Goal: Book appointment/travel/reservation

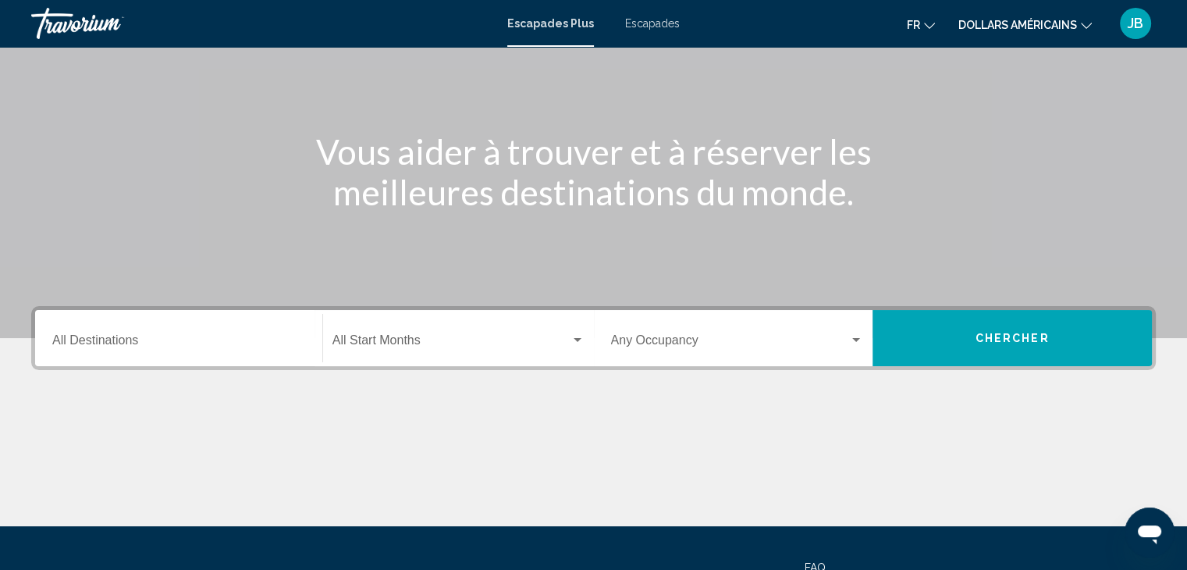
scroll to position [149, 0]
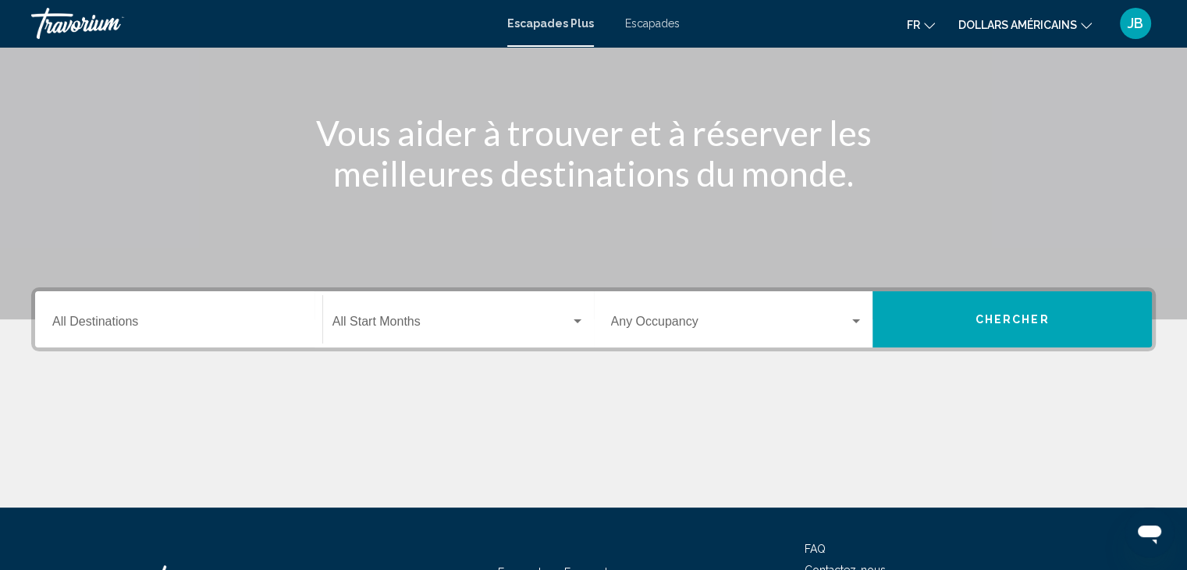
click at [377, 335] on div "Start Month All Start Months" at bounding box center [458, 319] width 252 height 49
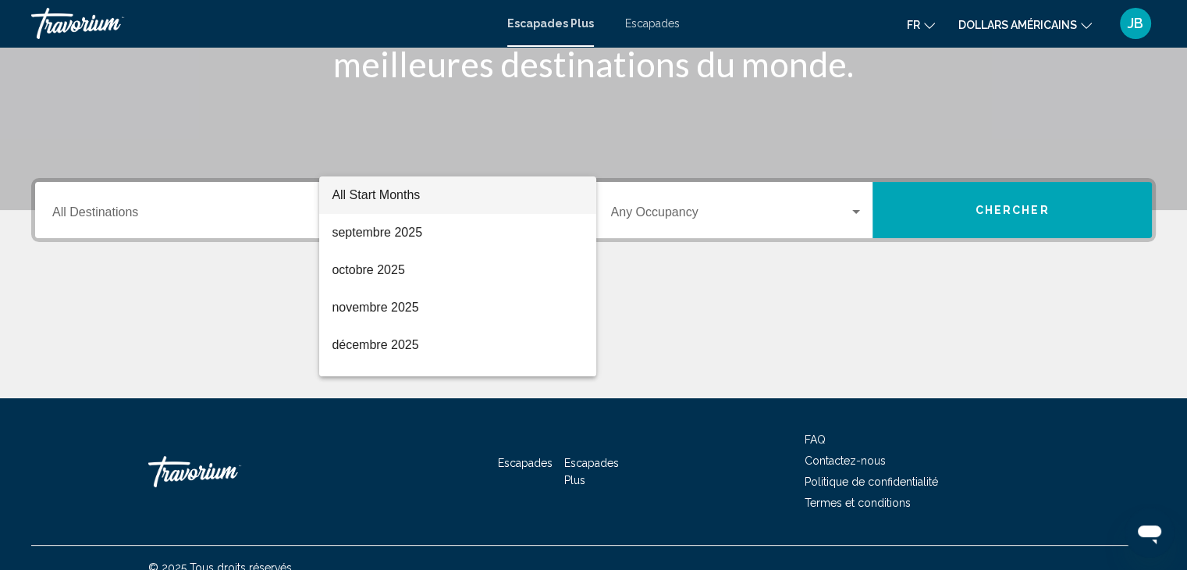
scroll to position [278, 0]
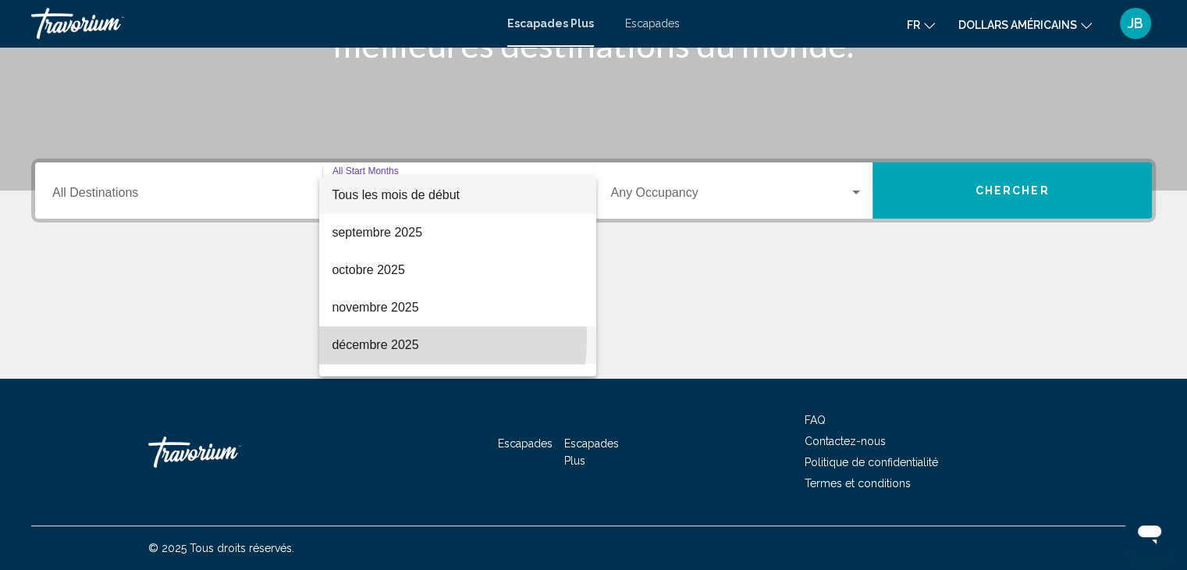
click at [400, 338] on font "décembre 2025" at bounding box center [375, 344] width 87 height 13
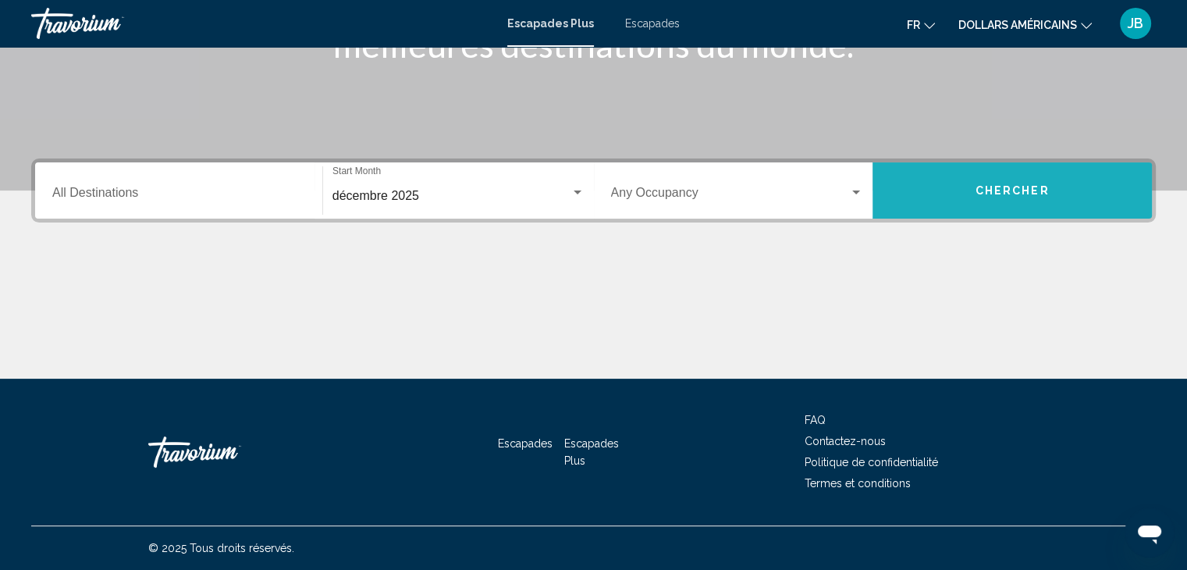
click at [1026, 188] on span "Chercher" at bounding box center [1013, 191] width 74 height 12
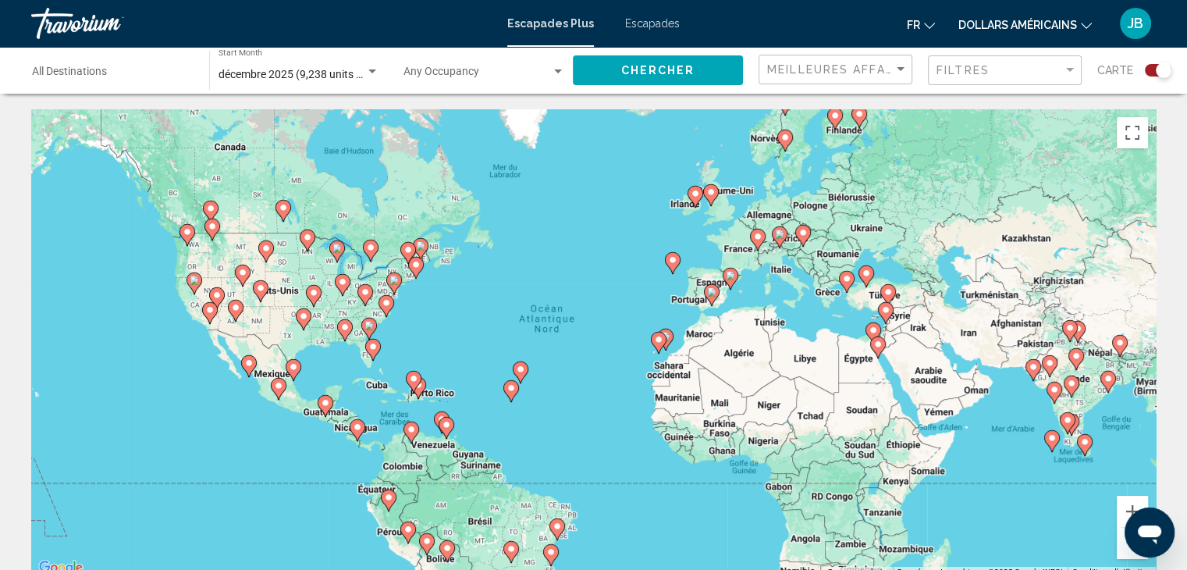
click at [436, 87] on div "Occupancy Any Occupancy" at bounding box center [484, 70] width 162 height 43
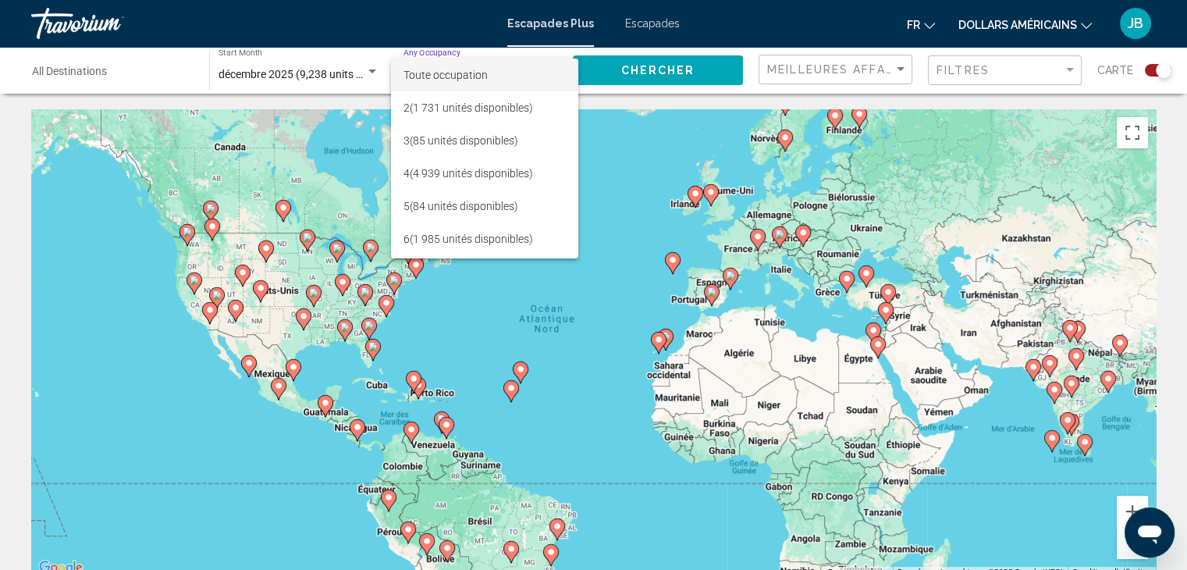
click at [825, 89] on div at bounding box center [593, 285] width 1187 height 570
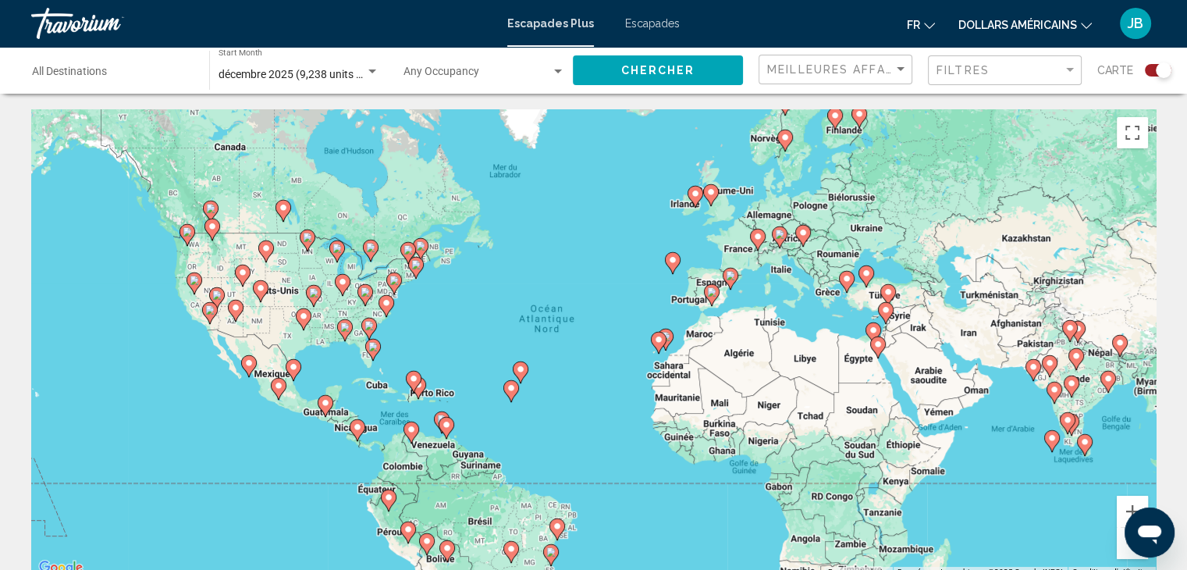
click at [823, 77] on div "Meilleures affaires" at bounding box center [837, 69] width 140 height 29
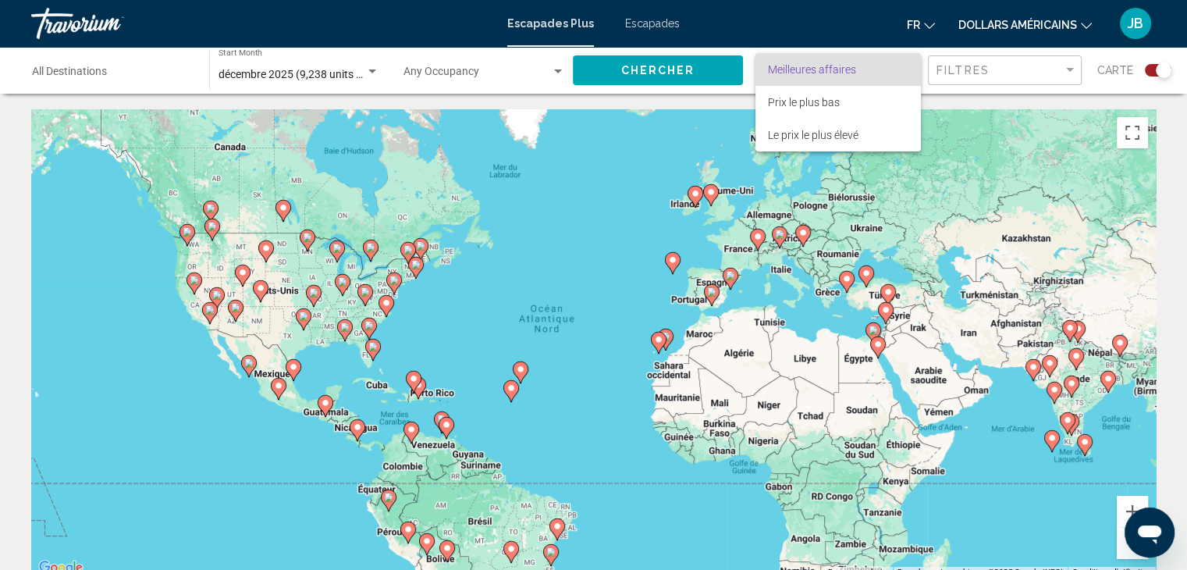
click at [956, 76] on div at bounding box center [593, 285] width 1187 height 570
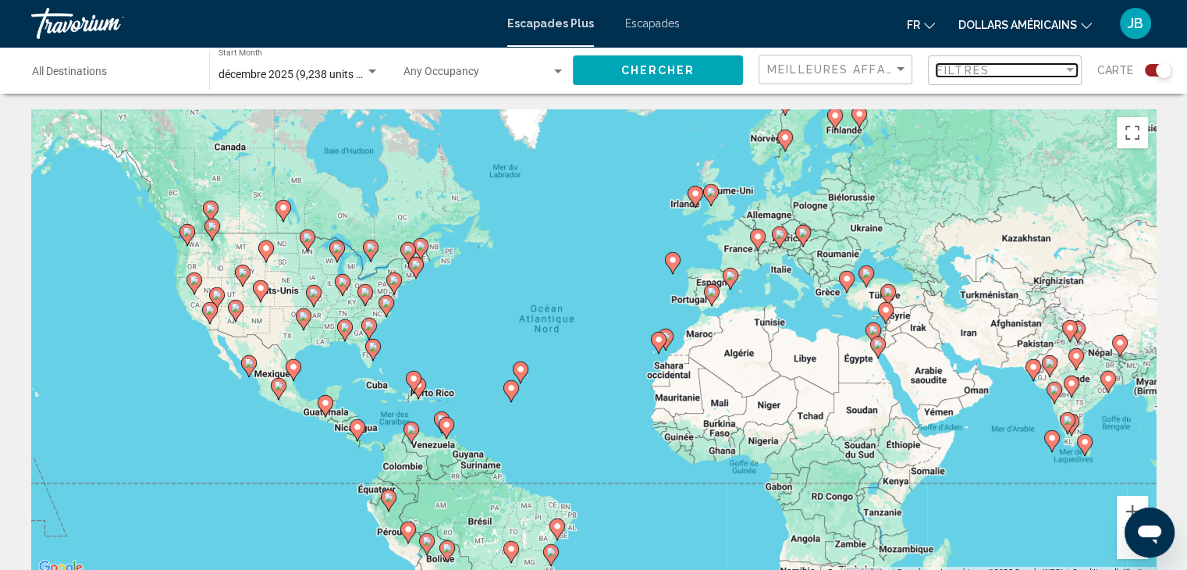
click at [956, 76] on span "Filtres" at bounding box center [963, 70] width 53 height 12
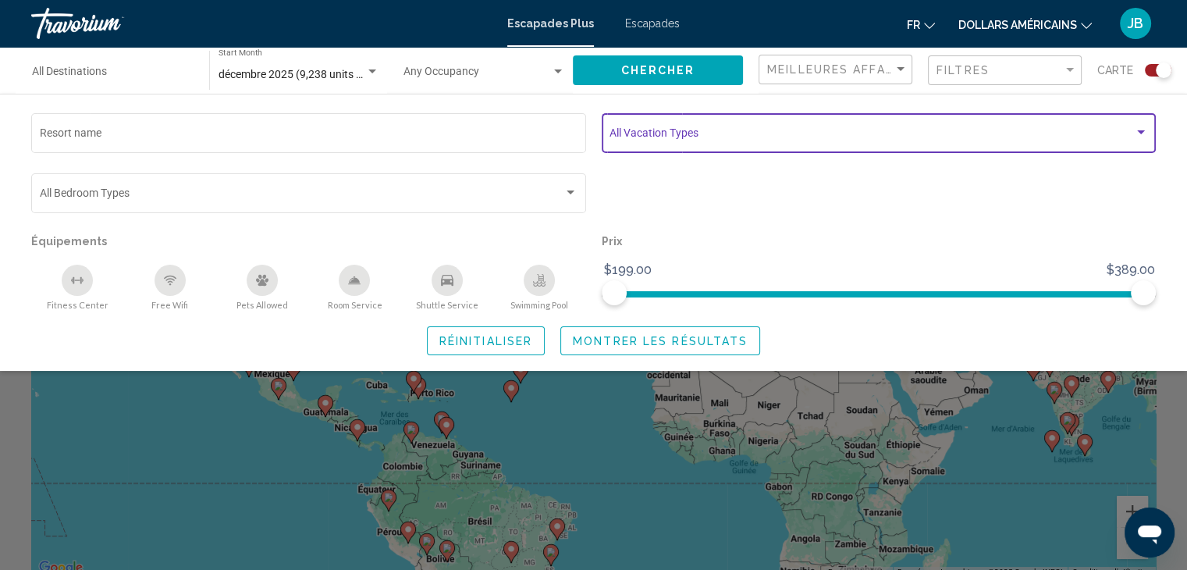
click at [654, 130] on span "Search widget" at bounding box center [872, 136] width 524 height 12
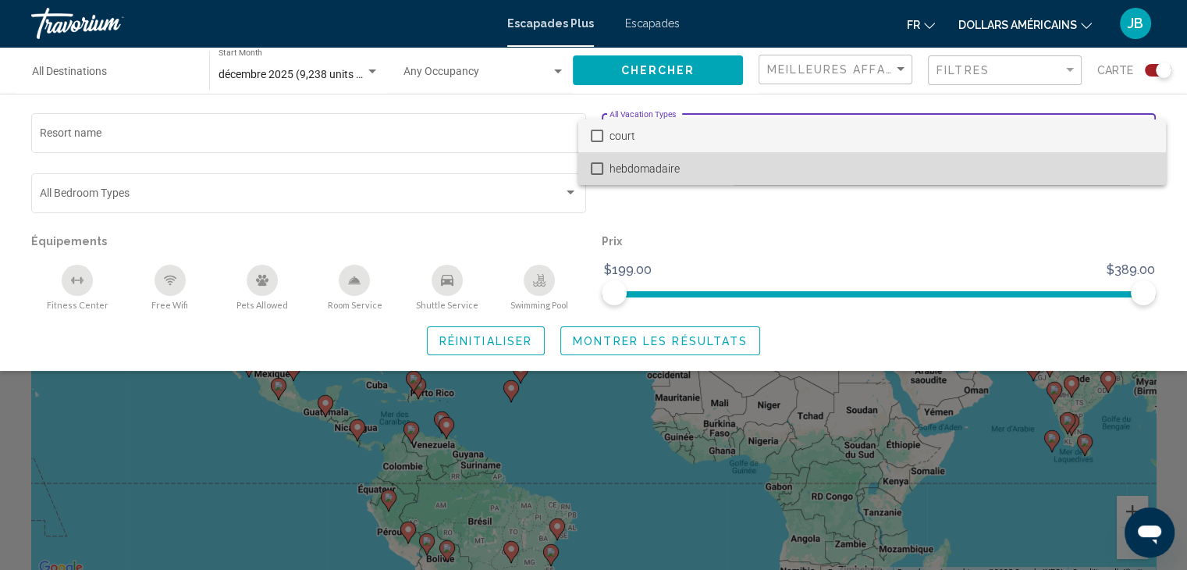
click at [652, 178] on span "hebdomadaire" at bounding box center [882, 168] width 544 height 33
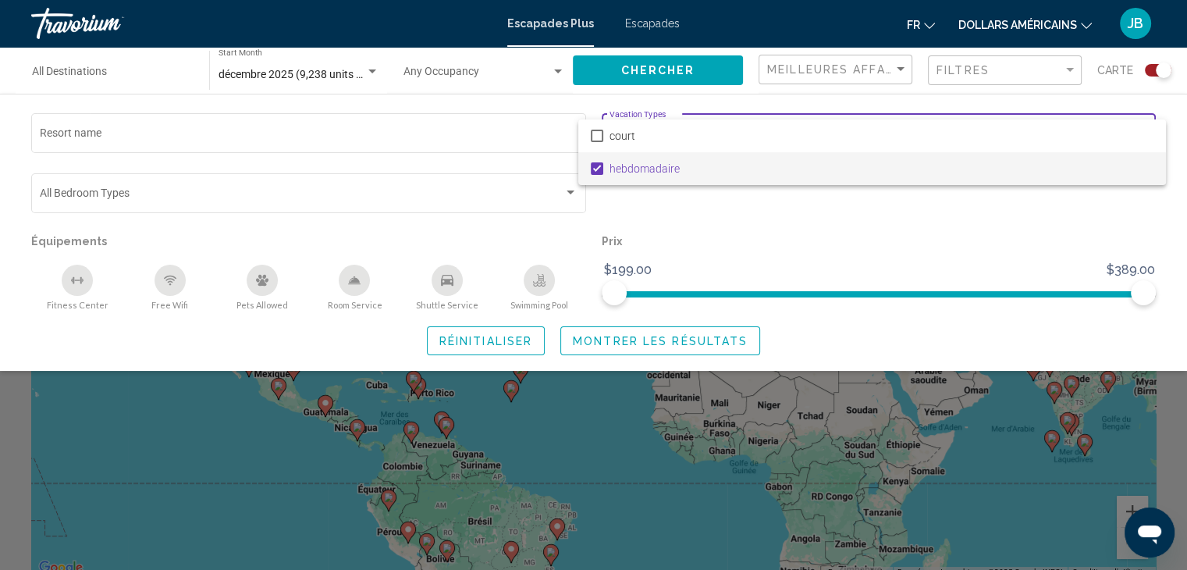
click at [742, 215] on div at bounding box center [593, 285] width 1187 height 570
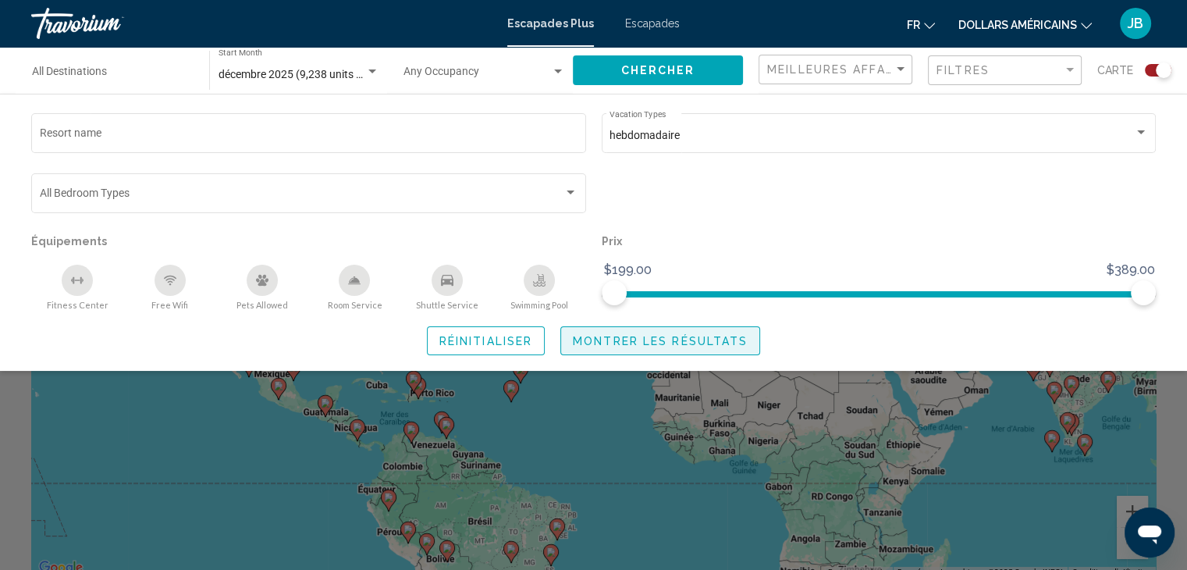
click at [620, 345] on span "Montrer les résultats" at bounding box center [660, 341] width 175 height 12
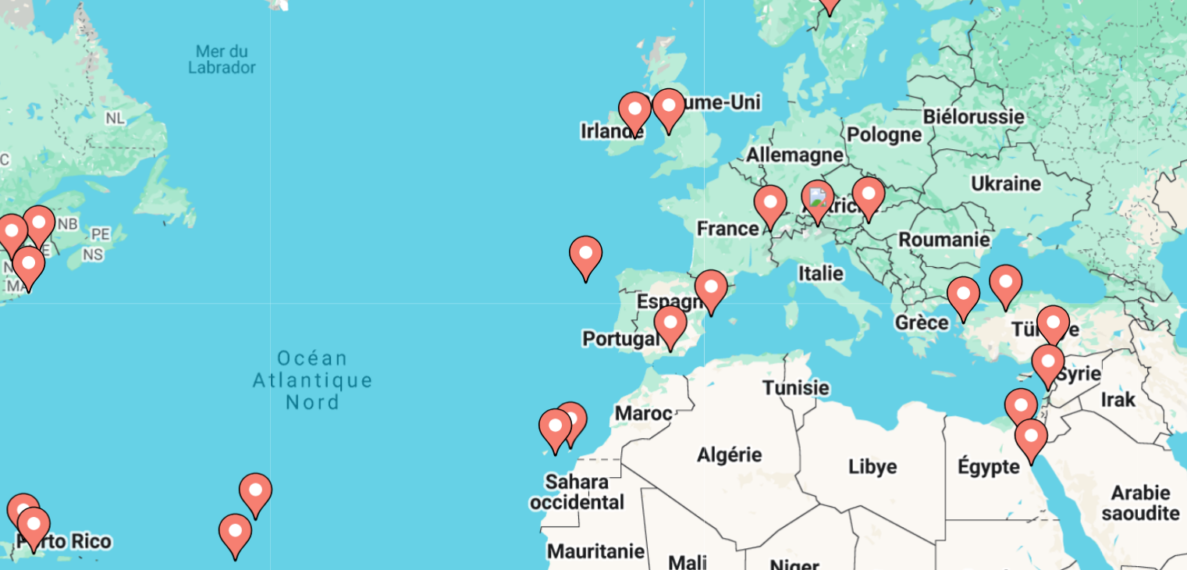
click at [706, 197] on icon "Contenu principal" at bounding box center [710, 195] width 14 height 20
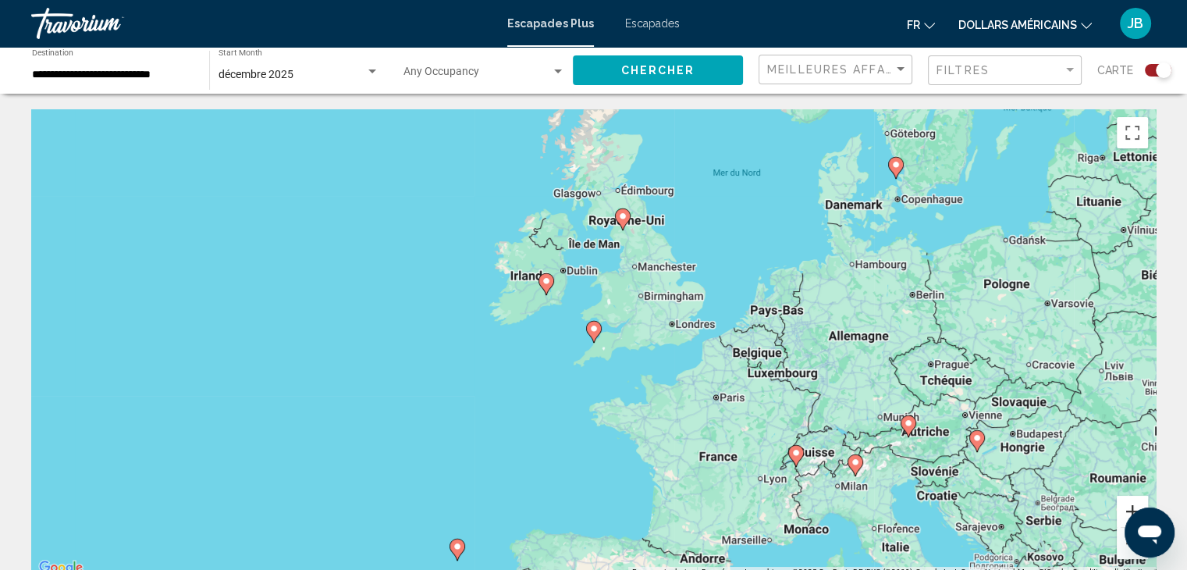
click at [1121, 512] on button "Zoom avant" at bounding box center [1132, 511] width 31 height 31
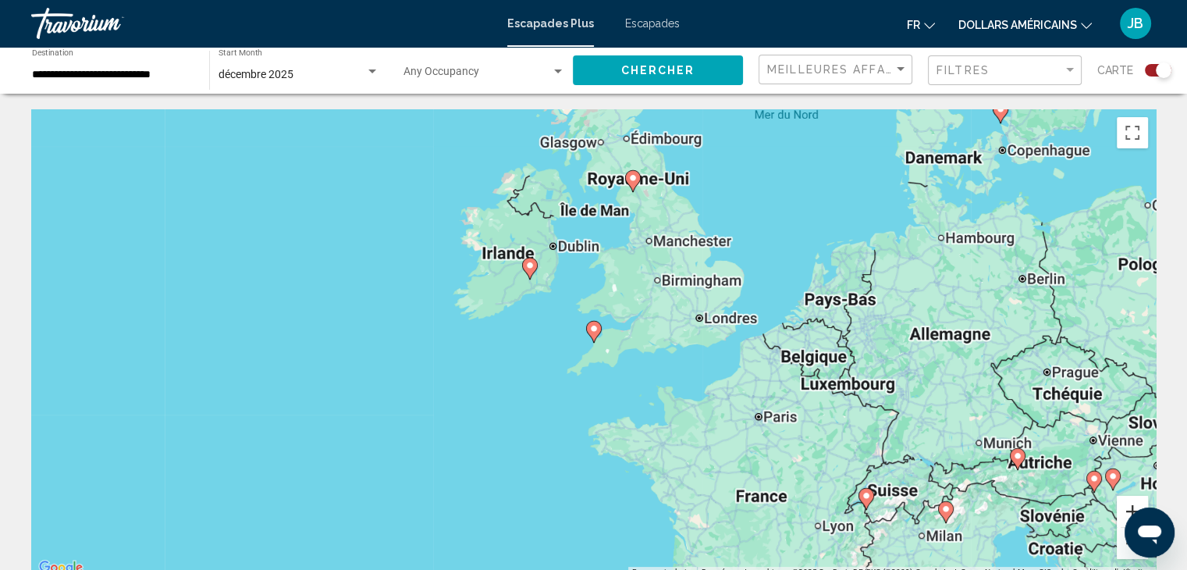
click at [1121, 512] on button "Zoom avant" at bounding box center [1132, 511] width 31 height 31
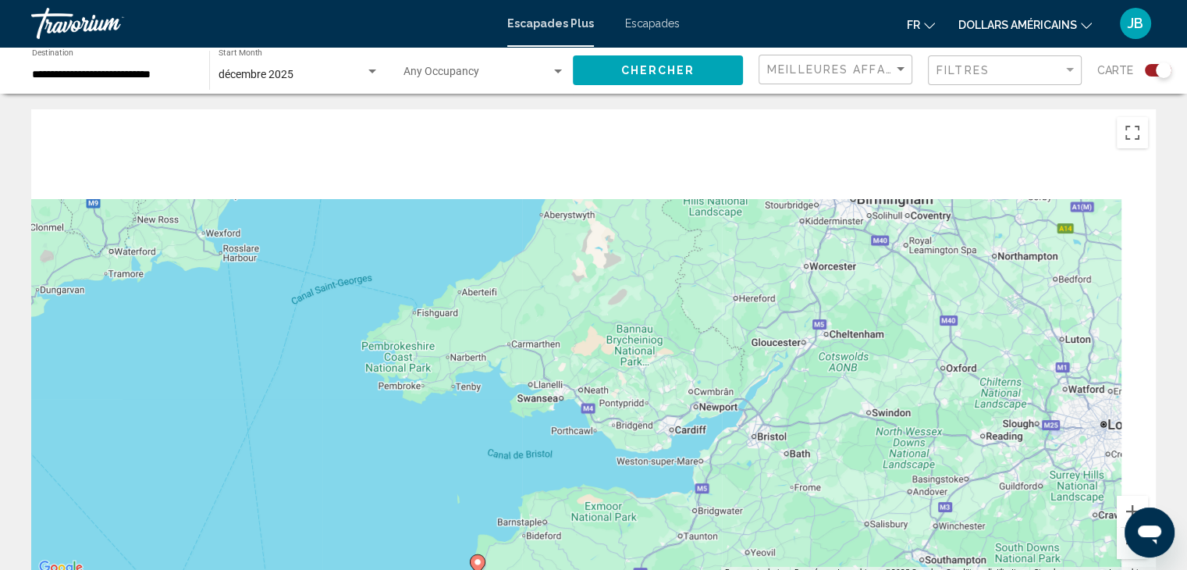
drag, startPoint x: 1013, startPoint y: 275, endPoint x: 898, endPoint y: 552, distance: 299.1
click at [898, 552] on div "Pour activer le glissement avec le clavier, appuyez sur Alt+Entrée. Une fois ce…" at bounding box center [593, 343] width 1125 height 468
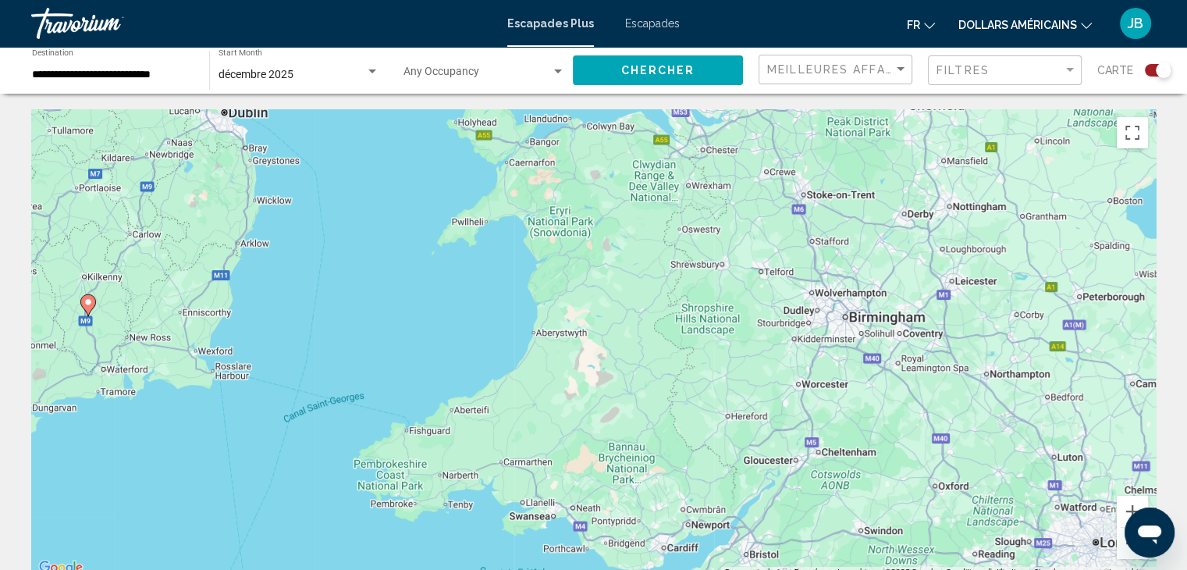
drag, startPoint x: 809, startPoint y: 299, endPoint x: 755, endPoint y: 399, distance: 113.5
click at [755, 399] on div "Pour activer le glissement avec le clavier, appuyez sur Alt+Entrée. Une fois ce…" at bounding box center [593, 343] width 1125 height 468
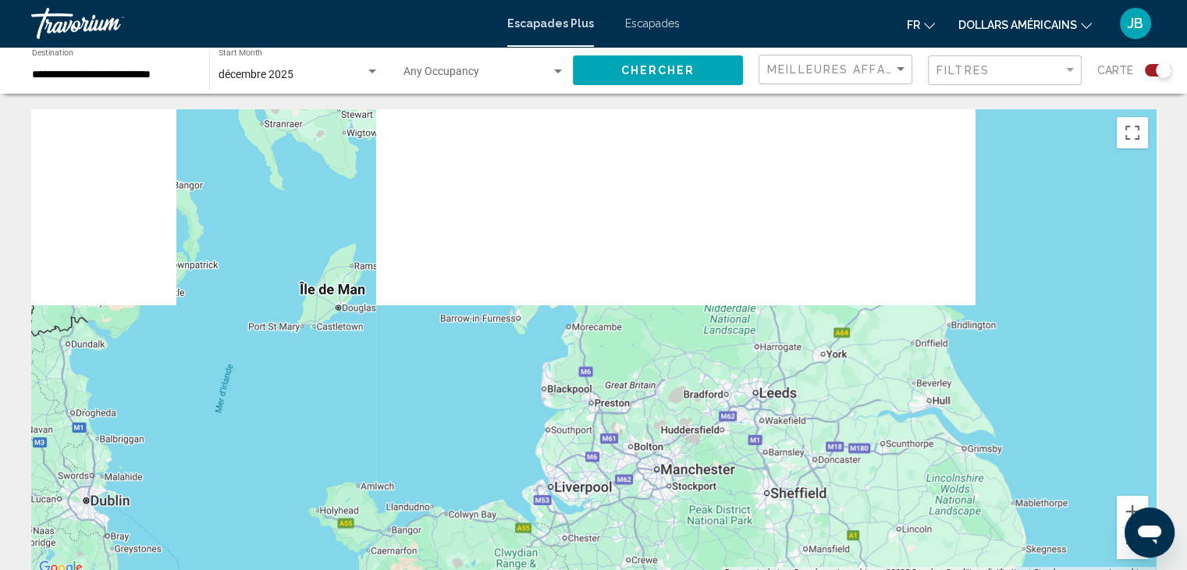
drag, startPoint x: 809, startPoint y: 201, endPoint x: 743, endPoint y: 458, distance: 265.8
click at [743, 458] on div "Pour activer le glissement avec le clavier, appuyez sur Alt+Entrée. Une fois ce…" at bounding box center [593, 343] width 1125 height 468
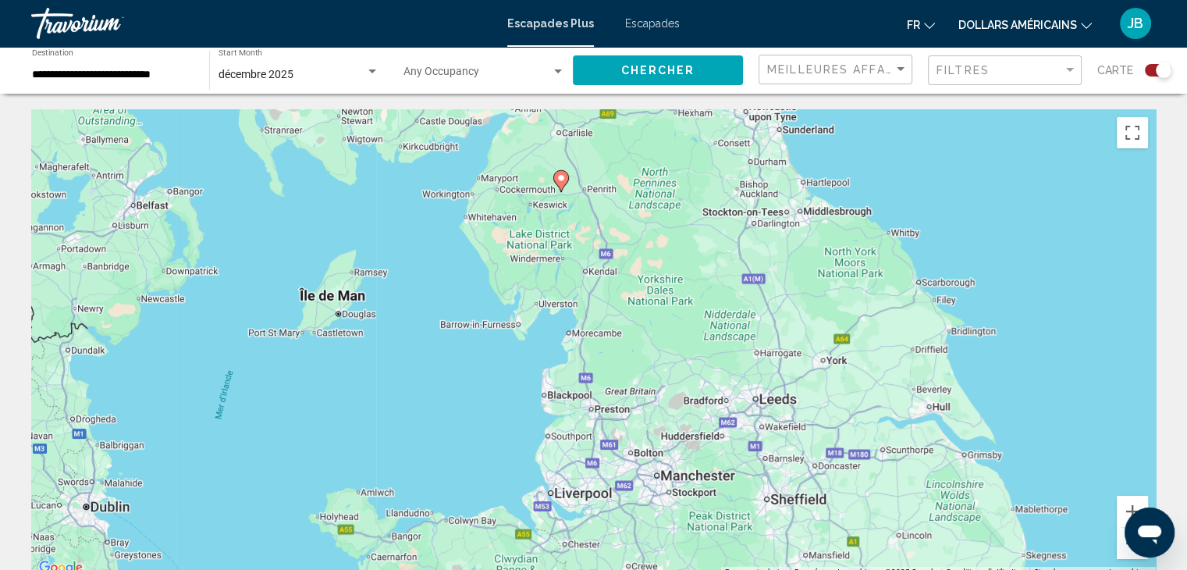
click at [563, 182] on image "Contenu principal" at bounding box center [560, 177] width 9 height 9
type input "**********"
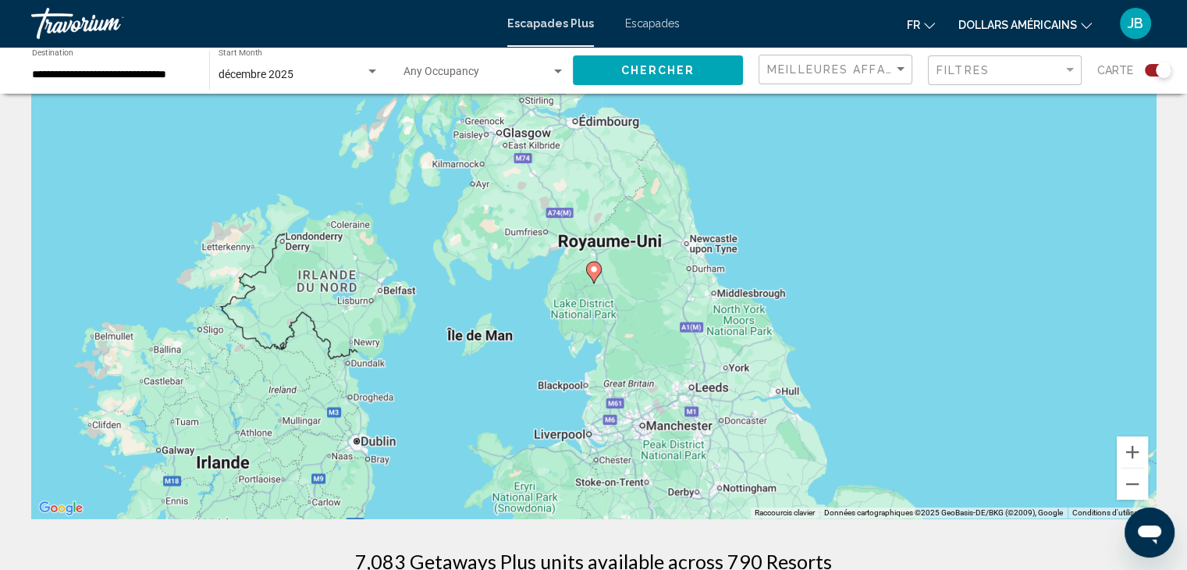
scroll to position [48, 0]
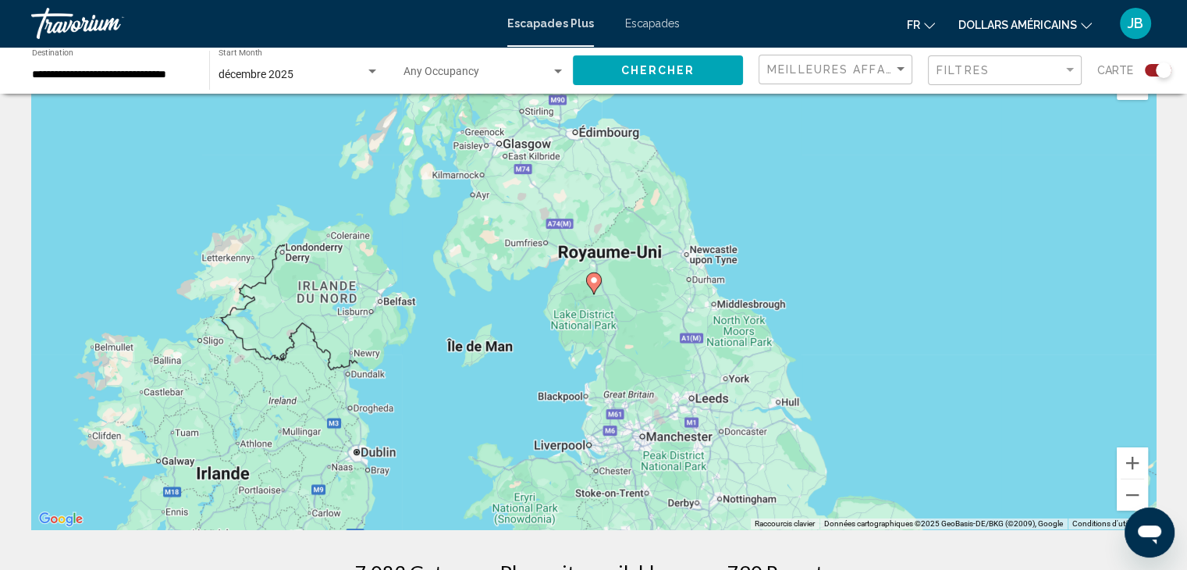
click at [596, 273] on icon "Contenu principal" at bounding box center [593, 283] width 14 height 20
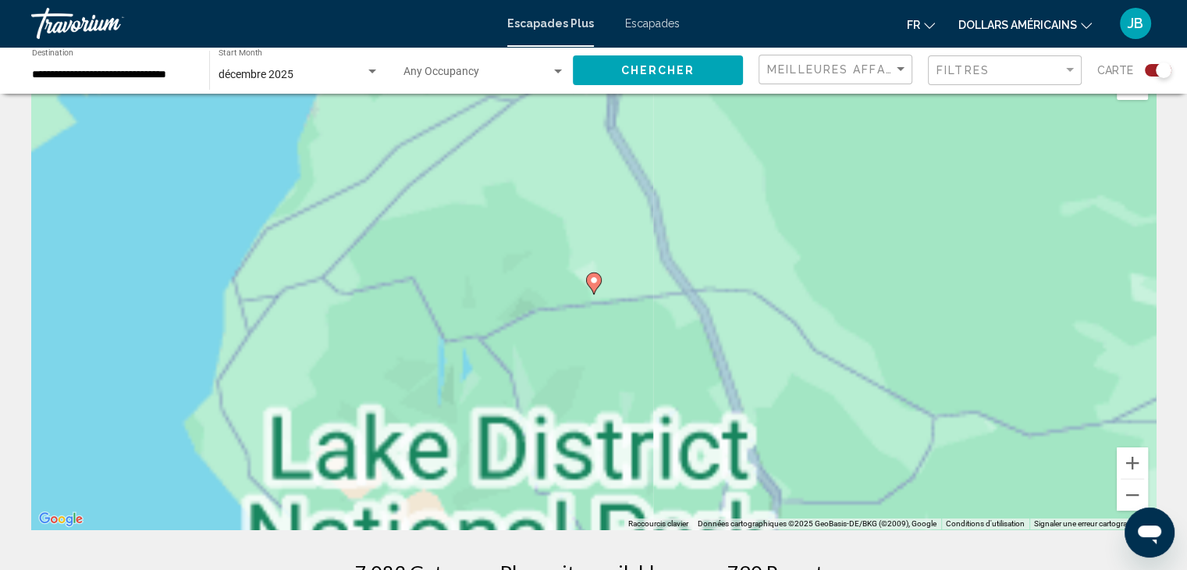
click at [595, 279] on image "Contenu principal" at bounding box center [593, 279] width 9 height 9
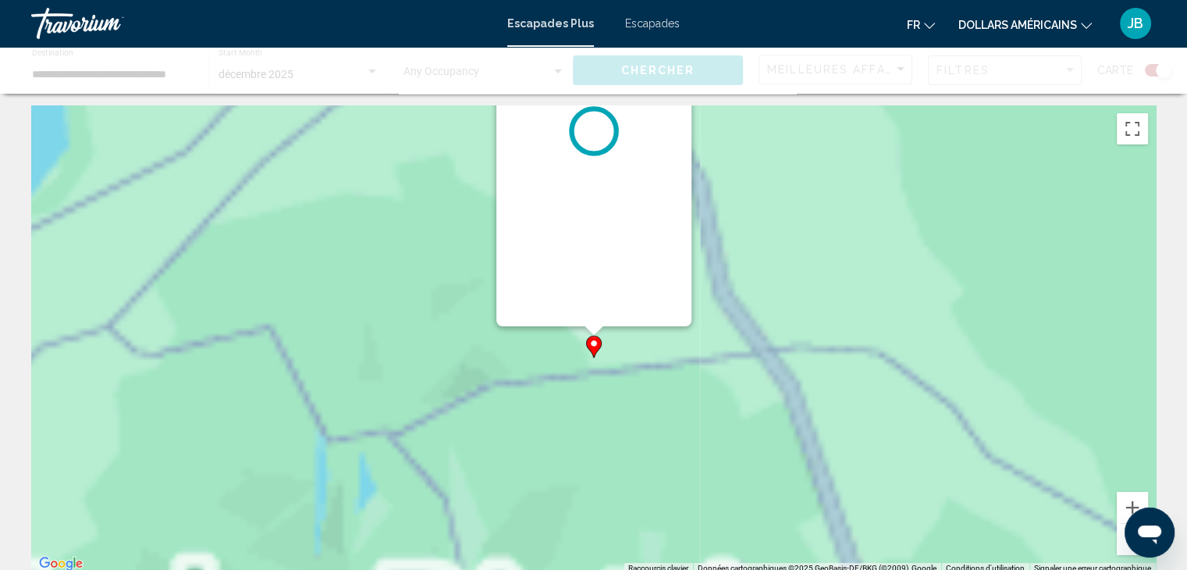
scroll to position [0, 0]
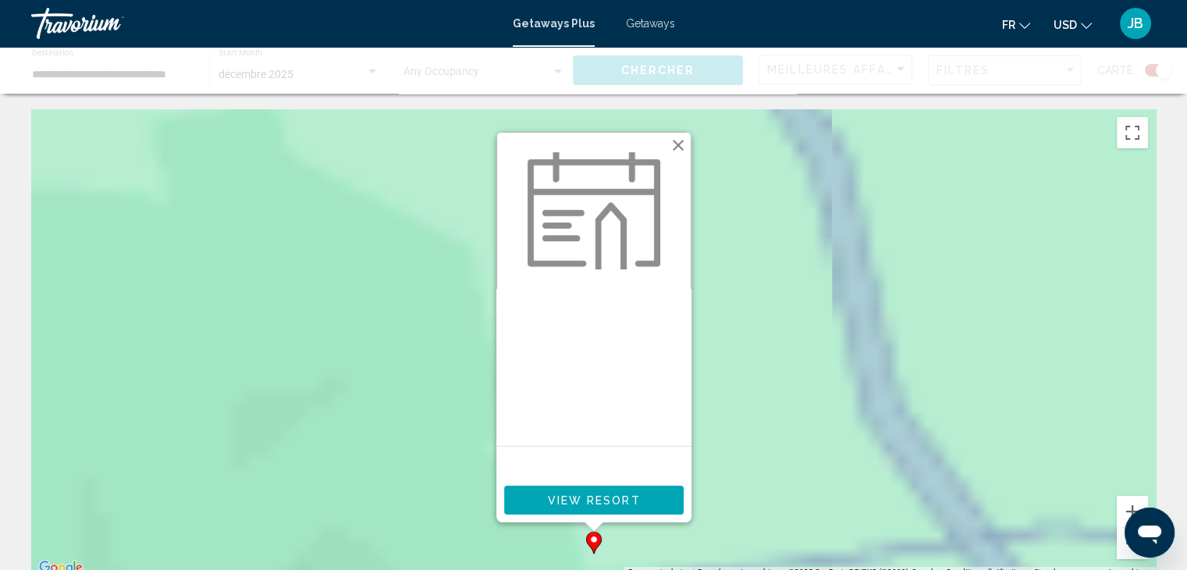
click at [563, 368] on div "Main content" at bounding box center [593, 367] width 195 height 157
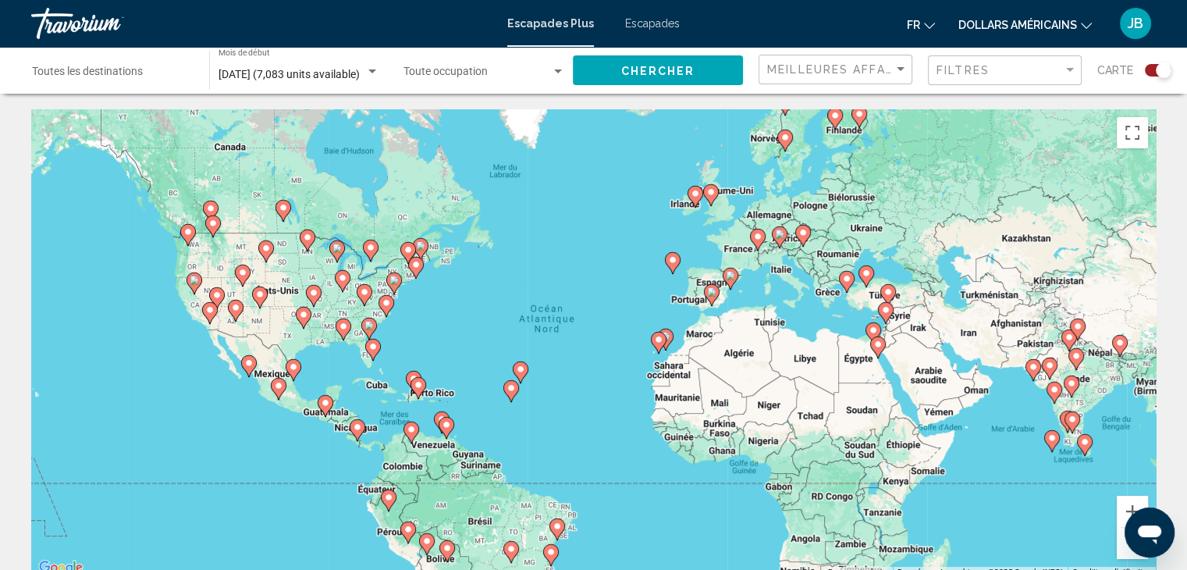
click at [713, 194] on image "Contenu principal" at bounding box center [710, 191] width 9 height 9
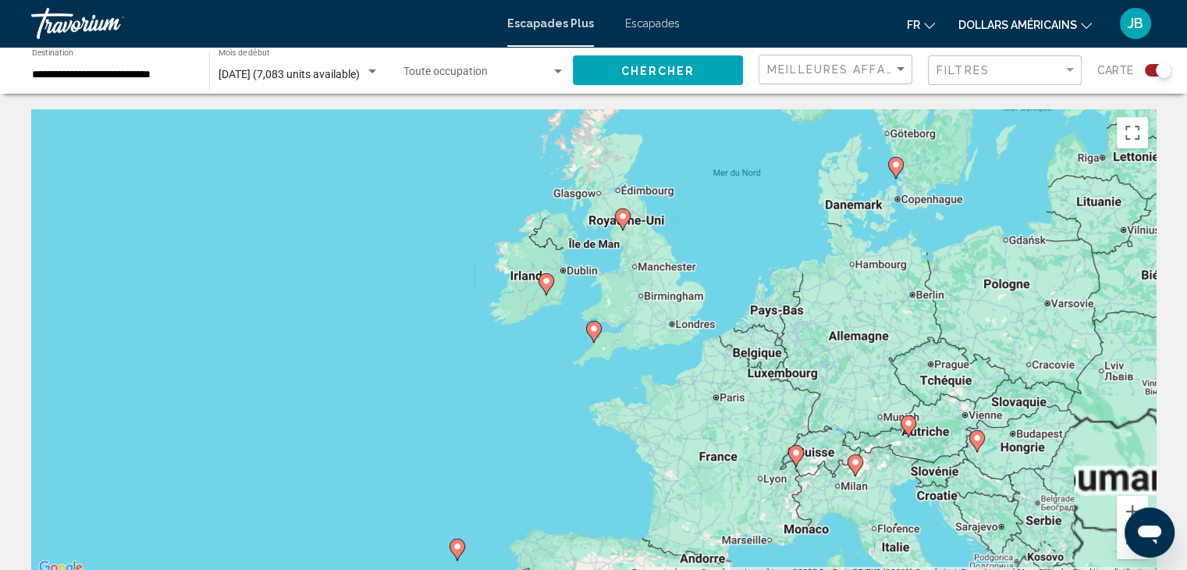
click at [623, 219] on image "Contenu principal" at bounding box center [622, 215] width 9 height 9
type input "**********"
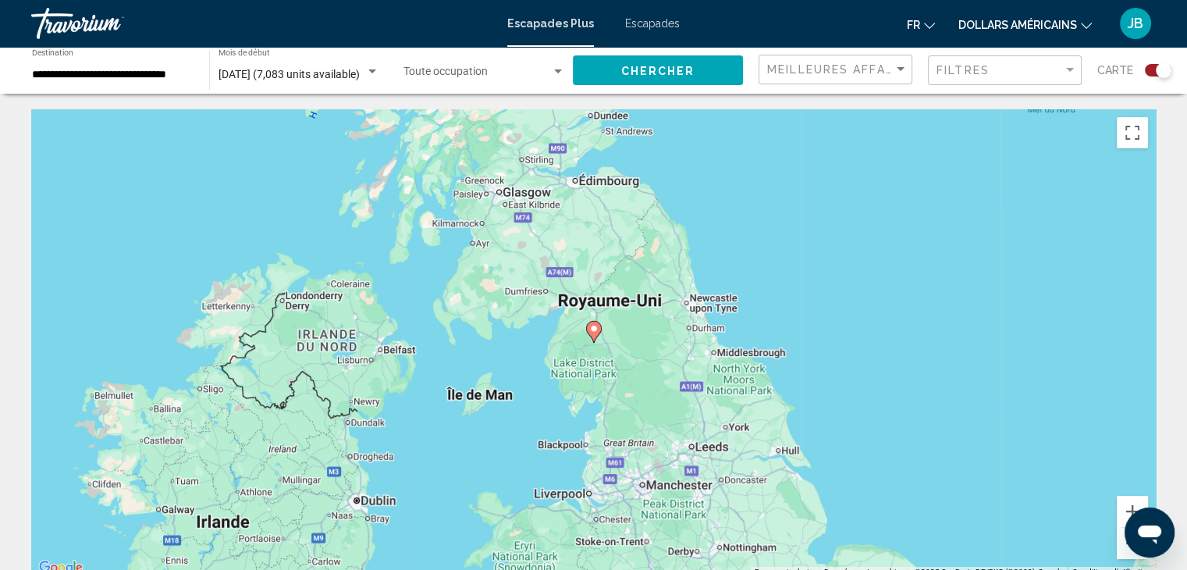
click at [595, 329] on image "Contenu principal" at bounding box center [593, 328] width 9 height 9
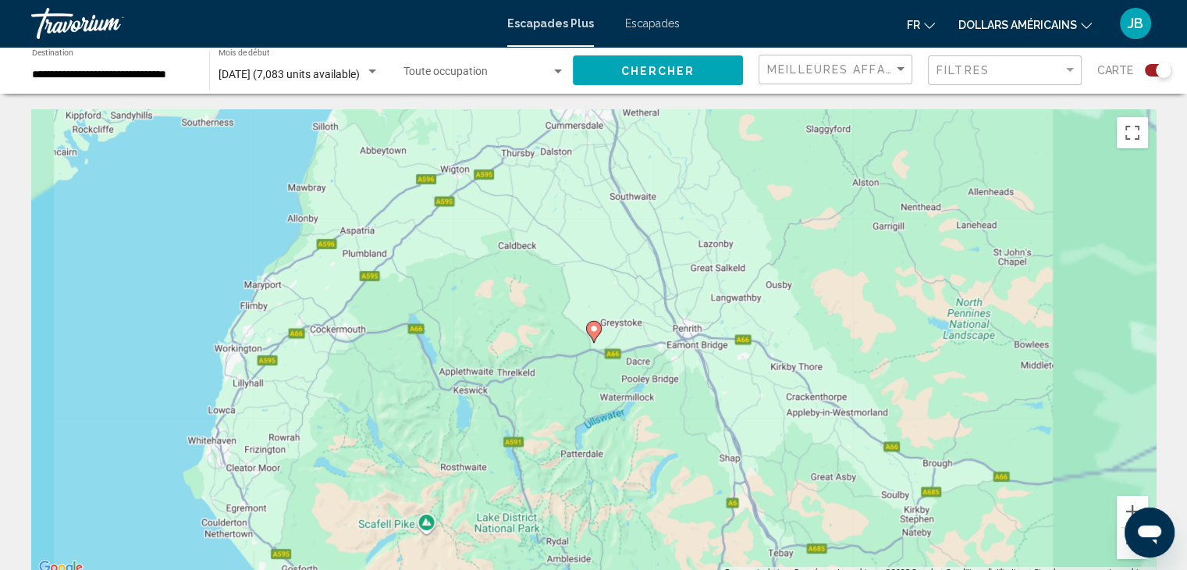
click at [595, 329] on image "Contenu principal" at bounding box center [593, 328] width 9 height 9
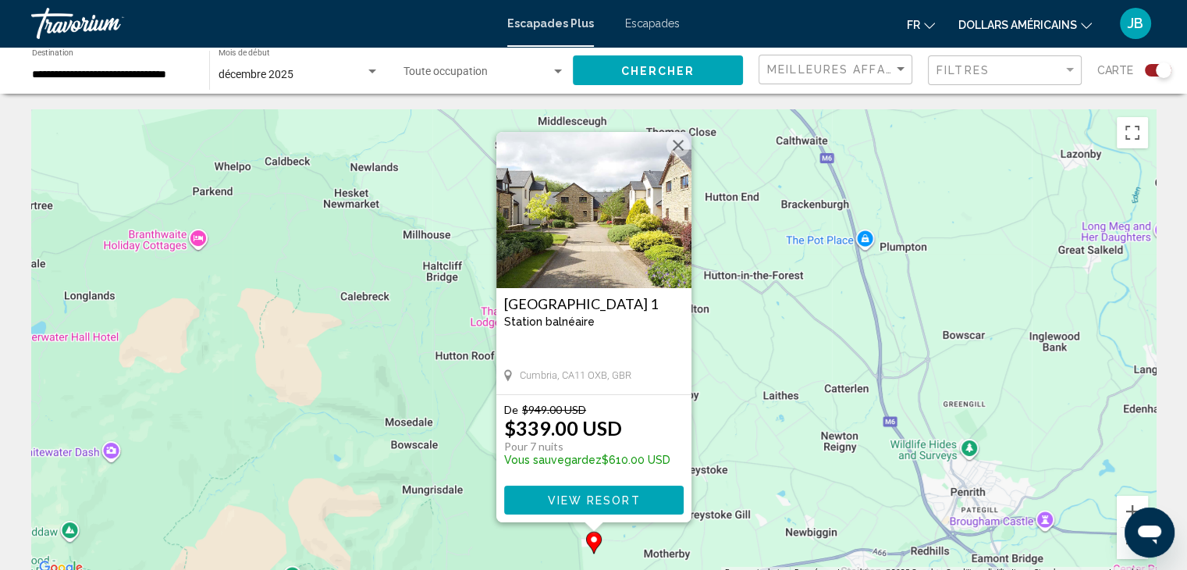
click at [606, 488] on button "View Resort" at bounding box center [594, 499] width 180 height 29
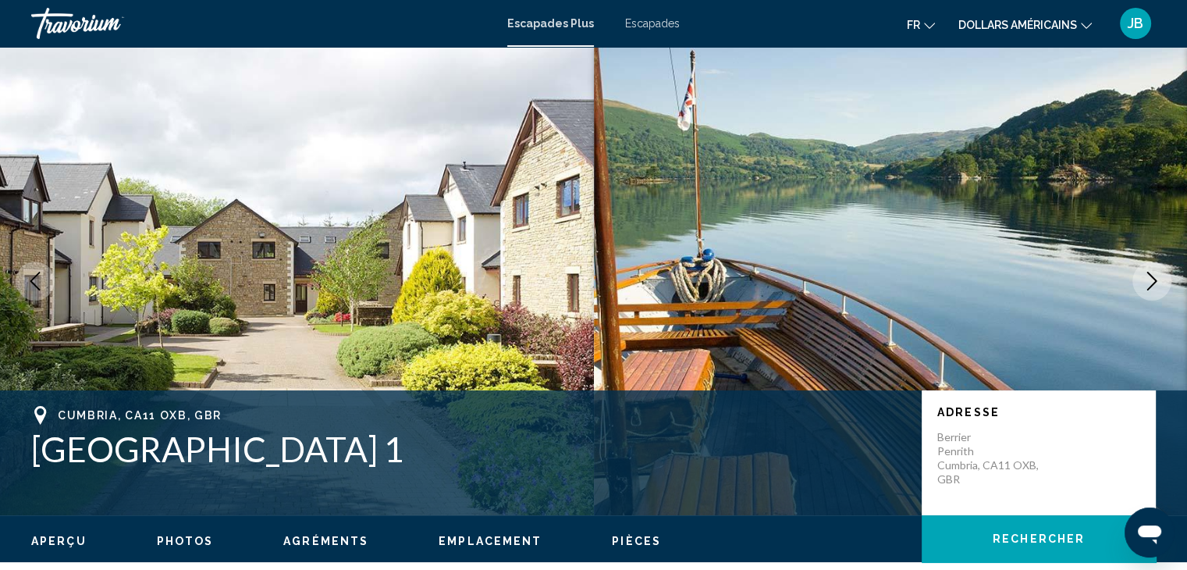
click at [1152, 294] on button "Next image" at bounding box center [1151, 280] width 39 height 39
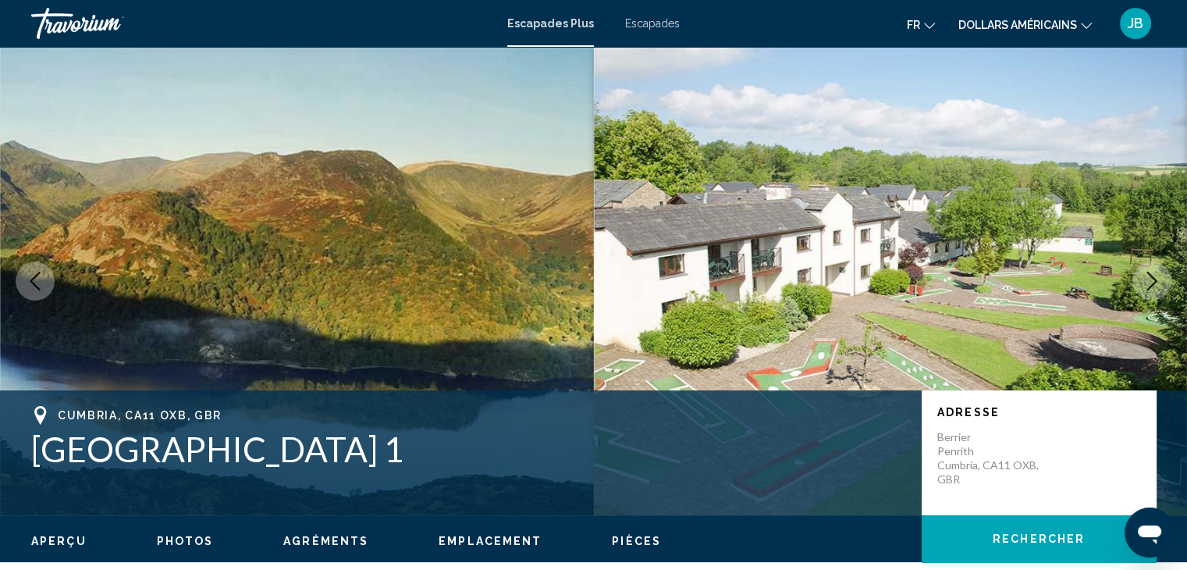
click at [1152, 294] on button "Next image" at bounding box center [1151, 280] width 39 height 39
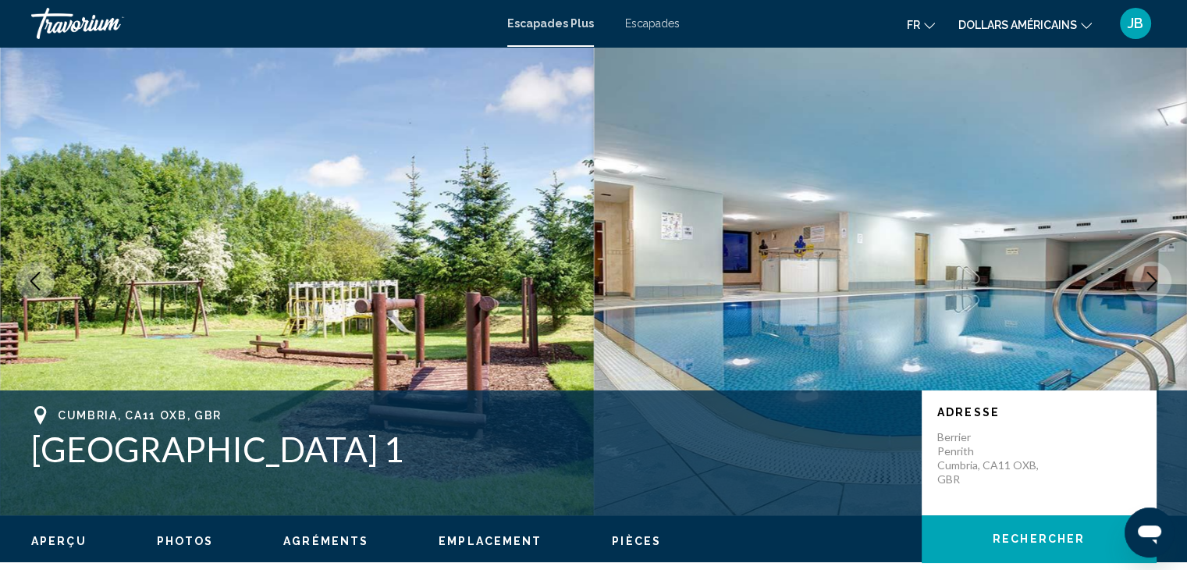
click at [1150, 281] on icon "Next image" at bounding box center [1152, 281] width 19 height 19
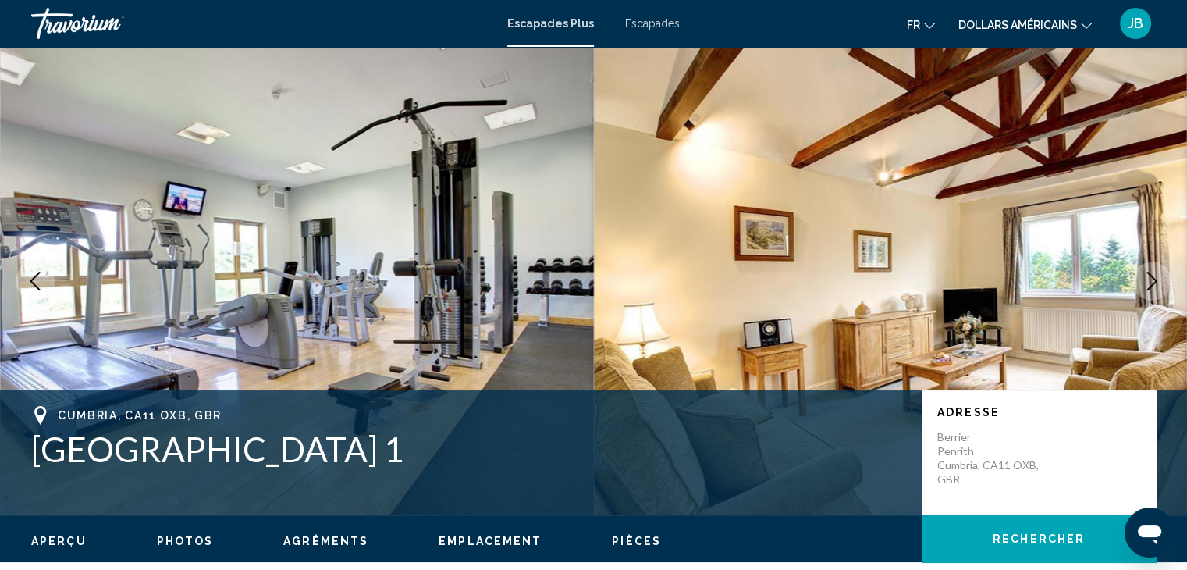
click at [1150, 281] on icon "Next image" at bounding box center [1152, 281] width 19 height 19
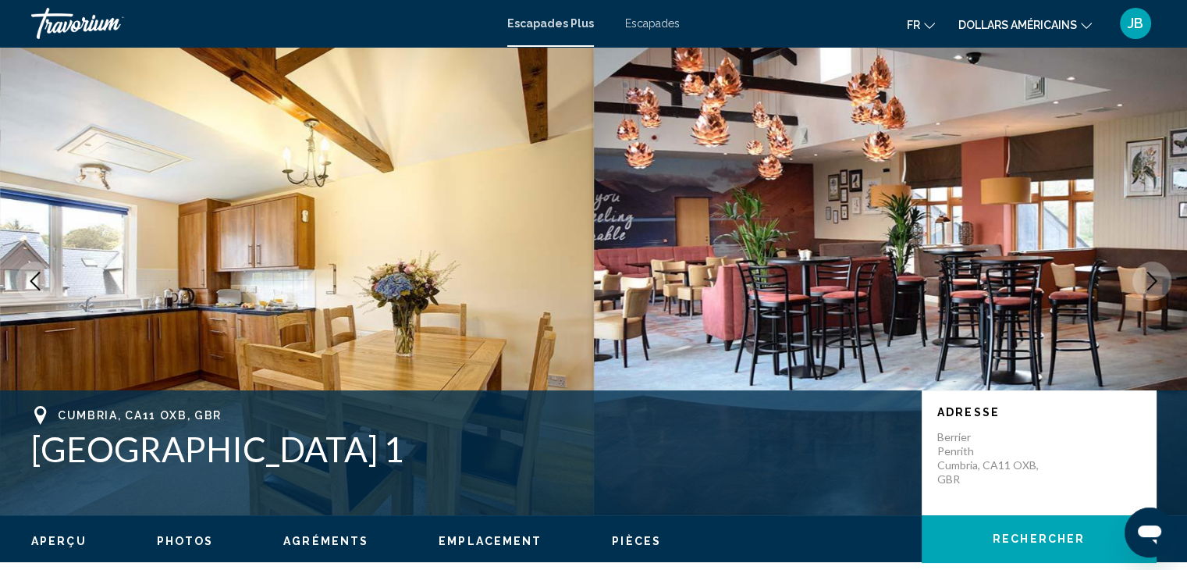
click at [1150, 281] on icon "Next image" at bounding box center [1152, 281] width 19 height 19
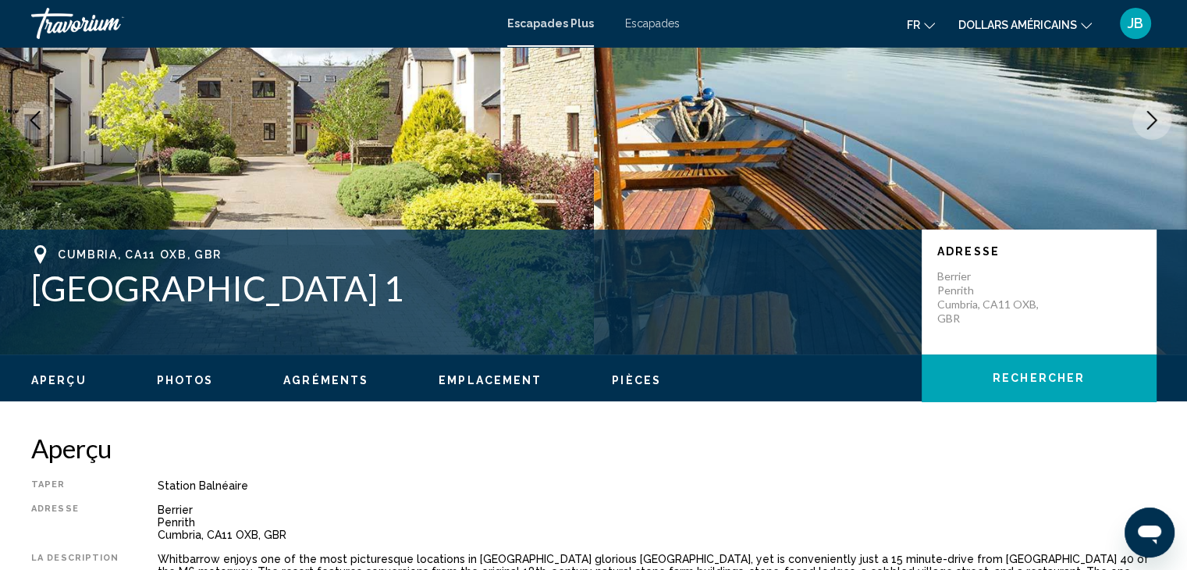
scroll to position [255, 0]
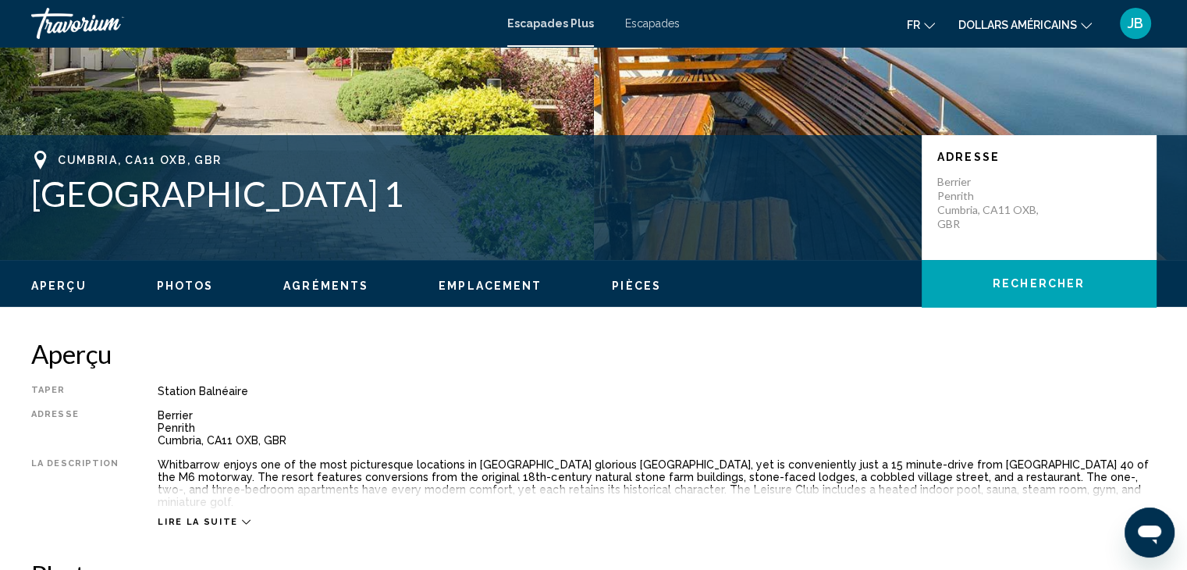
drag, startPoint x: 343, startPoint y: 187, endPoint x: 216, endPoint y: 176, distance: 127.6
click at [216, 176] on h1 "[GEOGRAPHIC_DATA] 1" at bounding box center [468, 193] width 875 height 41
drag, startPoint x: 126, startPoint y: 201, endPoint x: 389, endPoint y: 218, distance: 262.8
click at [389, 218] on div "Cumbria, CA11 OXB, GBR Whitbarrow Village 1 Adresse Berrier Penrith Cumbria, CA…" at bounding box center [593, 198] width 1187 height 94
copy h1 "[GEOGRAPHIC_DATA] 1"
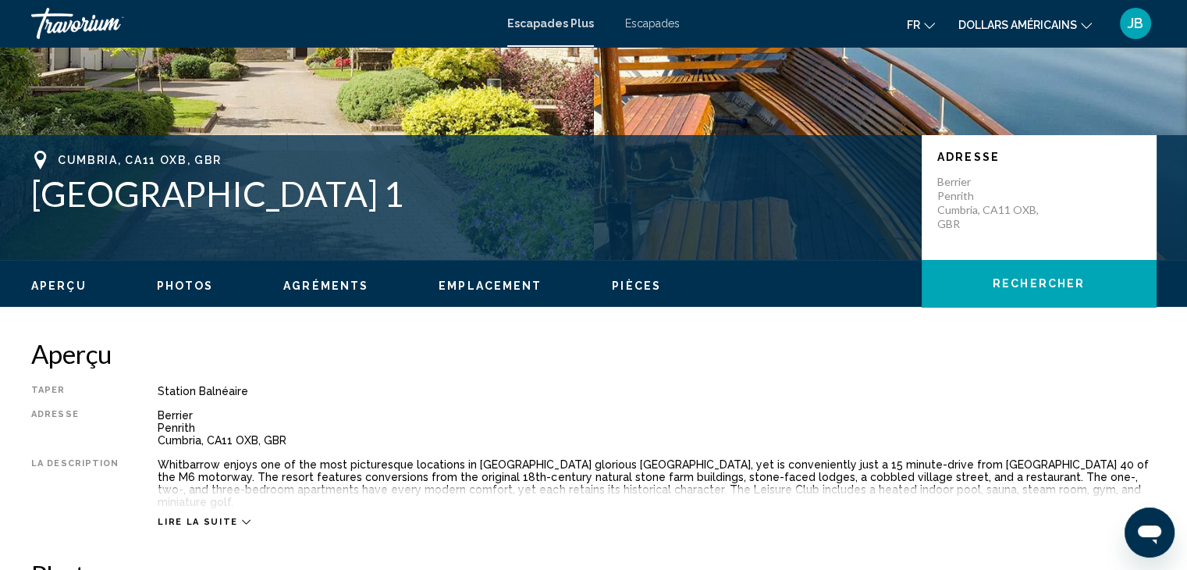
click at [83, 151] on div "Cumbria, CA11 OXB, GBR" at bounding box center [468, 160] width 875 height 19
copy span "Cumbria"
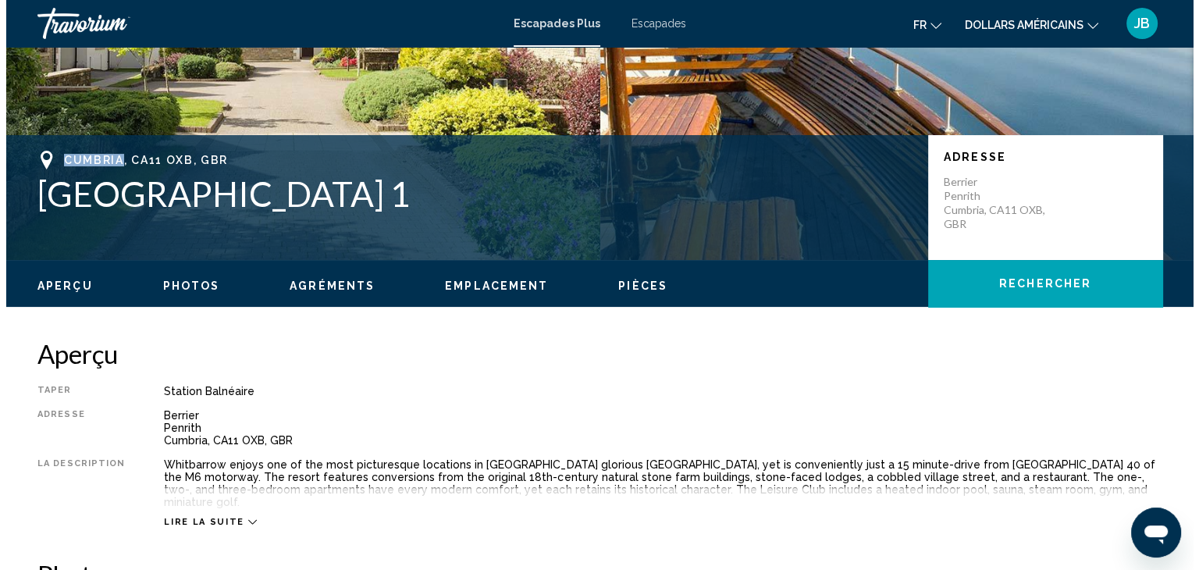
scroll to position [0, 0]
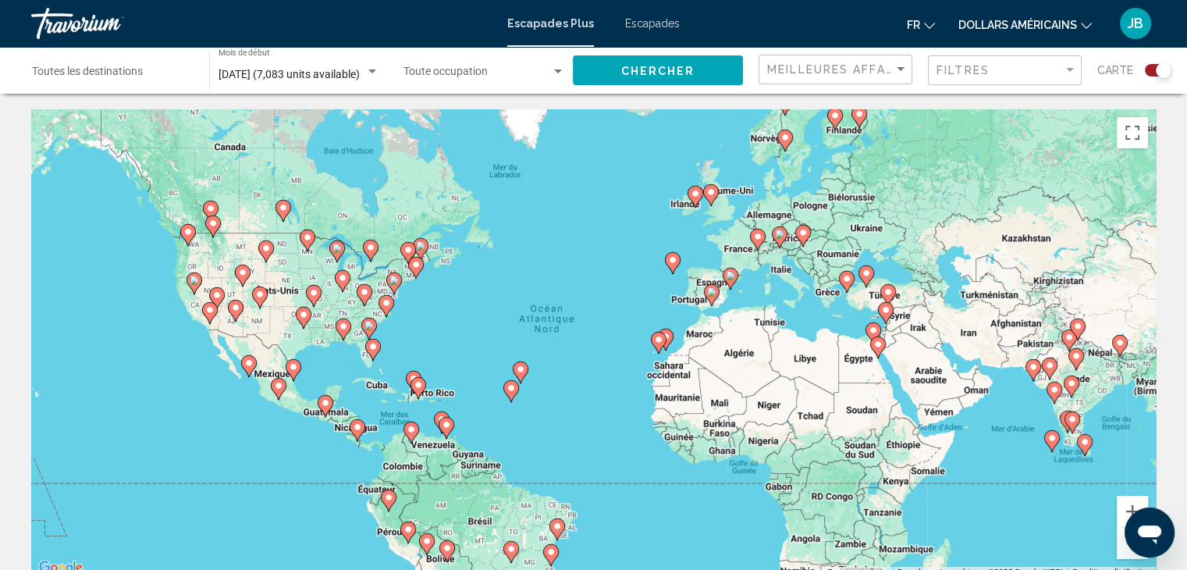
click at [713, 197] on icon "Contenu principal" at bounding box center [710, 195] width 14 height 20
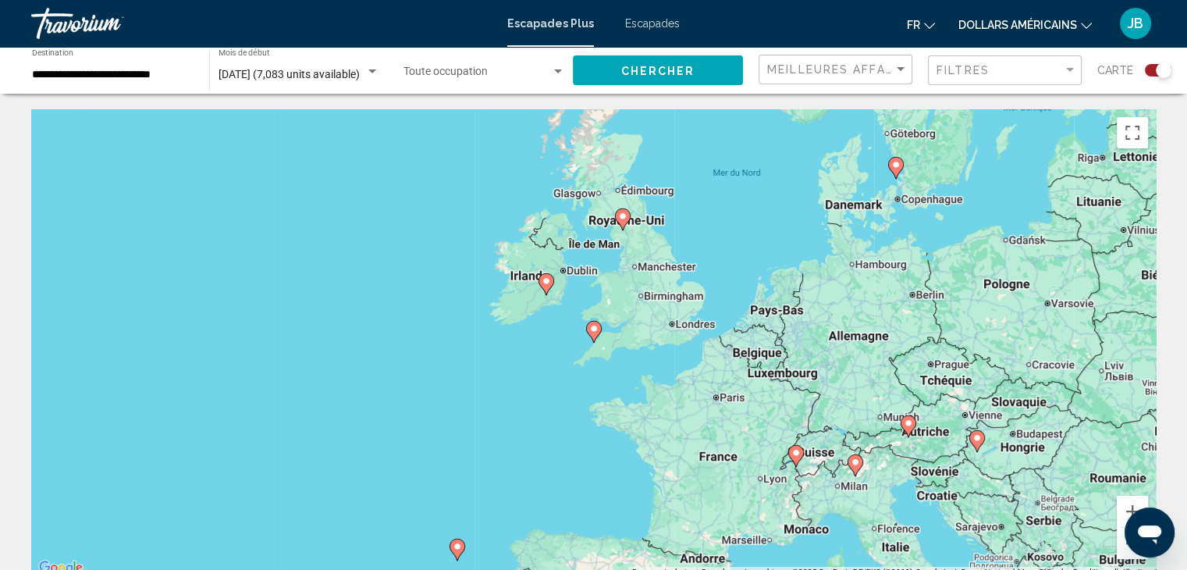
click at [595, 331] on image "Contenu principal" at bounding box center [593, 328] width 9 height 9
type input "**********"
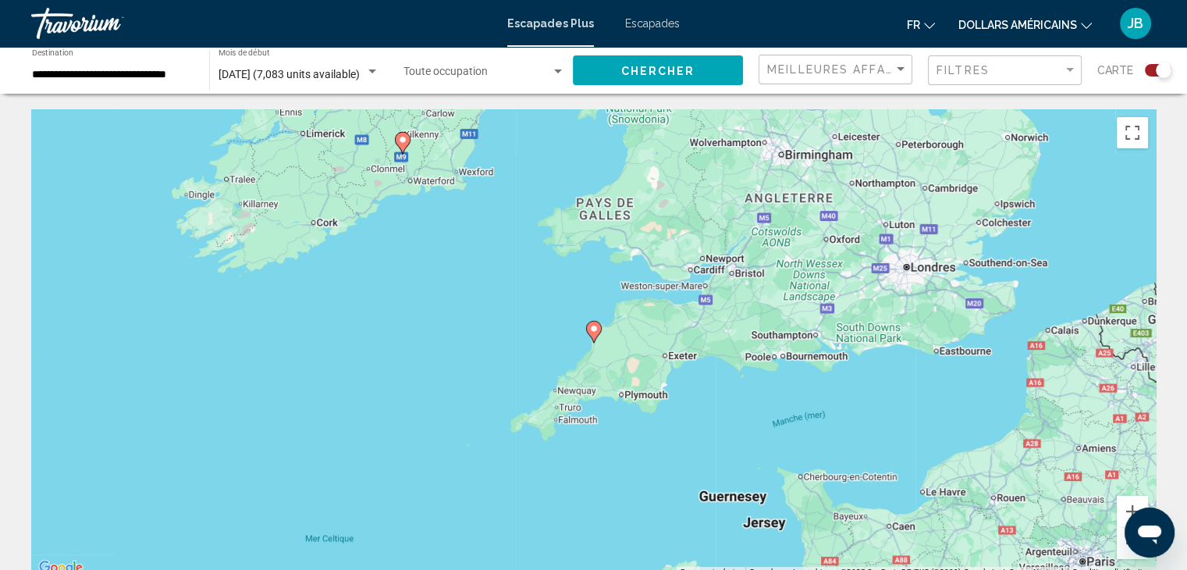
click at [595, 331] on image "Contenu principal" at bounding box center [593, 328] width 9 height 9
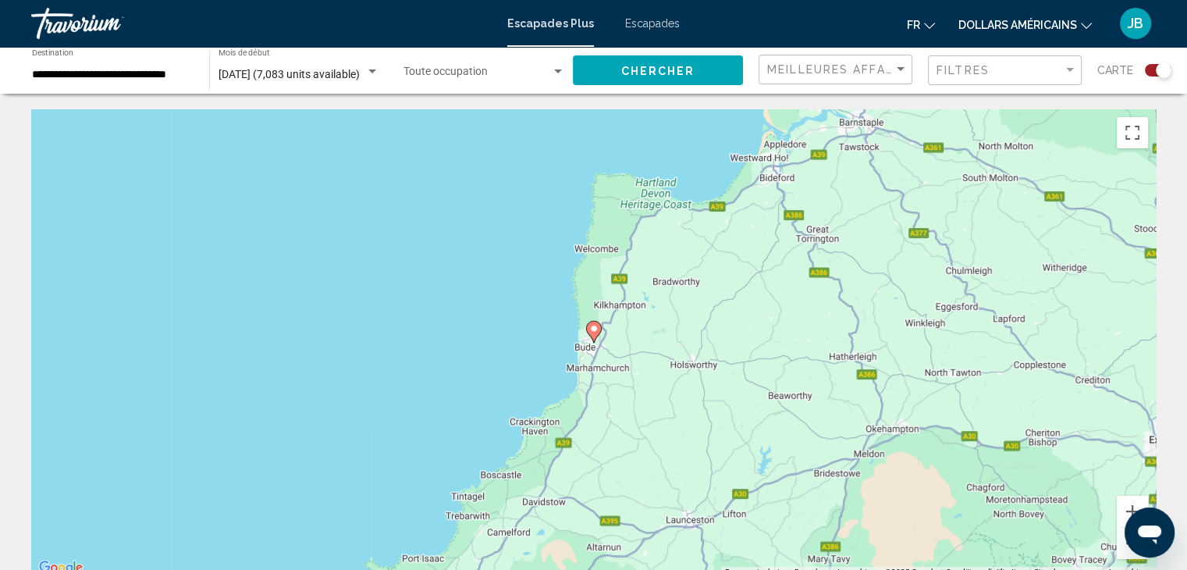
click at [595, 331] on image "Contenu principal" at bounding box center [593, 328] width 9 height 9
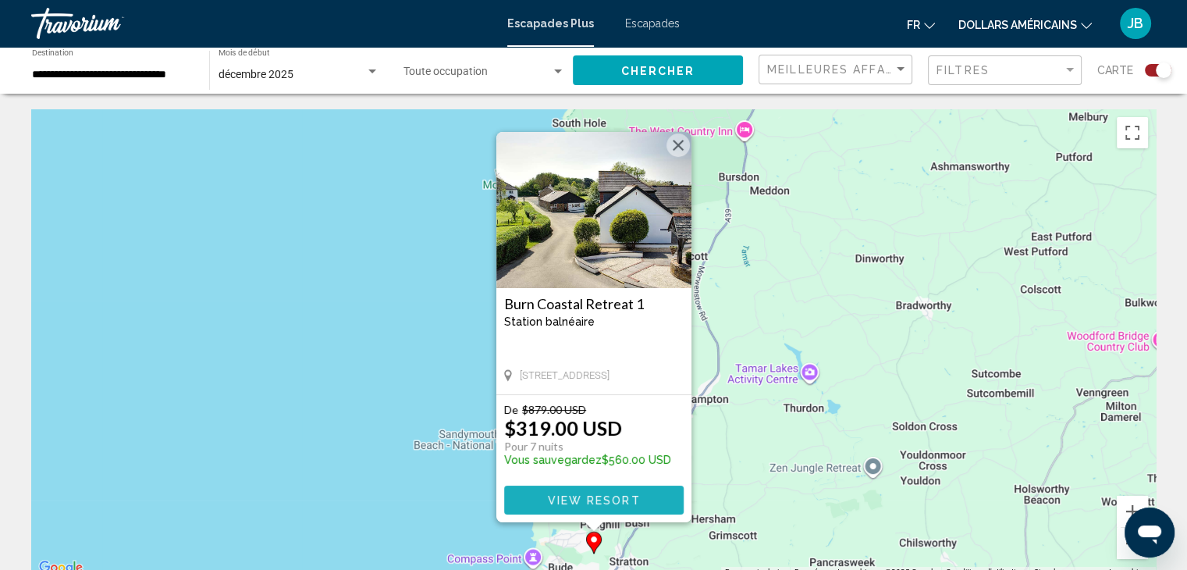
click at [618, 504] on span "View Resort" at bounding box center [593, 500] width 93 height 12
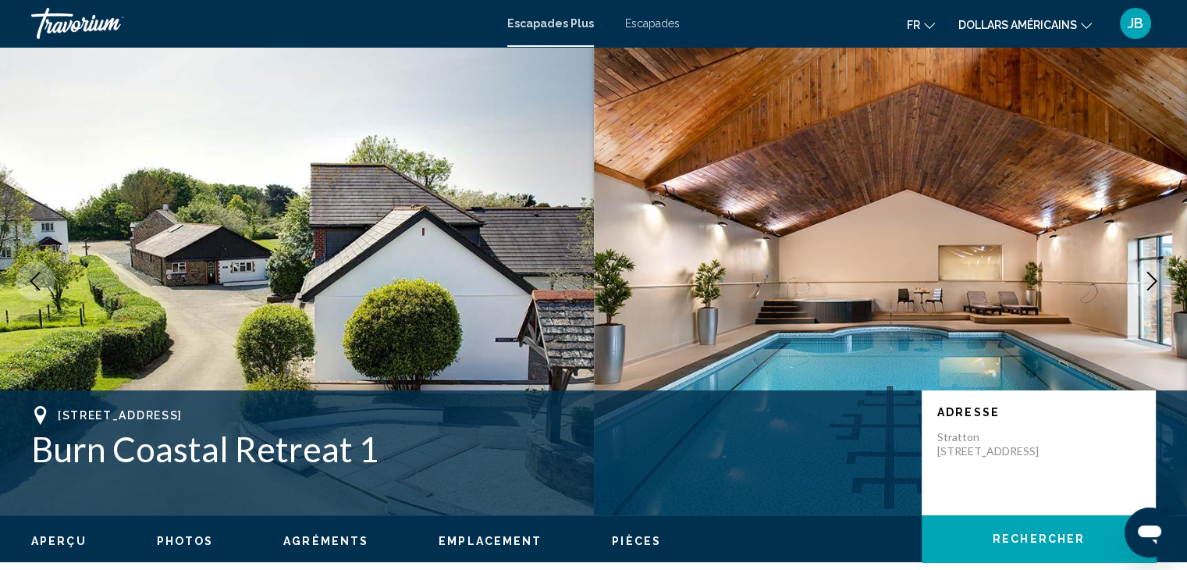
click at [1155, 276] on icon "Next image" at bounding box center [1152, 281] width 19 height 19
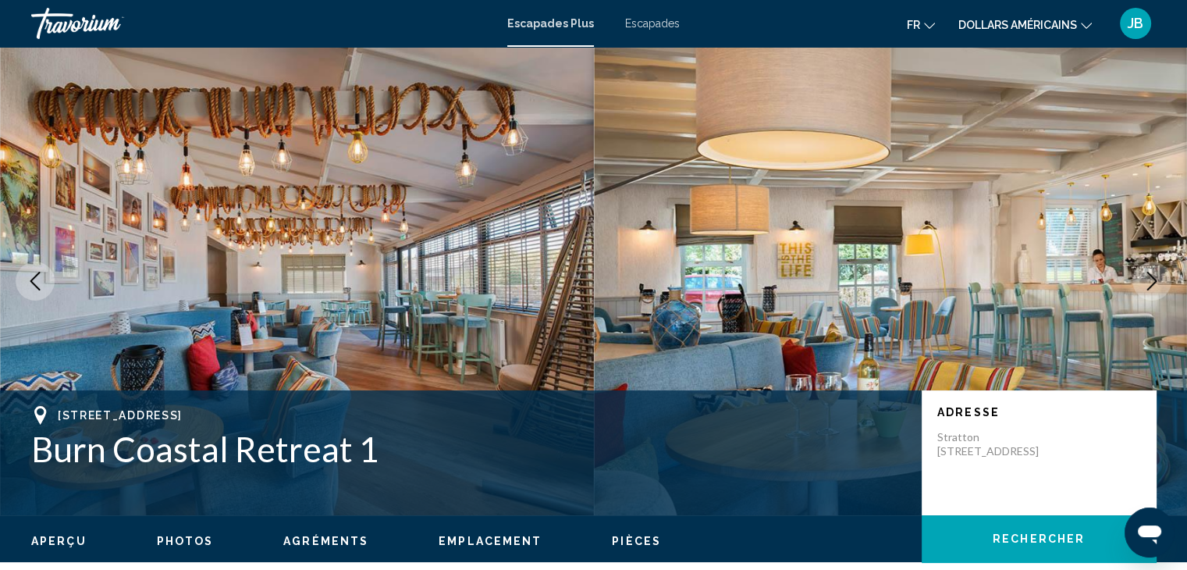
click at [1155, 276] on icon "Next image" at bounding box center [1152, 281] width 19 height 19
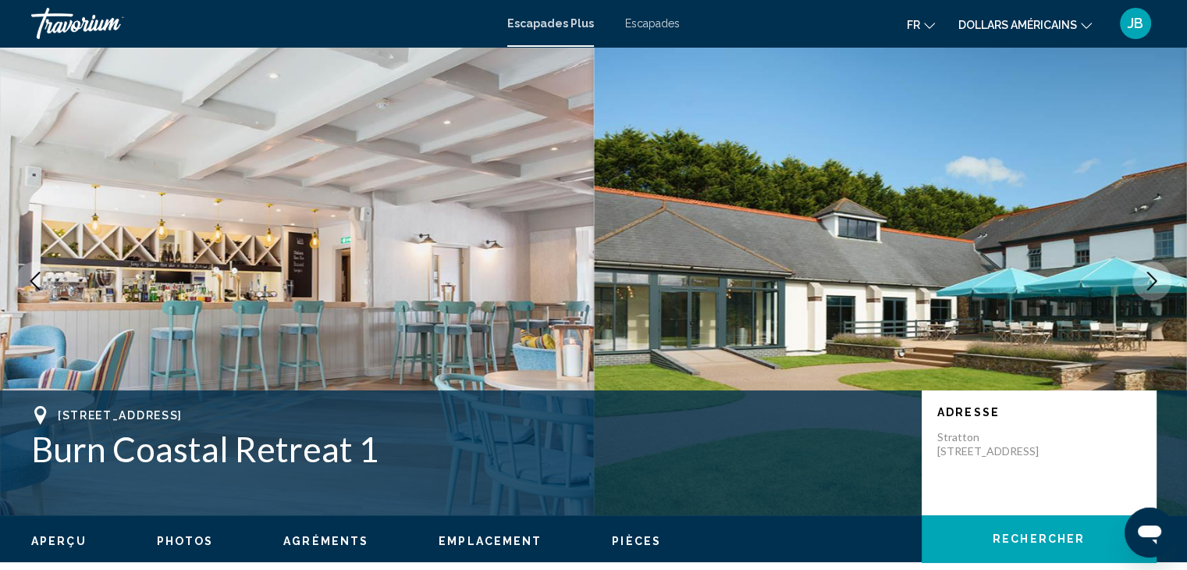
click at [1155, 276] on icon "Next image" at bounding box center [1152, 281] width 19 height 19
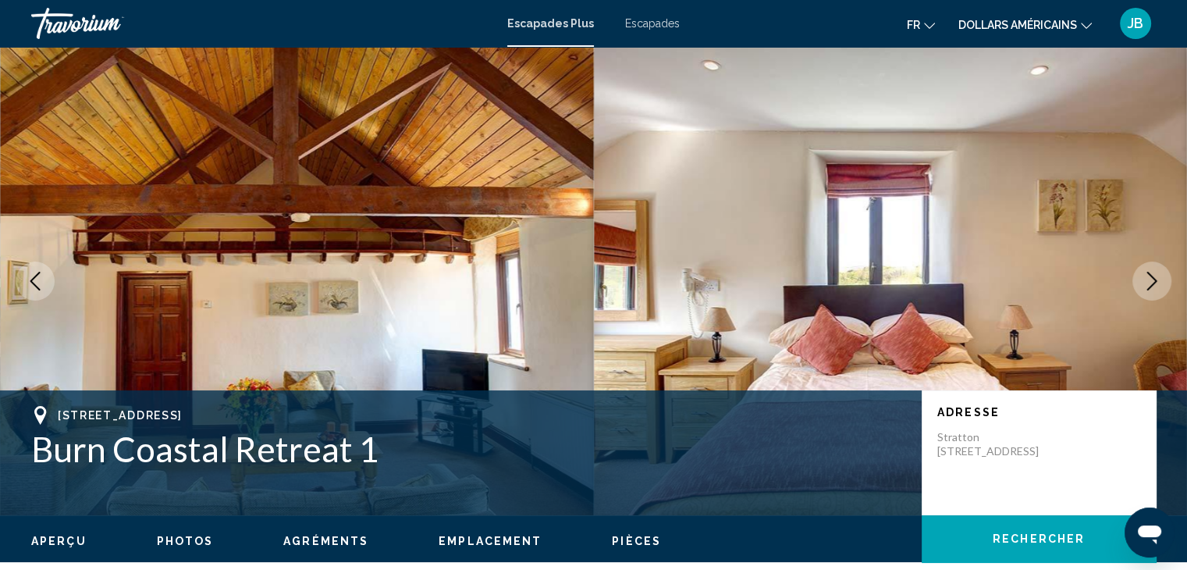
click at [1155, 276] on icon "Next image" at bounding box center [1152, 281] width 19 height 19
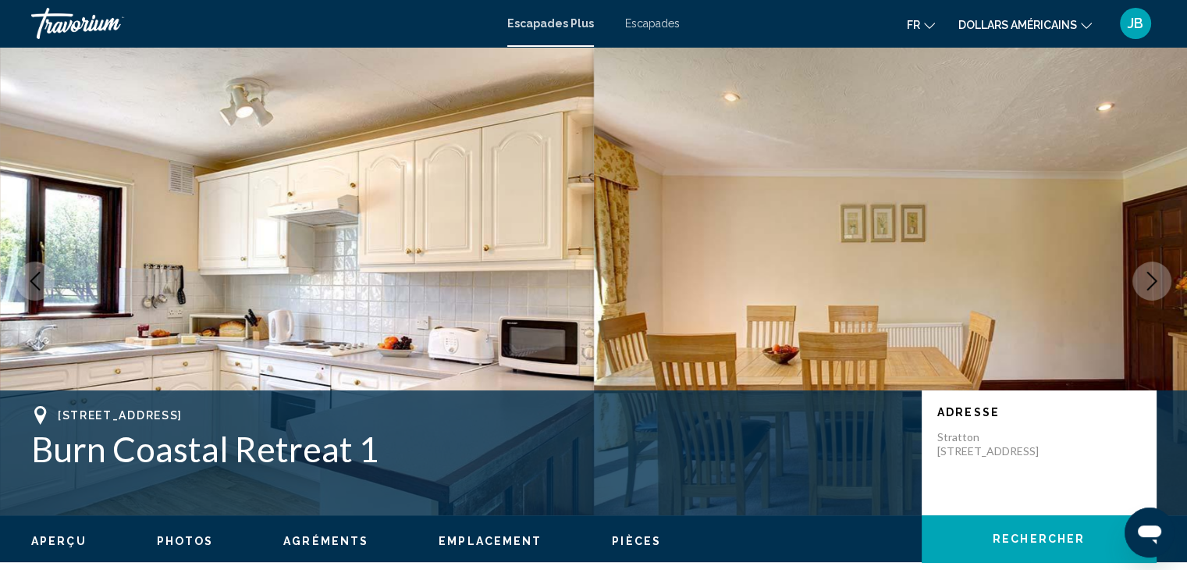
click at [1155, 276] on icon "Next image" at bounding box center [1152, 281] width 19 height 19
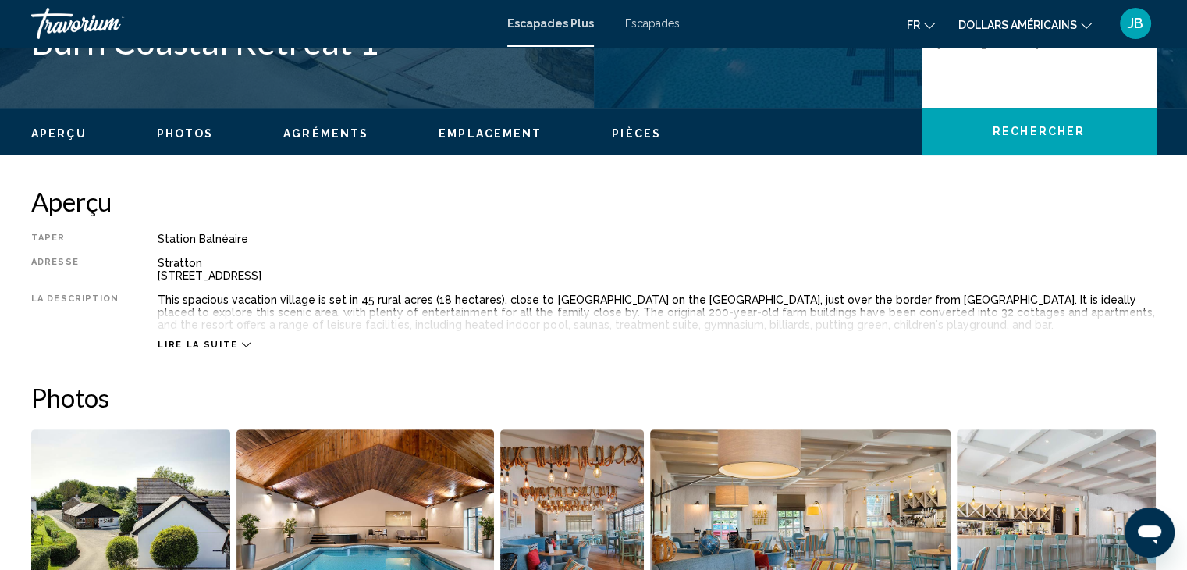
scroll to position [408, 0]
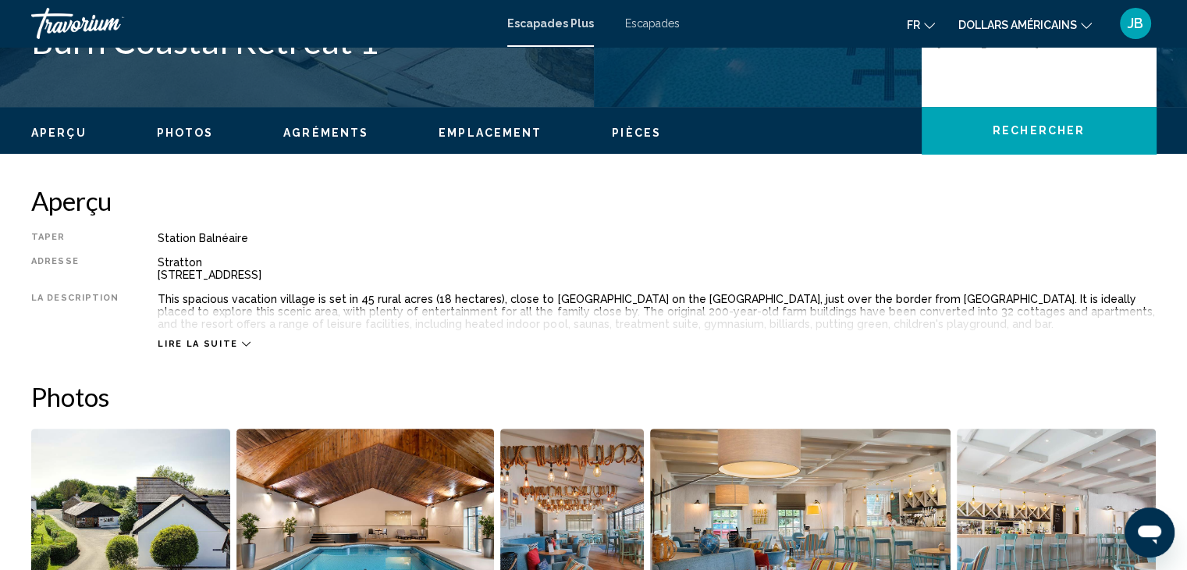
click at [176, 344] on span "Lire la suite" at bounding box center [198, 344] width 80 height 10
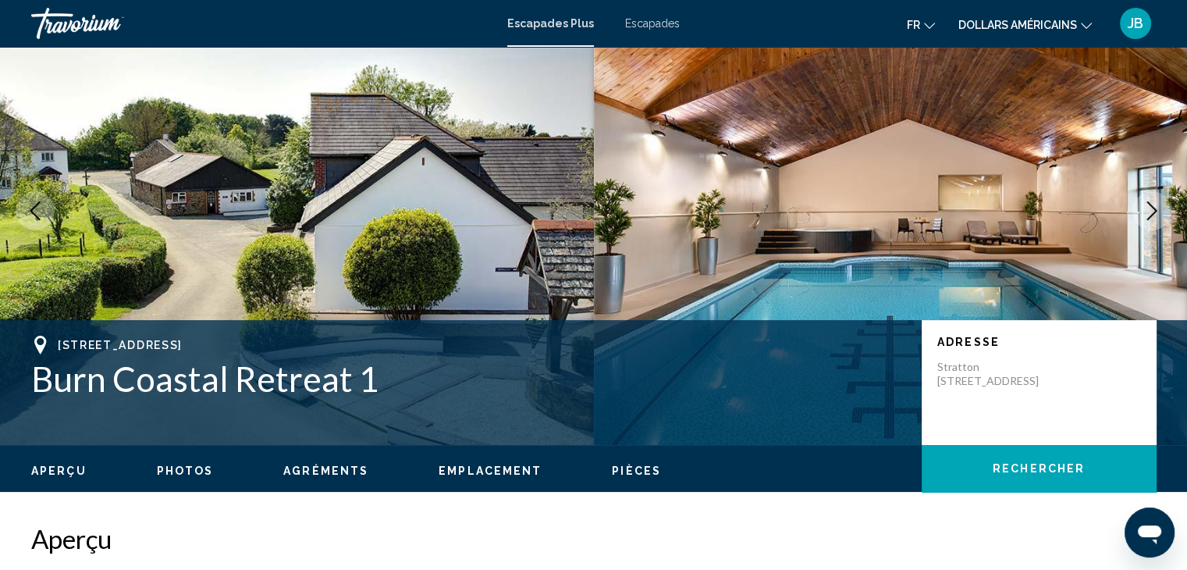
scroll to position [72, 0]
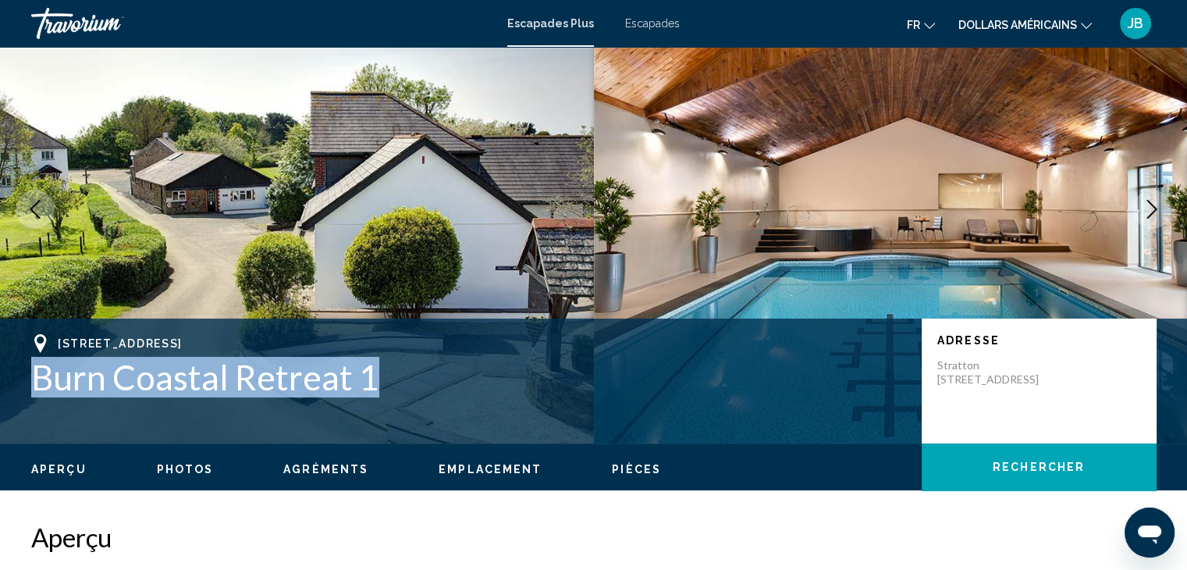
drag, startPoint x: 22, startPoint y: 373, endPoint x: 453, endPoint y: 363, distance: 430.9
click at [453, 363] on div "[GEOGRAPHIC_DATA], [GEOGRAPHIC_DATA], EX23 8SF, GBR Burn Coastal Retreat [STREE…" at bounding box center [593, 381] width 1187 height 94
copy h1 "Burn Coastal Retreat 1"
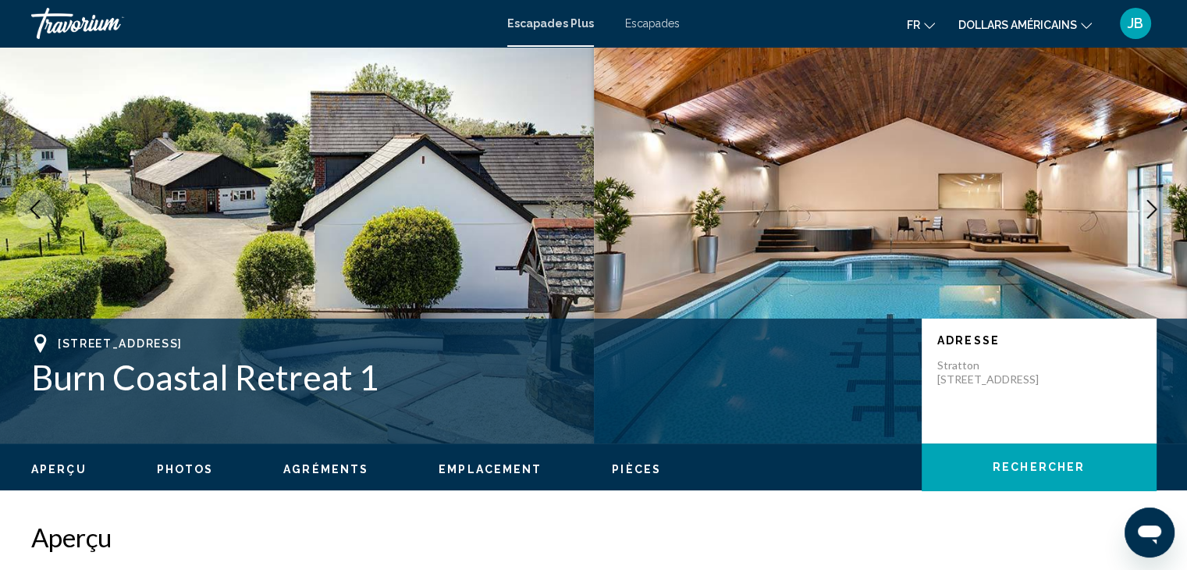
click at [66, 339] on span "[STREET_ADDRESS]" at bounding box center [120, 343] width 125 height 12
copy span "Bude"
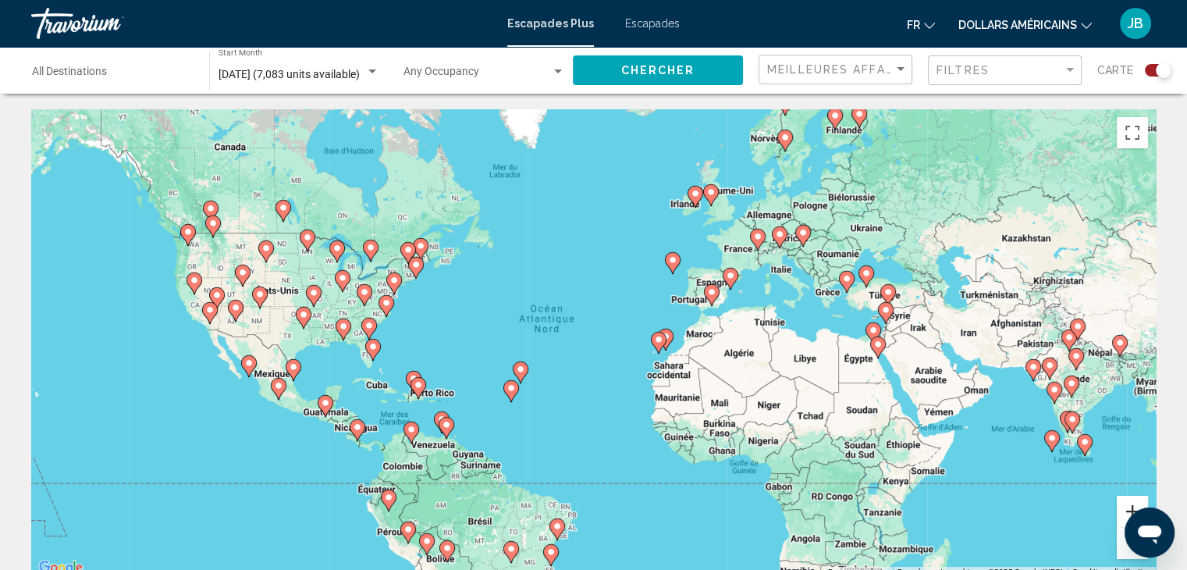
click at [1125, 514] on button "Zoom avant" at bounding box center [1132, 511] width 31 height 31
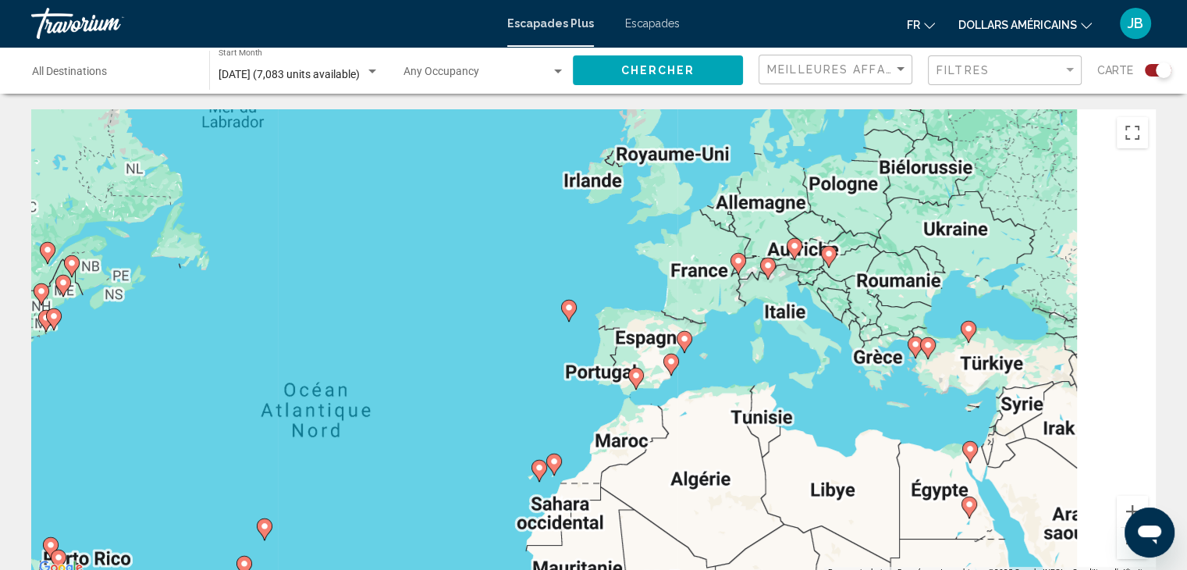
drag, startPoint x: 977, startPoint y: 249, endPoint x: 686, endPoint y: 352, distance: 308.8
click at [686, 352] on div "Pour activer le glissement avec le clavier, appuyez sur Alt+Entrée. Une fois ce…" at bounding box center [593, 343] width 1125 height 468
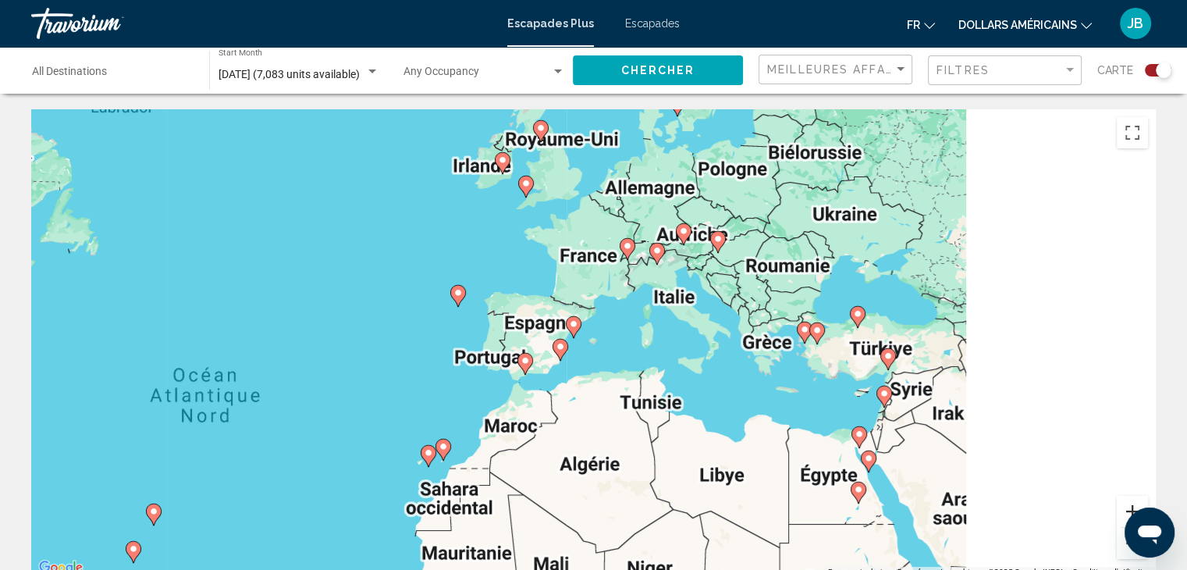
click at [1124, 496] on button "Zoom avant" at bounding box center [1132, 511] width 31 height 31
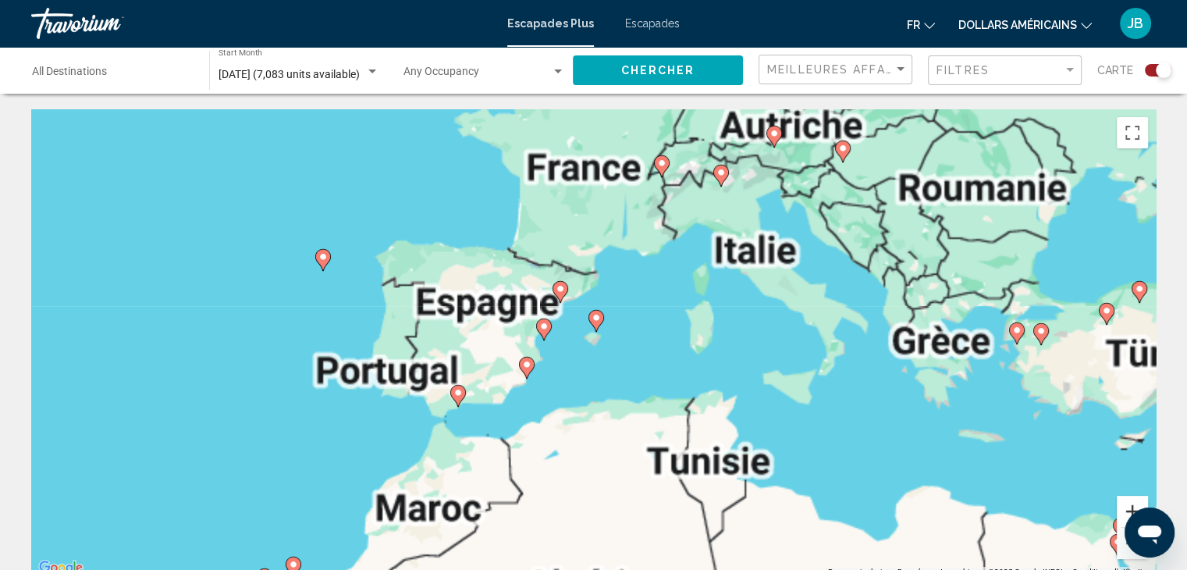
click at [1124, 496] on button "Zoom avant" at bounding box center [1132, 511] width 31 height 31
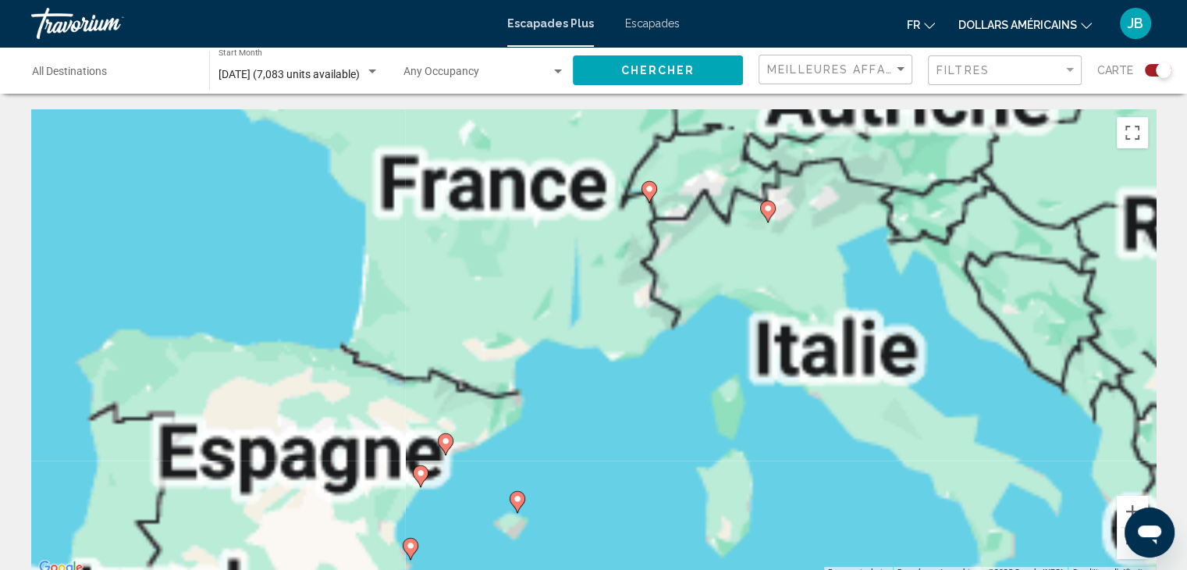
drag, startPoint x: 1018, startPoint y: 266, endPoint x: 922, endPoint y: 593, distance: 341.0
click at [922, 569] on html "Passer au contenu principal Escapades Plus Escapades fr Anglais Espagnol França…" at bounding box center [593, 285] width 1187 height 570
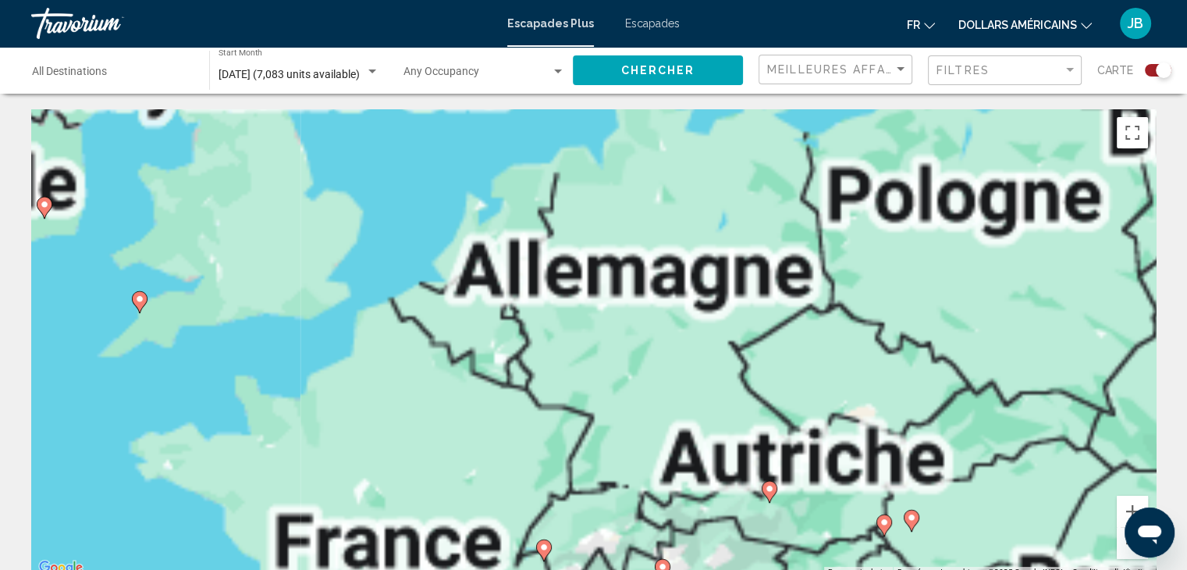
drag, startPoint x: 815, startPoint y: 240, endPoint x: 702, endPoint y: 430, distance: 220.4
click at [702, 430] on div "Pour activer le glissement avec le clavier, appuyez sur Alt+Entrée. Une fois ce…" at bounding box center [593, 343] width 1125 height 468
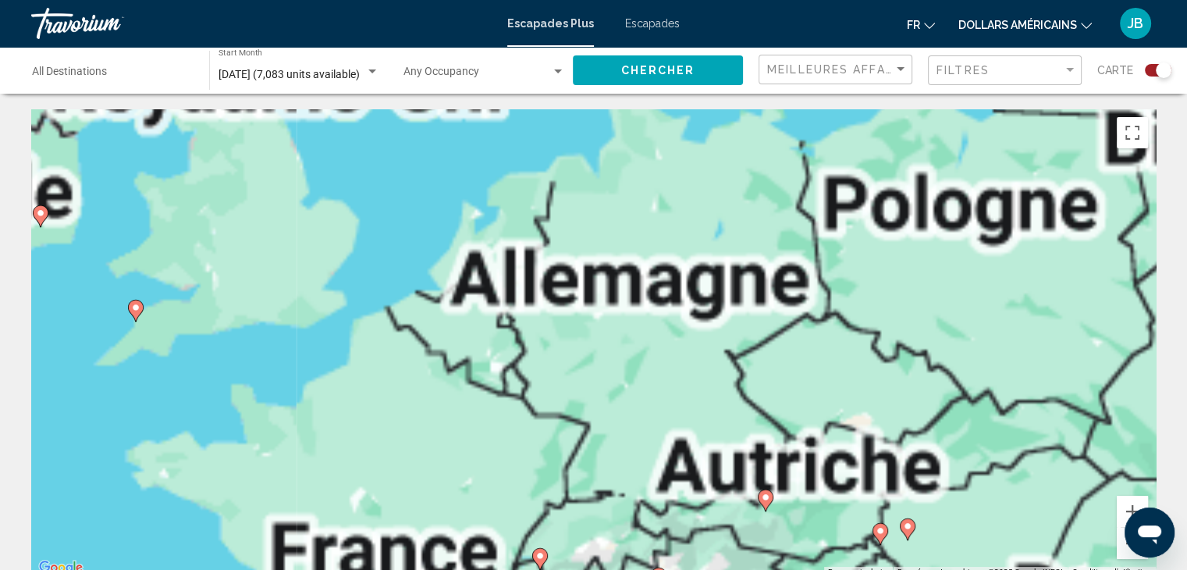
click at [770, 499] on image "Contenu principal" at bounding box center [765, 496] width 9 height 9
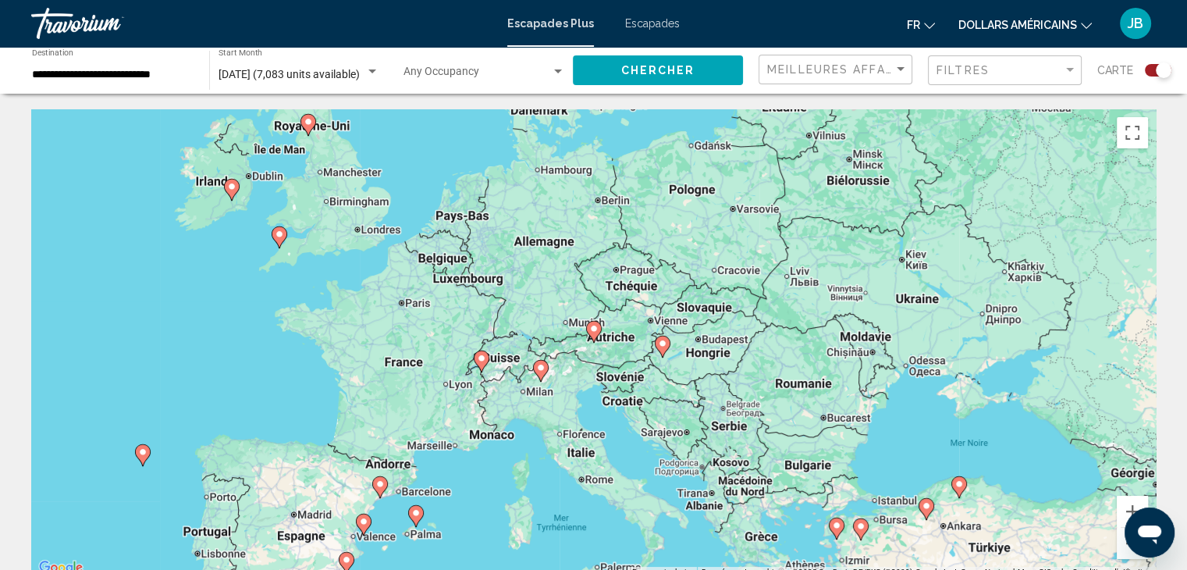
click at [593, 329] on image "Contenu principal" at bounding box center [593, 328] width 9 height 9
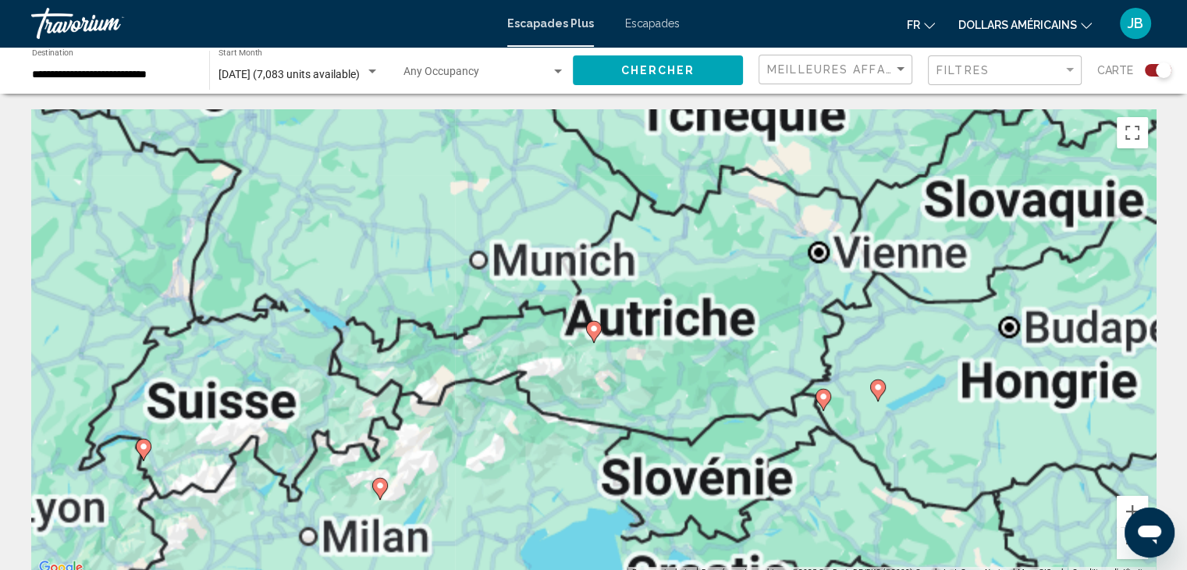
click at [593, 329] on image "Contenu principal" at bounding box center [593, 328] width 9 height 9
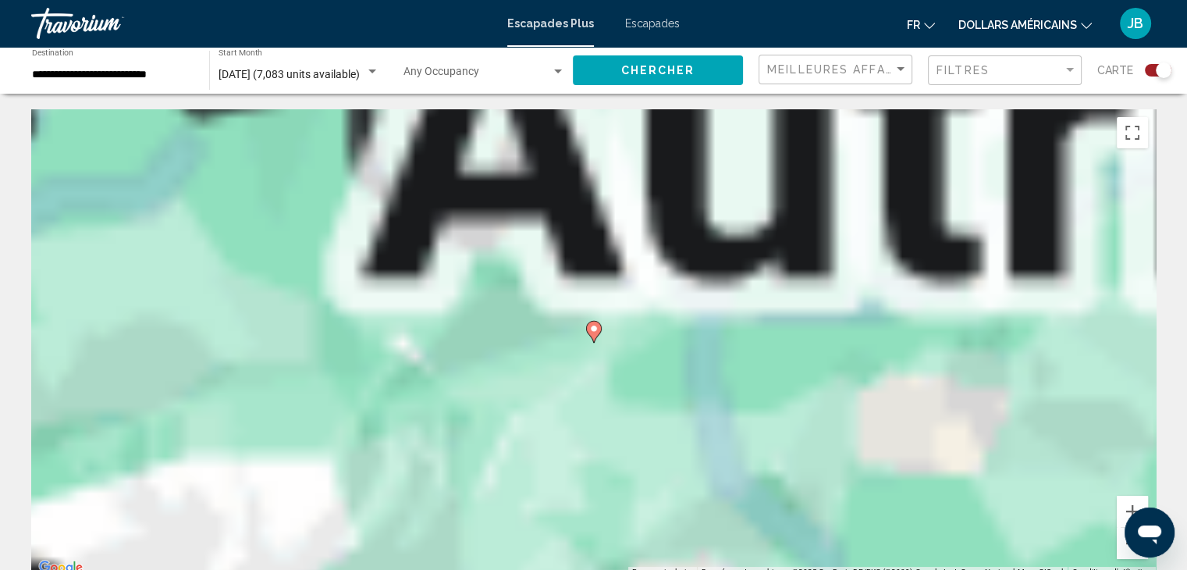
click at [593, 329] on image "Contenu principal" at bounding box center [593, 328] width 9 height 9
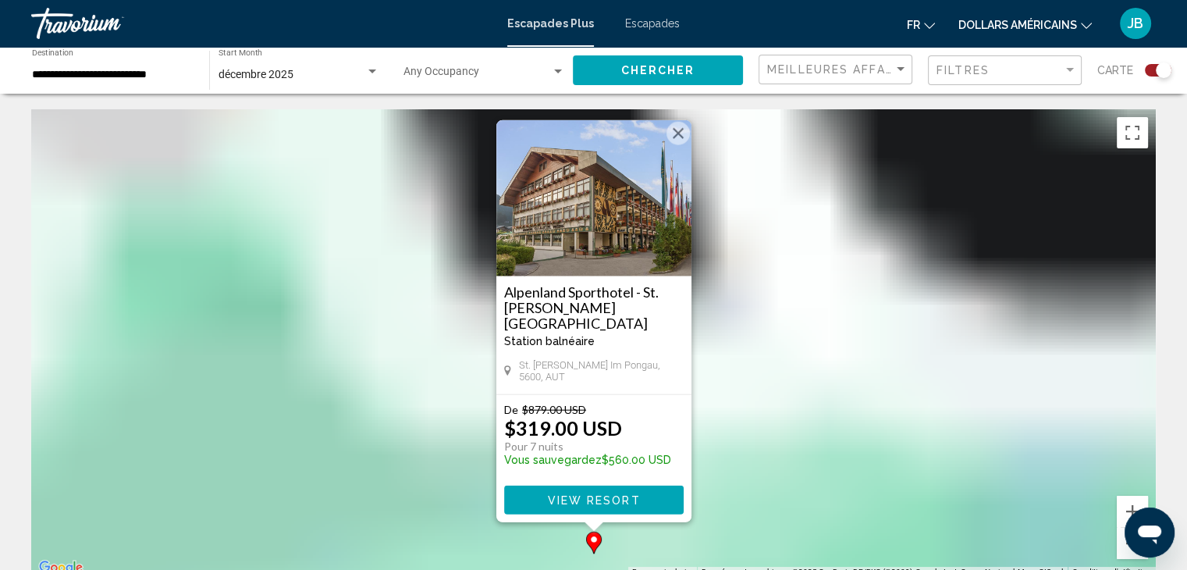
click at [674, 145] on button "Fermer" at bounding box center [677, 133] width 23 height 23
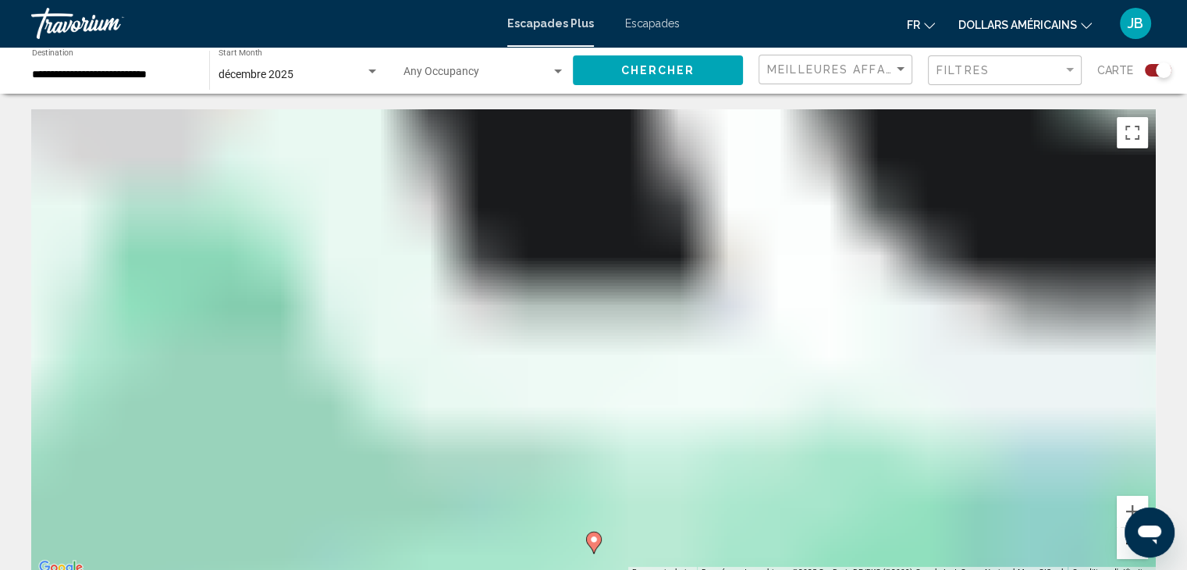
click at [1123, 547] on button "Zoom arrière" at bounding box center [1132, 543] width 31 height 31
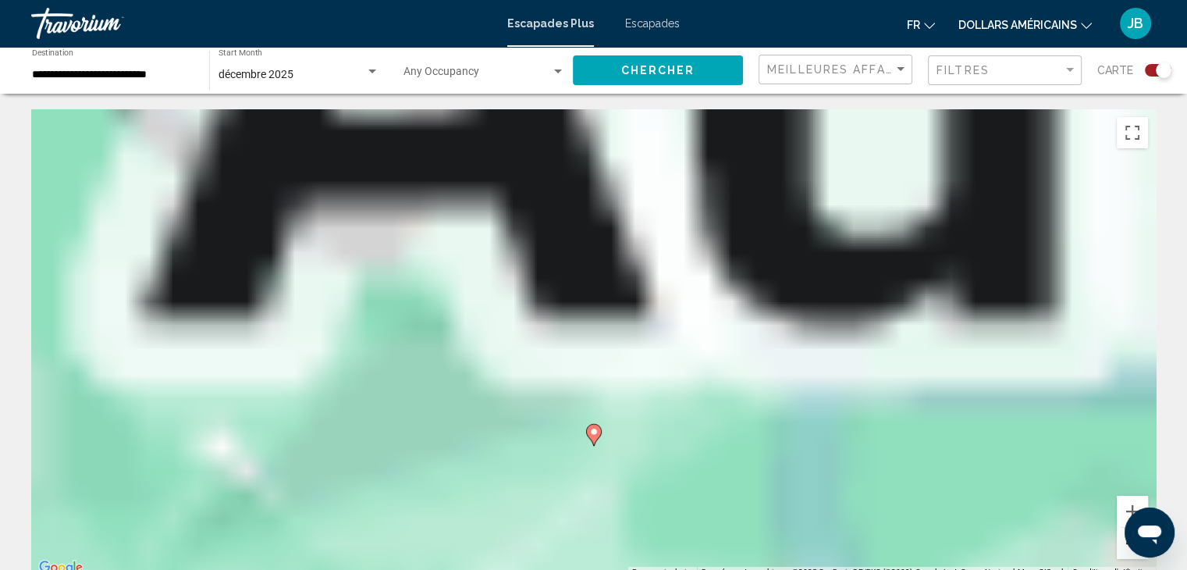
click at [1123, 547] on button "Zoom arrière" at bounding box center [1132, 543] width 31 height 31
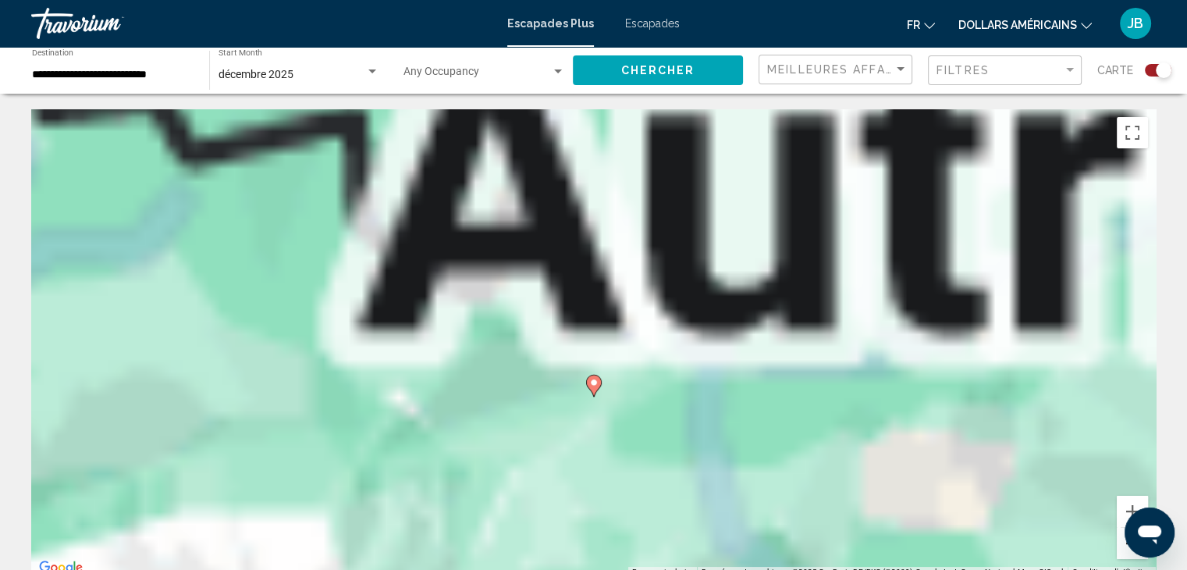
click at [1123, 547] on button "Zoom arrière" at bounding box center [1132, 543] width 31 height 31
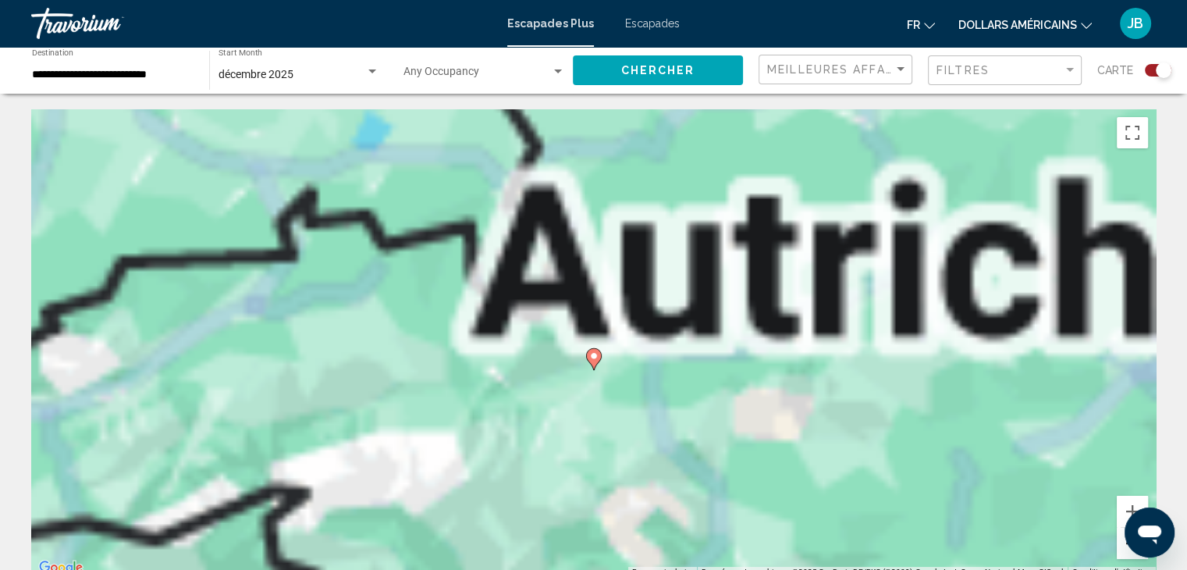
click at [1123, 547] on button "Zoom arrière" at bounding box center [1132, 543] width 31 height 31
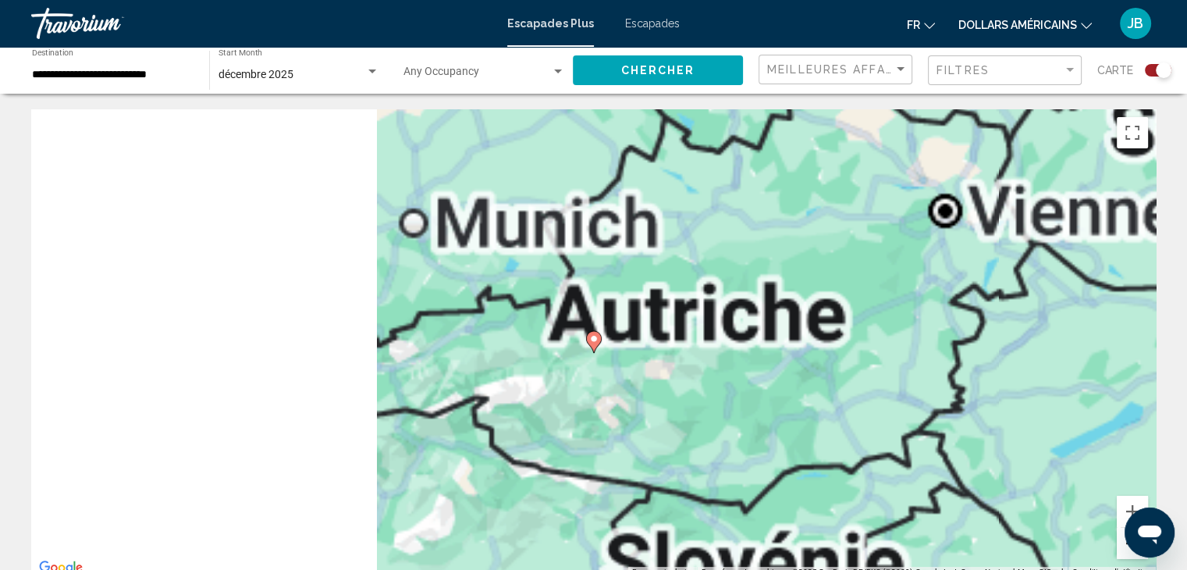
click at [1123, 547] on button "Zoom arrière" at bounding box center [1132, 543] width 31 height 31
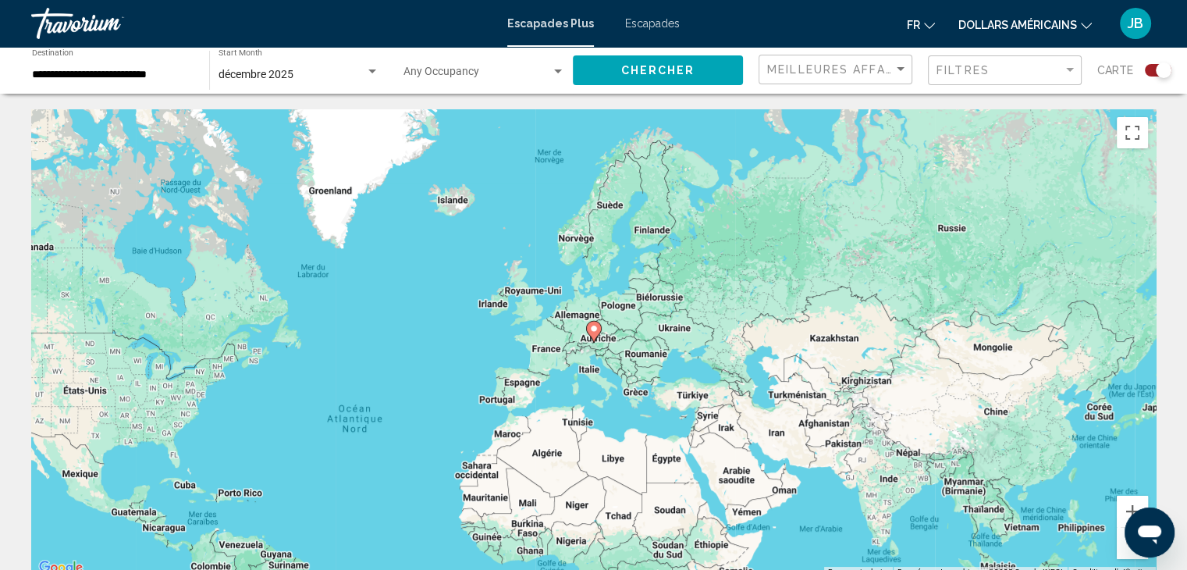
click at [159, 69] on input "**********" at bounding box center [113, 75] width 162 height 12
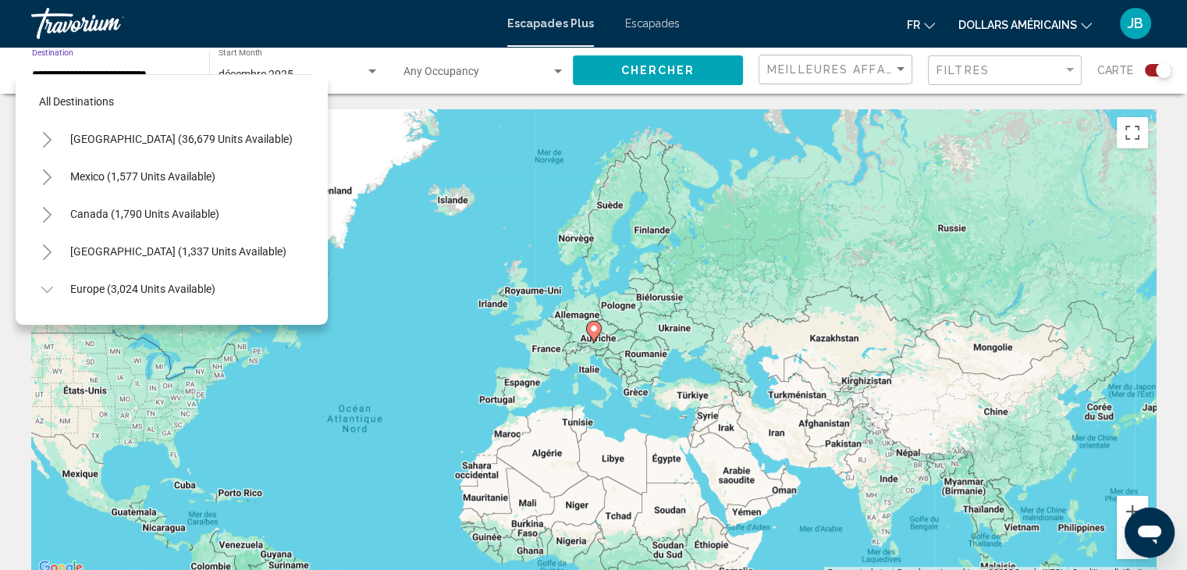
scroll to position [173, 0]
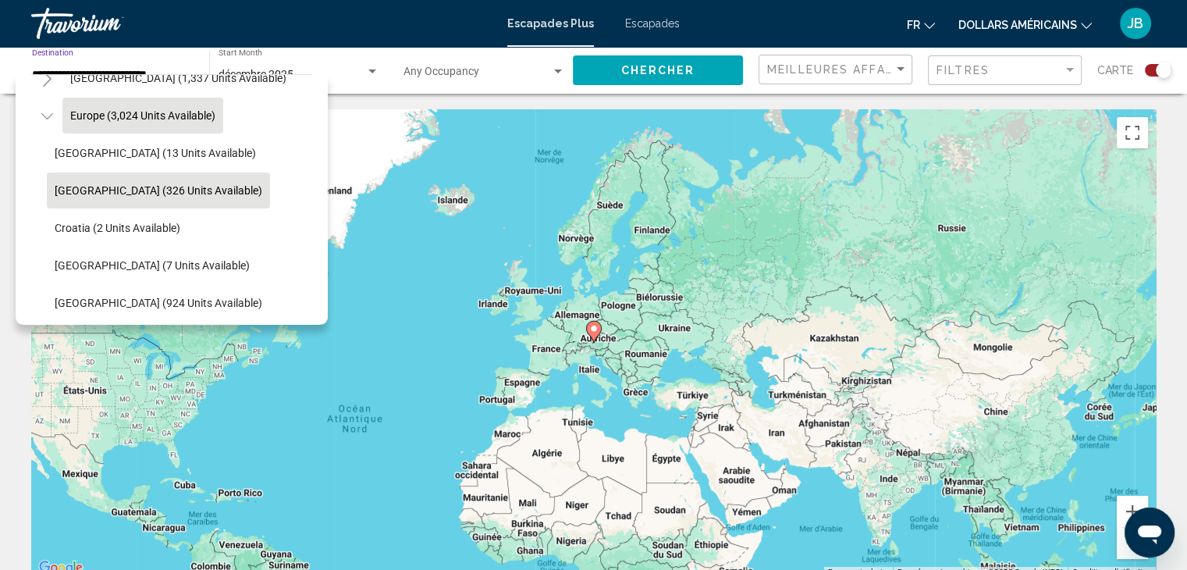
click at [108, 115] on span "Europe (3,024 units available)" at bounding box center [142, 115] width 145 height 12
type input "**********"
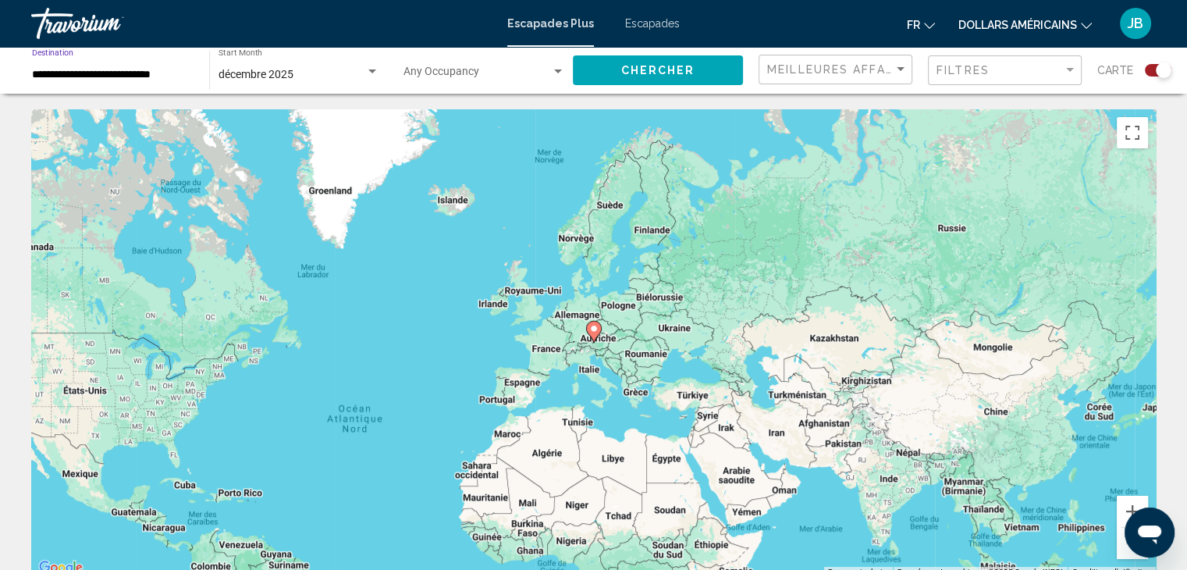
click at [139, 88] on div "**********" at bounding box center [113, 70] width 162 height 43
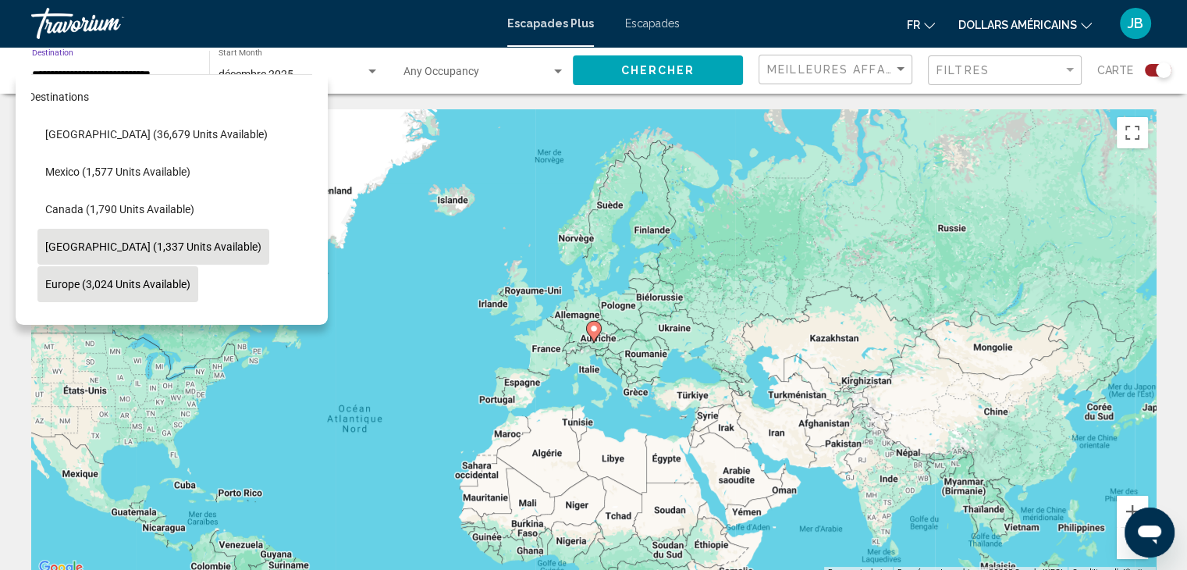
scroll to position [0, 25]
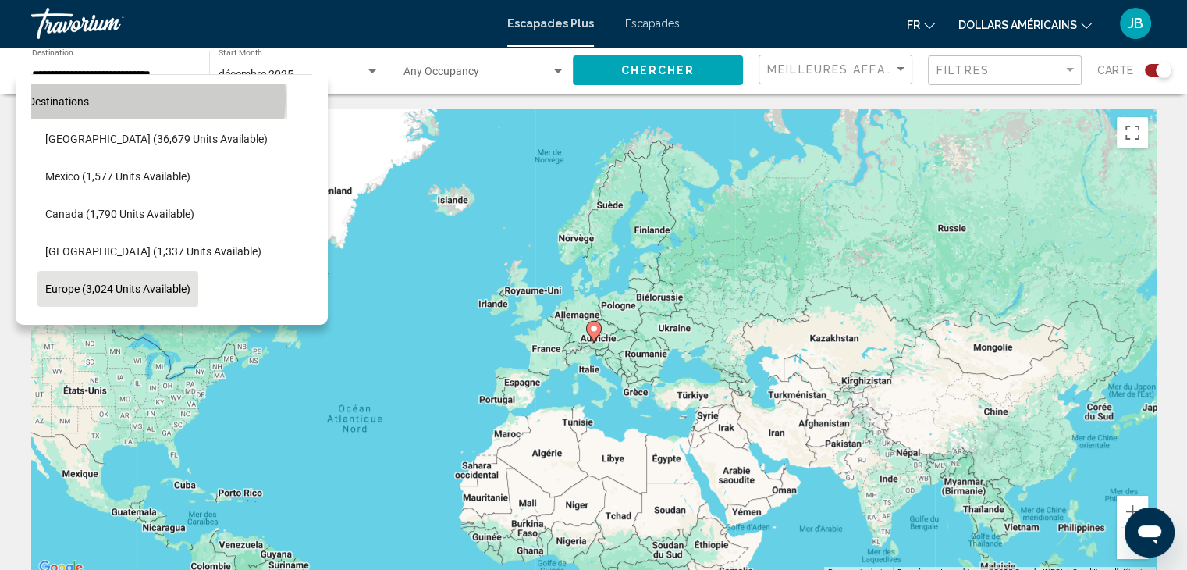
click at [144, 98] on button "All destinations" at bounding box center [146, 102] width 281 height 36
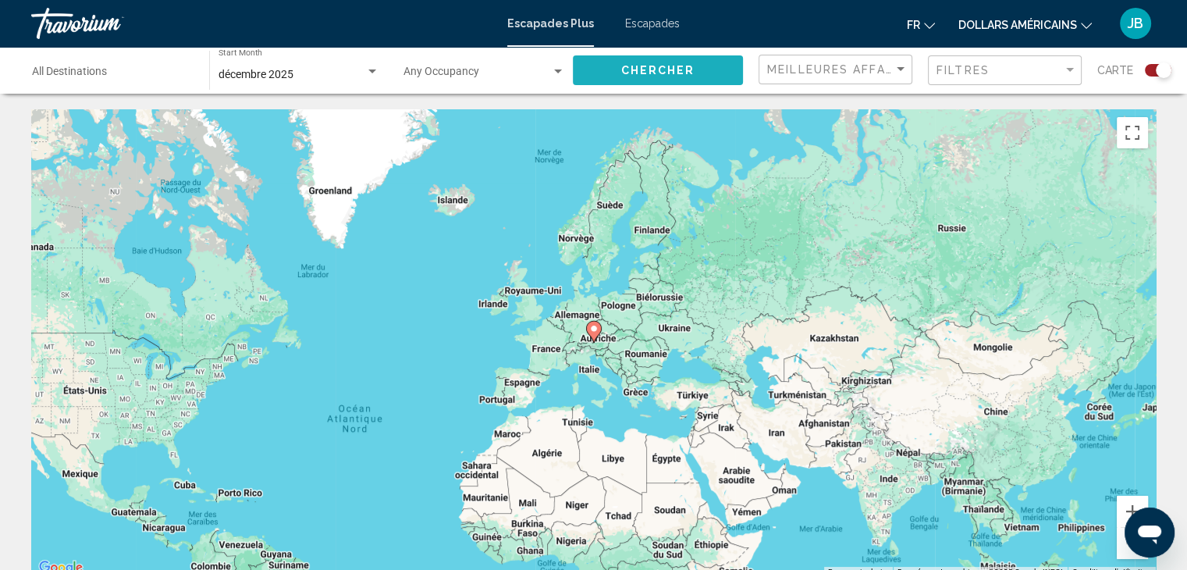
click at [652, 73] on span "Chercher" at bounding box center [658, 71] width 74 height 12
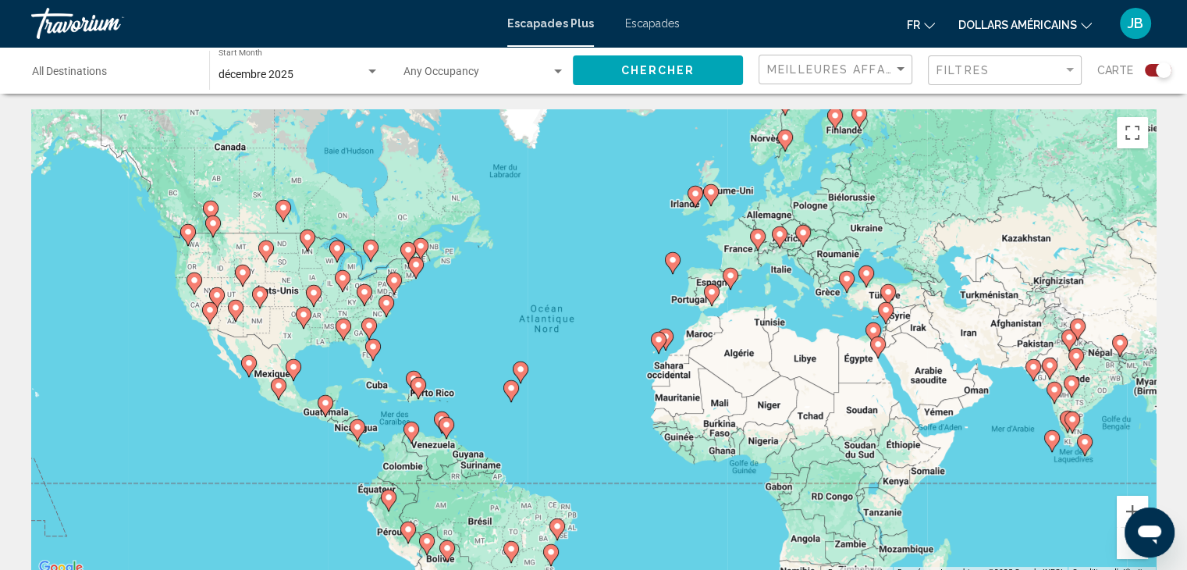
click at [715, 190] on image "Contenu principal" at bounding box center [710, 191] width 9 height 9
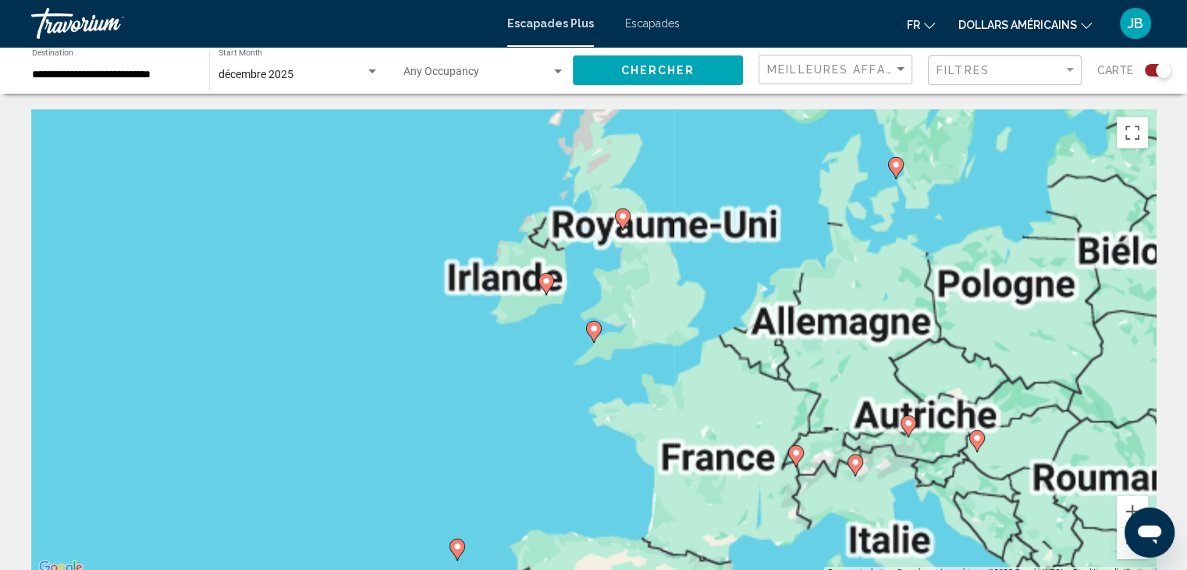
click at [591, 329] on image "Contenu principal" at bounding box center [593, 328] width 9 height 9
type input "**********"
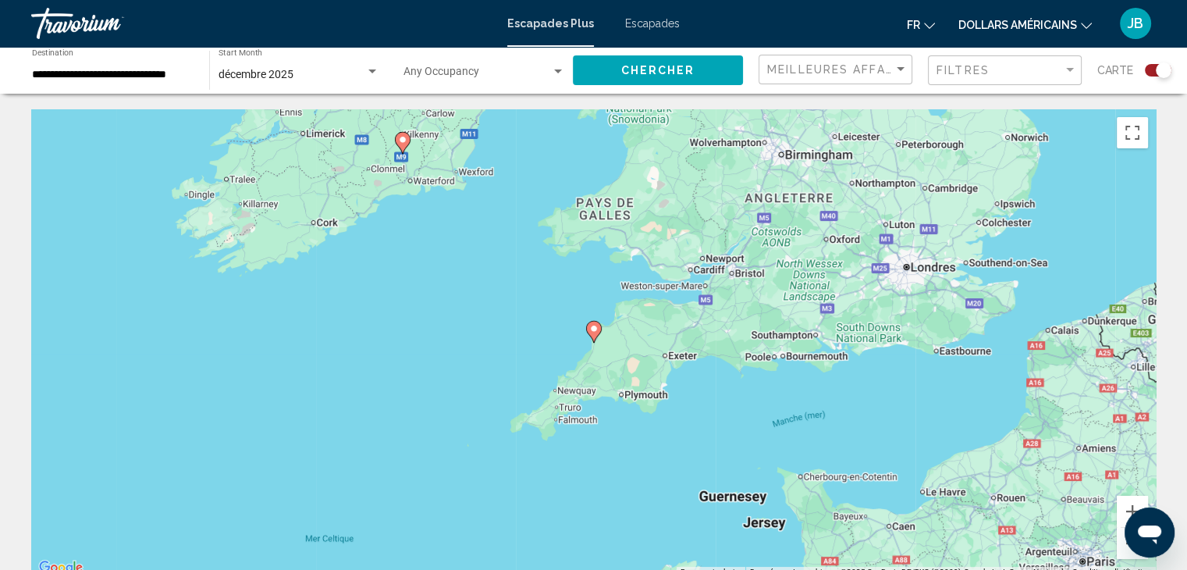
click at [591, 329] on image "Contenu principal" at bounding box center [593, 328] width 9 height 9
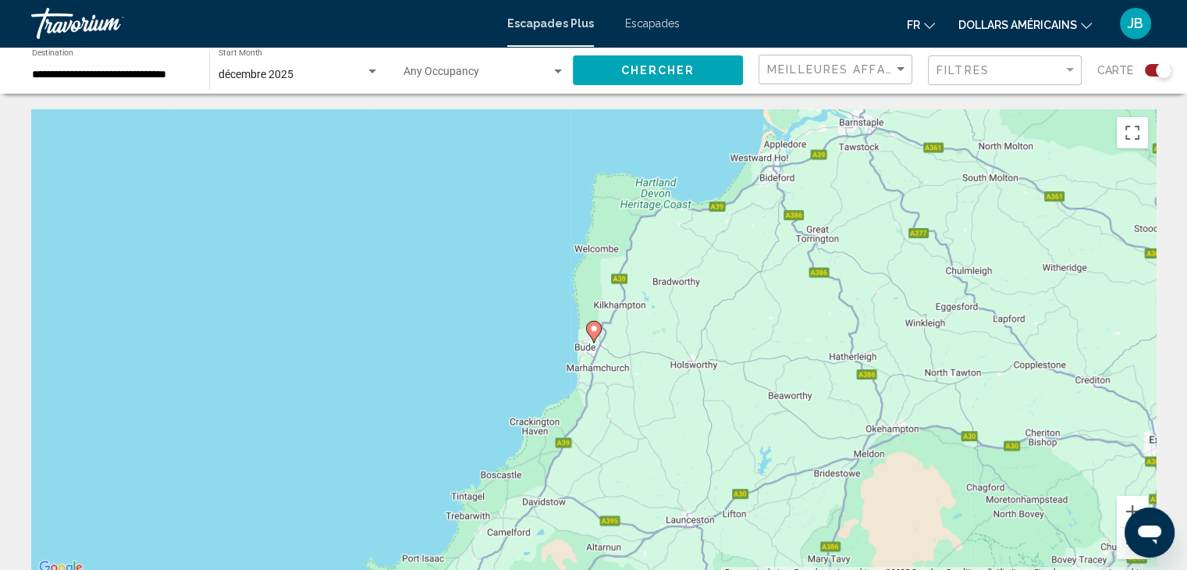
click at [594, 328] on image "Contenu principal" at bounding box center [593, 328] width 9 height 9
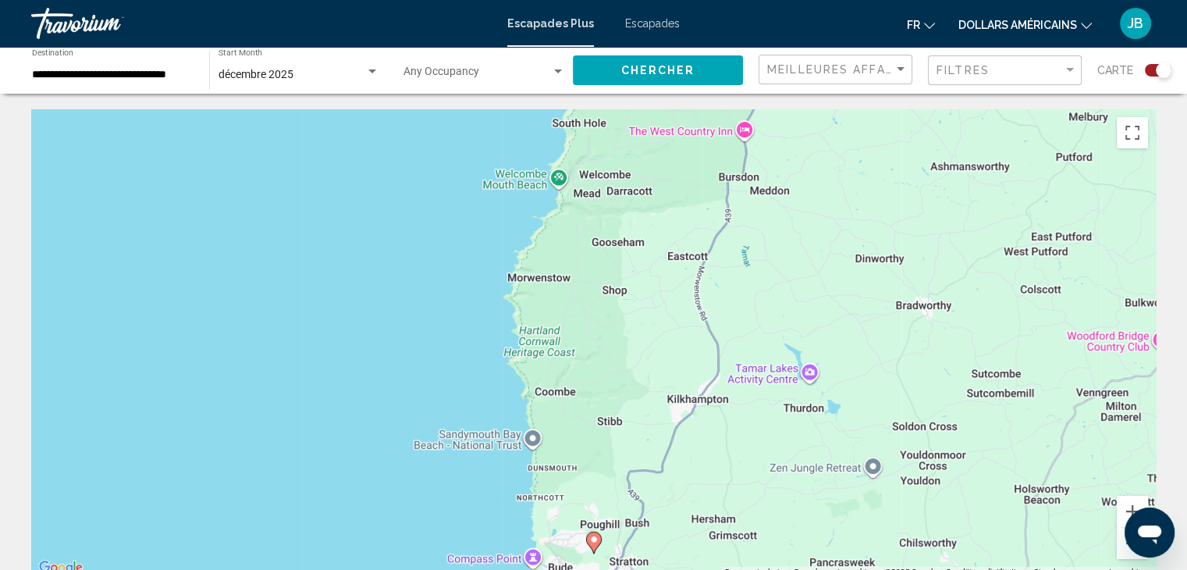
click at [598, 542] on image "Contenu principal" at bounding box center [593, 539] width 9 height 9
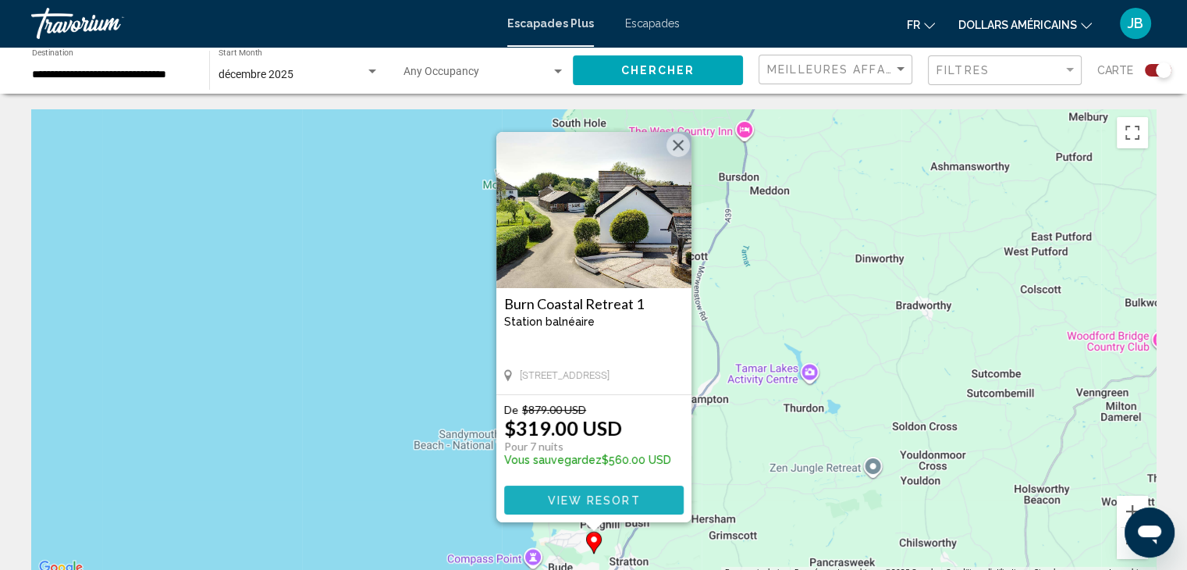
click at [591, 493] on span "View Resort" at bounding box center [593, 499] width 93 height 12
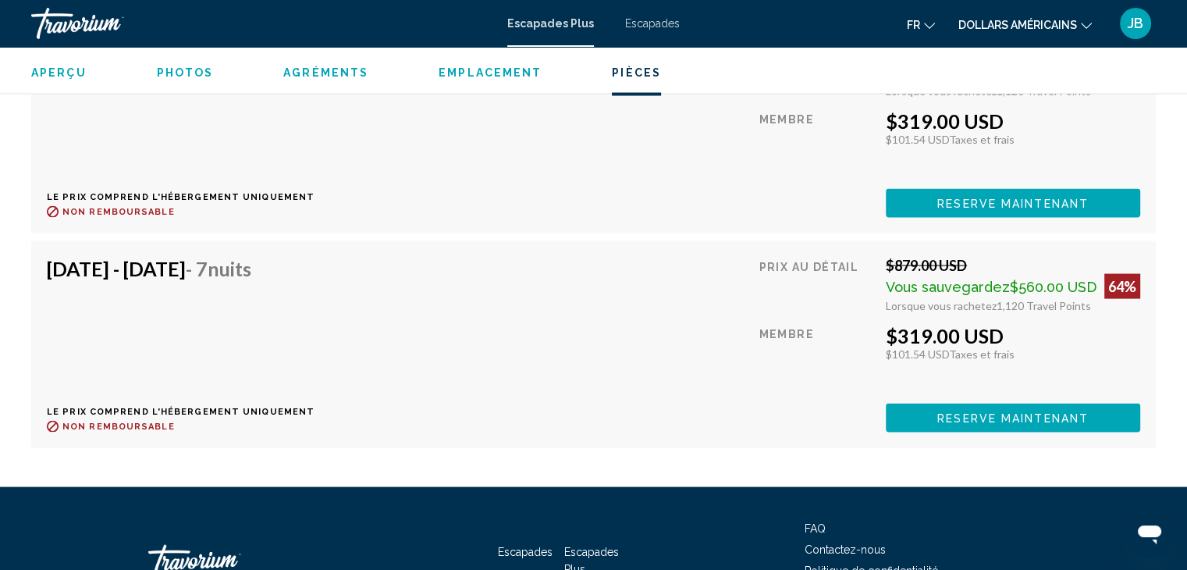
scroll to position [3112, 0]
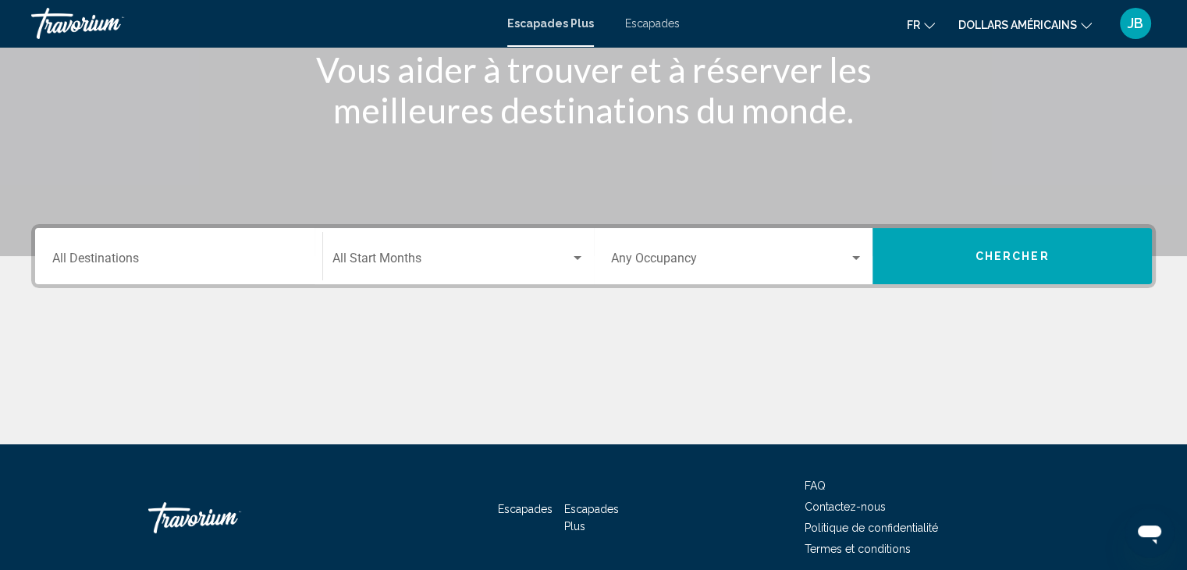
scroll to position [219, 0]
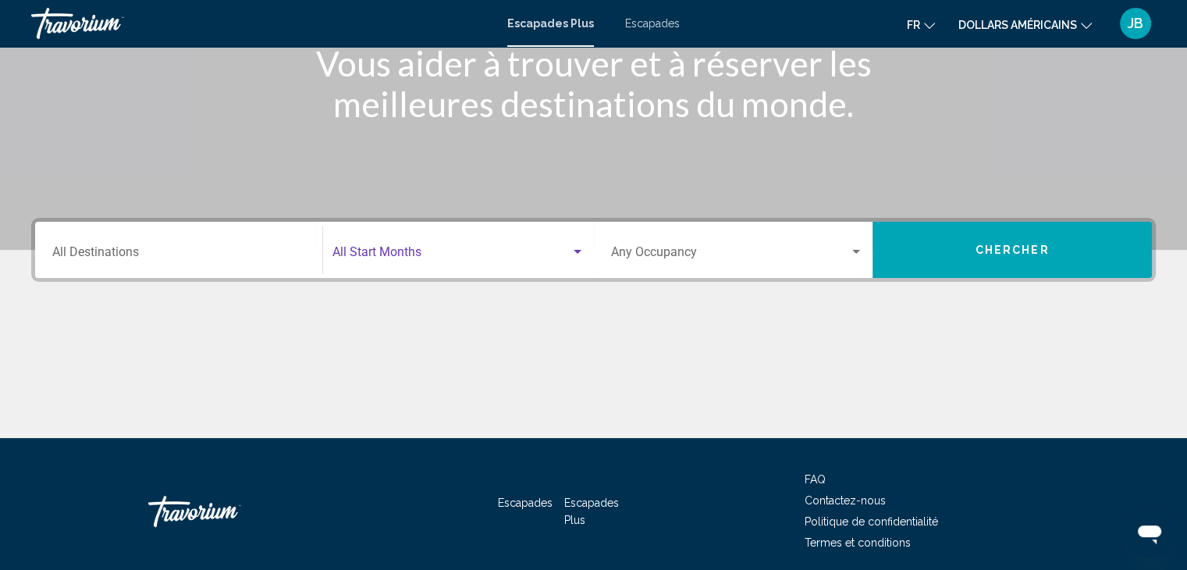
click at [404, 251] on span "Search widget" at bounding box center [451, 255] width 238 height 14
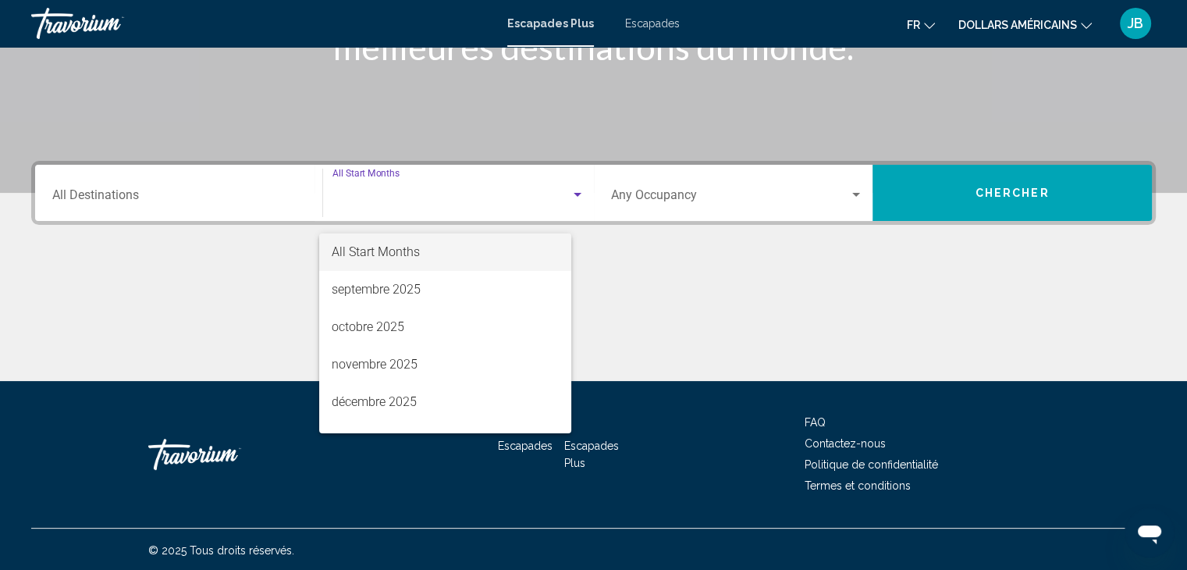
scroll to position [278, 0]
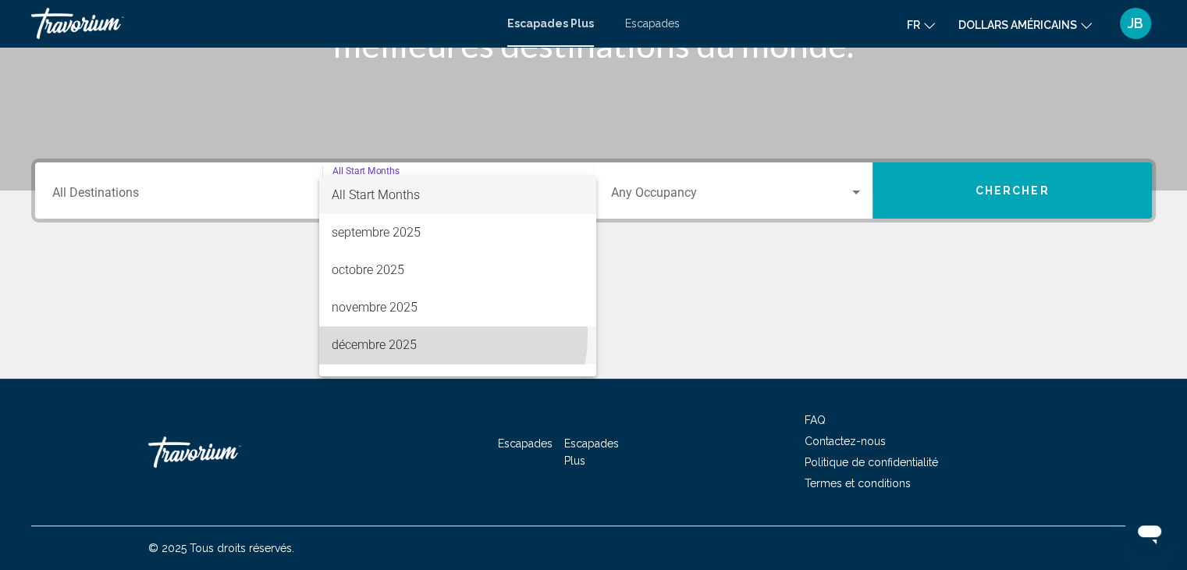
click at [409, 333] on span "décembre 2025" at bounding box center [458, 344] width 252 height 37
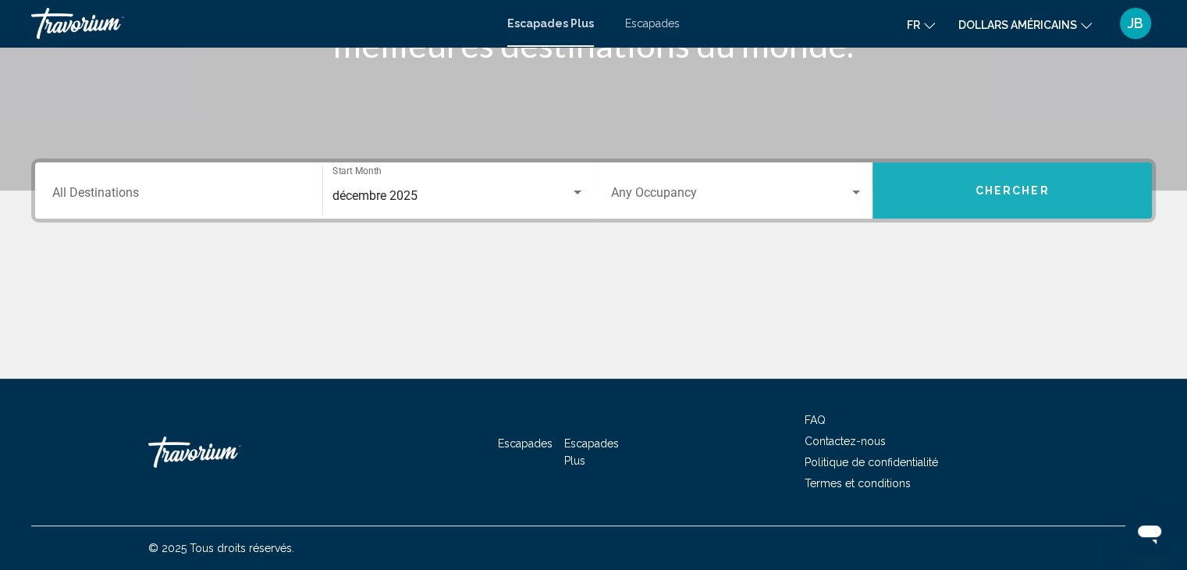
click at [965, 185] on button "Chercher" at bounding box center [1012, 190] width 279 height 56
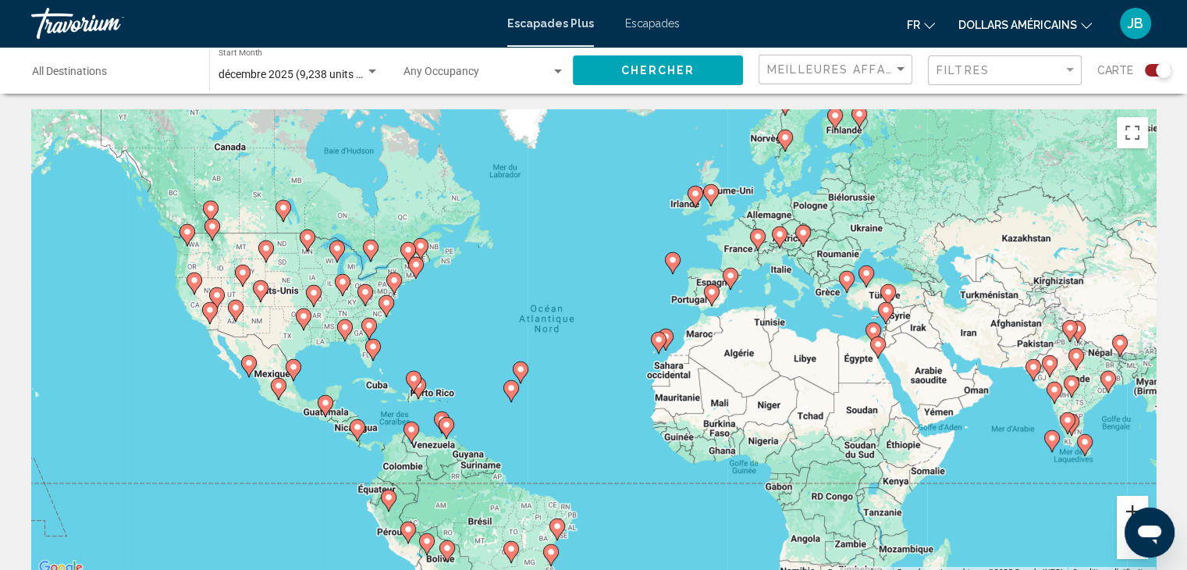
click at [1124, 512] on button "Zoom avant" at bounding box center [1132, 511] width 31 height 31
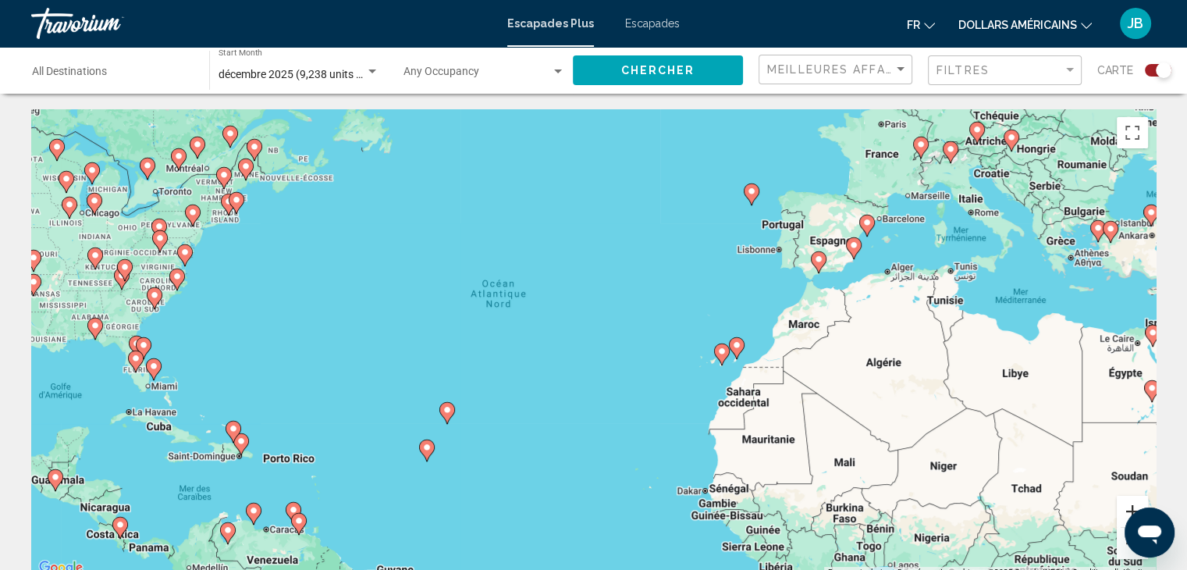
click at [1121, 509] on button "Zoom avant" at bounding box center [1132, 511] width 31 height 31
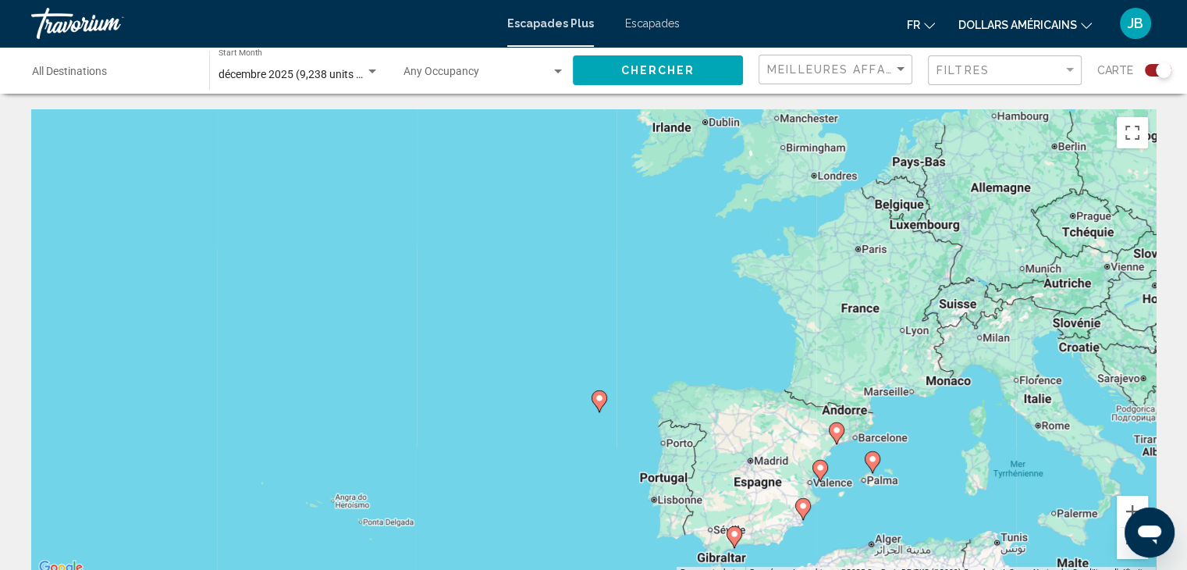
drag, startPoint x: 1069, startPoint y: 231, endPoint x: 758, endPoint y: 578, distance: 466.5
click at [758, 569] on html "Passer au contenu principal Escapades Plus Escapades fr Anglais Espagnol França…" at bounding box center [593, 285] width 1187 height 570
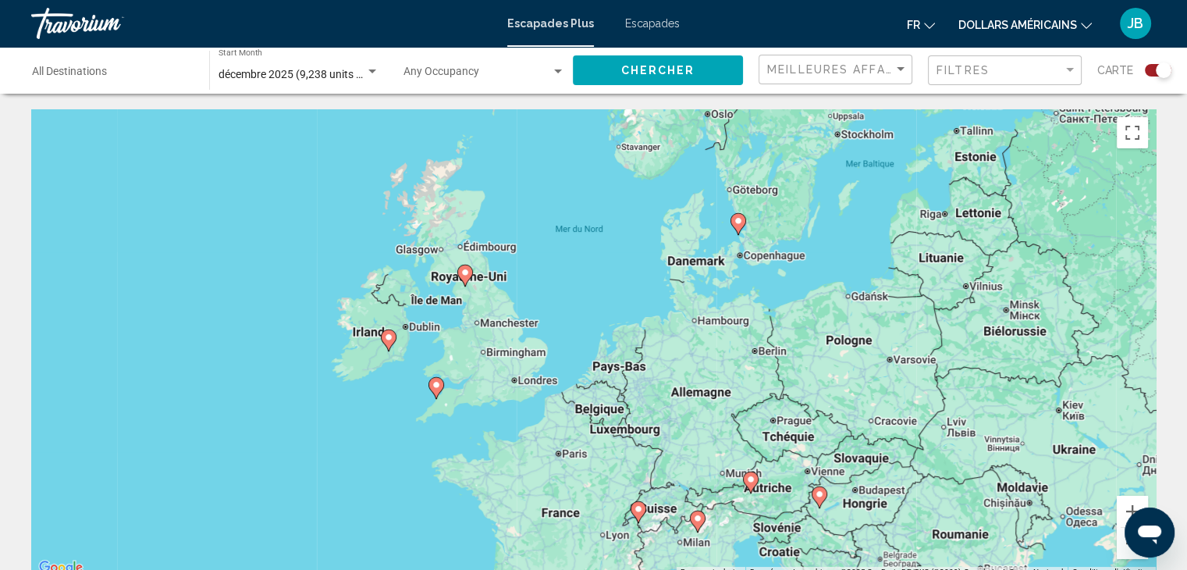
drag, startPoint x: 868, startPoint y: 319, endPoint x: 593, endPoint y: 491, distance: 324.0
click at [593, 491] on div "Pour activer le glissement avec le clavier, appuyez sur Alt+Entrée. Une fois ce…" at bounding box center [593, 343] width 1125 height 468
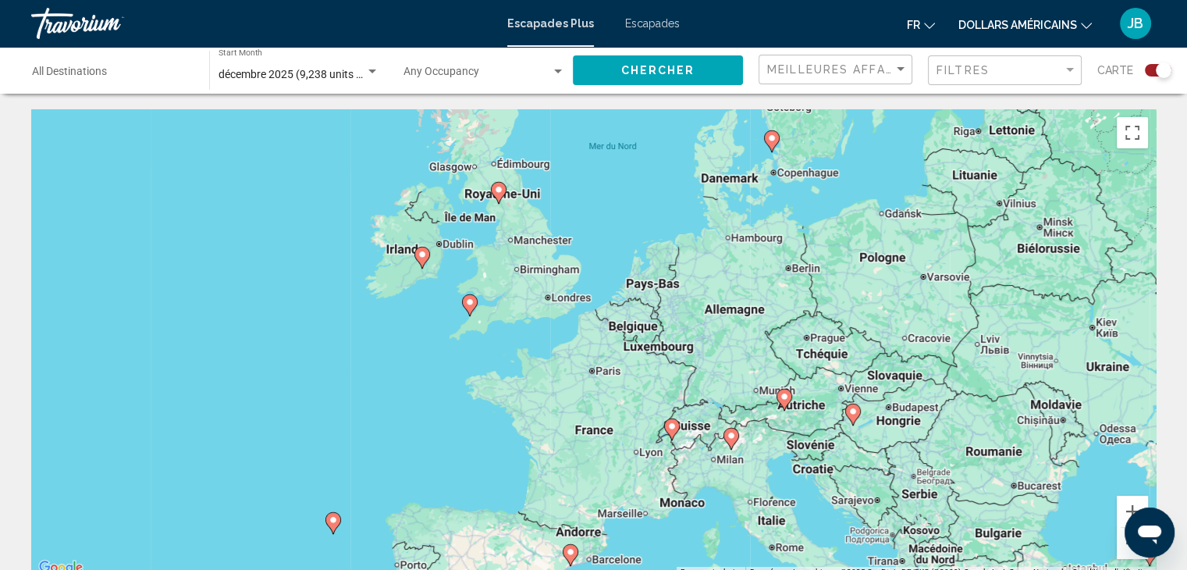
drag, startPoint x: 911, startPoint y: 378, endPoint x: 950, endPoint y: 272, distance: 112.4
click at [950, 272] on div "Pour activer le glissement avec le clavier, appuyez sur Alt+Entrée. Une fois ce…" at bounding box center [593, 343] width 1125 height 468
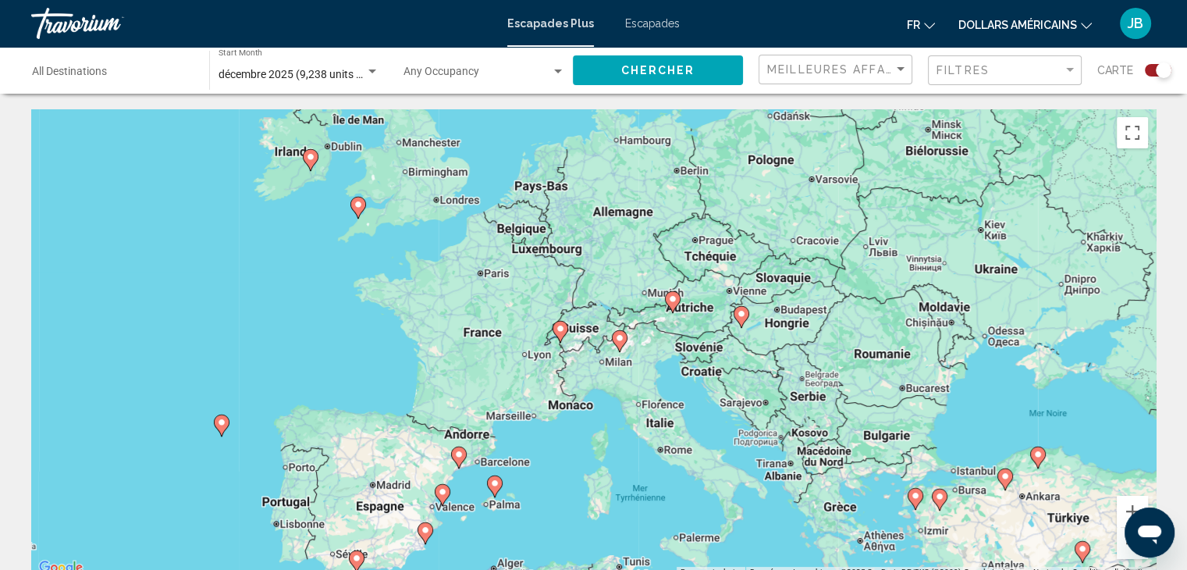
drag, startPoint x: 1010, startPoint y: 329, endPoint x: 887, endPoint y: 260, distance: 141.5
click at [887, 260] on div "Pour activer le glissement avec le clavier, appuyez sur Alt+Entrée. Une fois ce…" at bounding box center [593, 343] width 1125 height 468
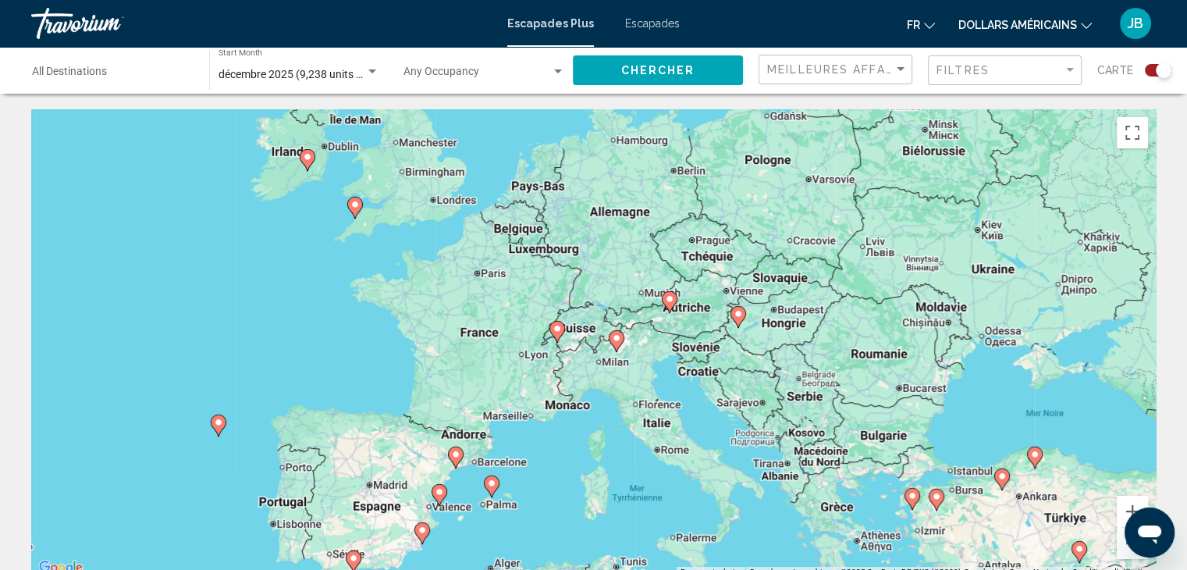
click at [615, 341] on image "Contenu principal" at bounding box center [616, 337] width 9 height 9
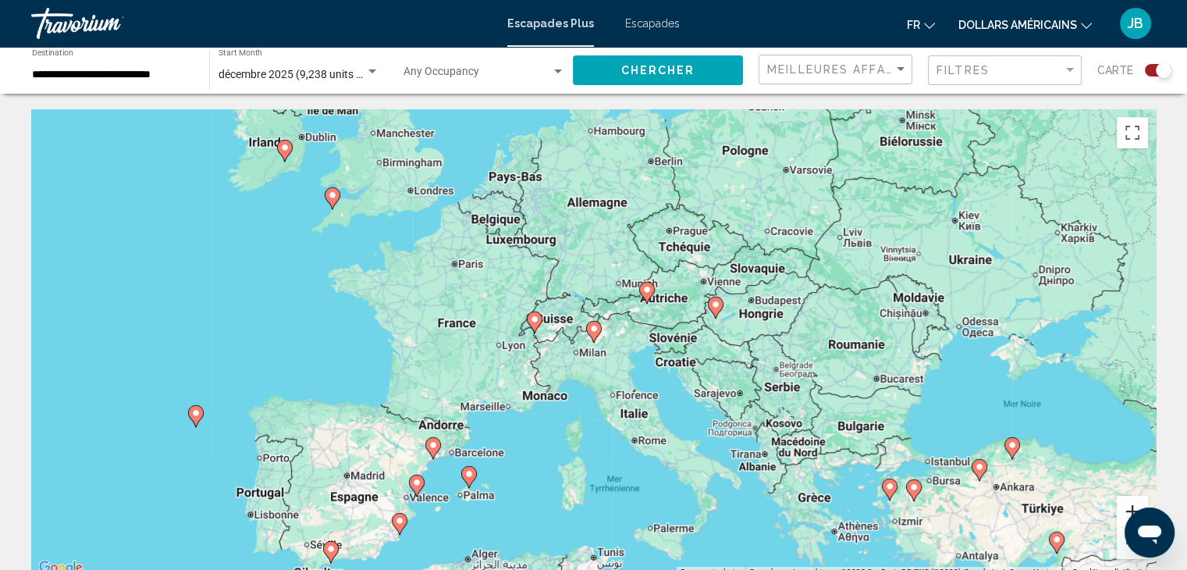
click at [1130, 503] on button "Zoom avant" at bounding box center [1132, 511] width 31 height 31
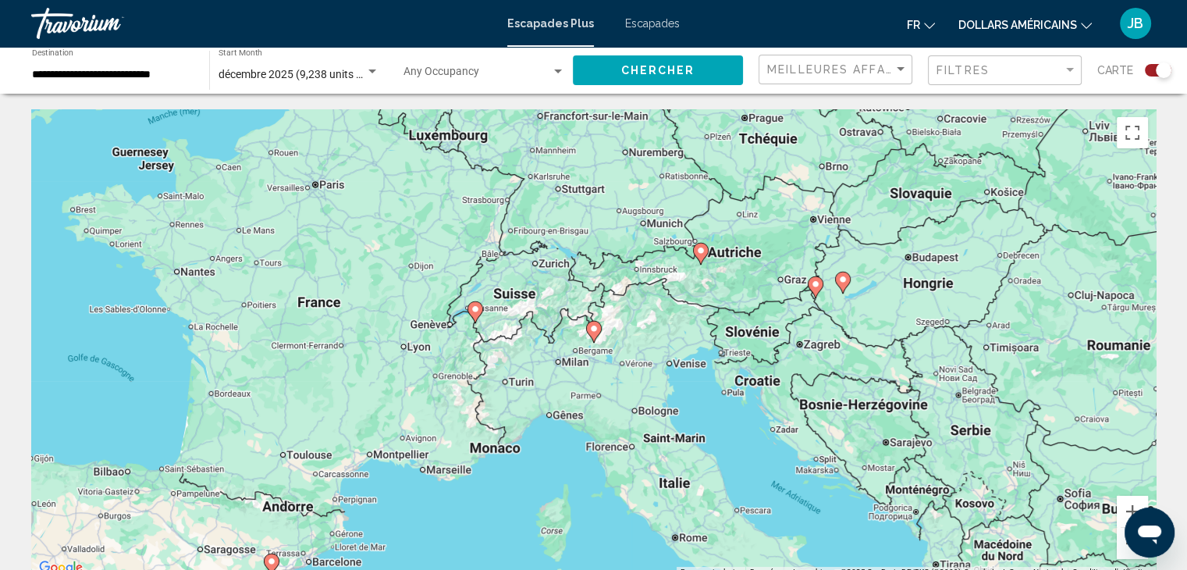
click at [596, 329] on image "Contenu principal" at bounding box center [593, 328] width 9 height 9
type input "**********"
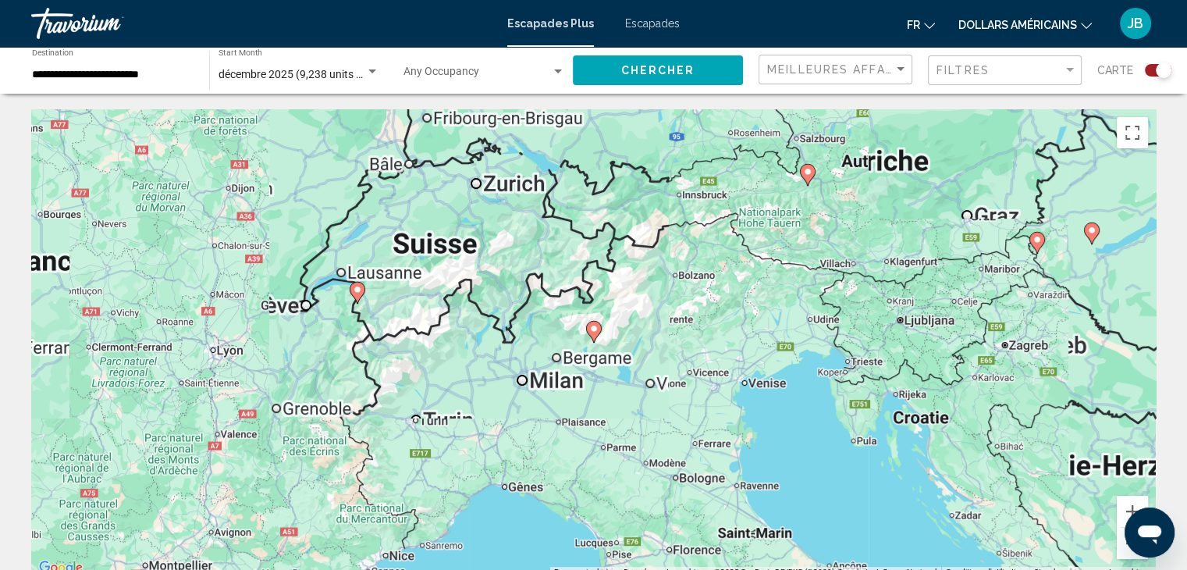
click at [596, 329] on image "Contenu principal" at bounding box center [593, 328] width 9 height 9
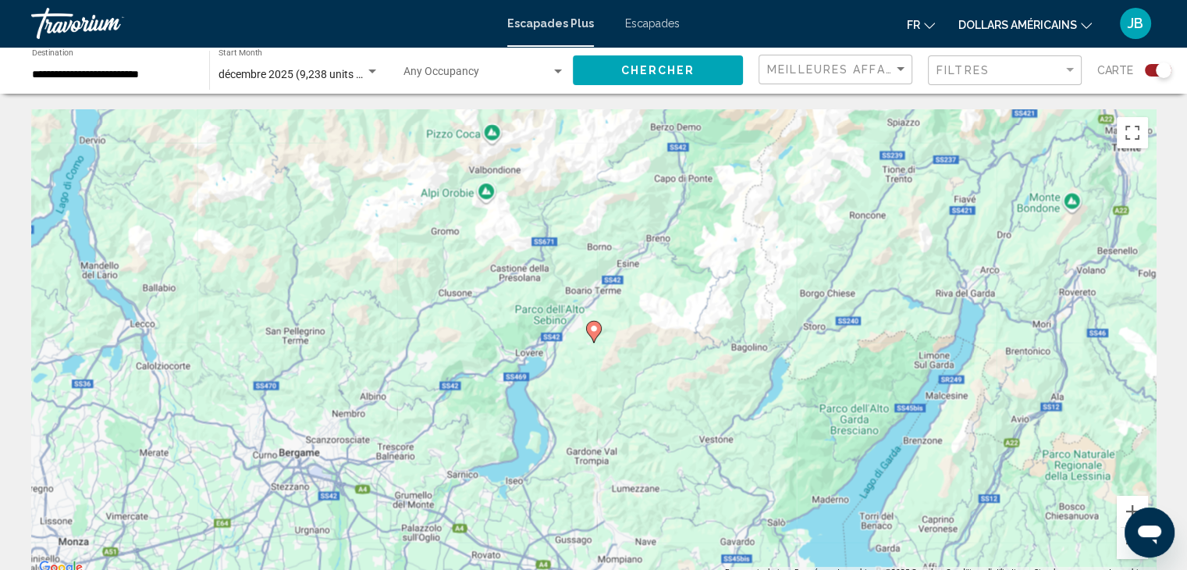
click at [596, 329] on image "Contenu principal" at bounding box center [593, 328] width 9 height 9
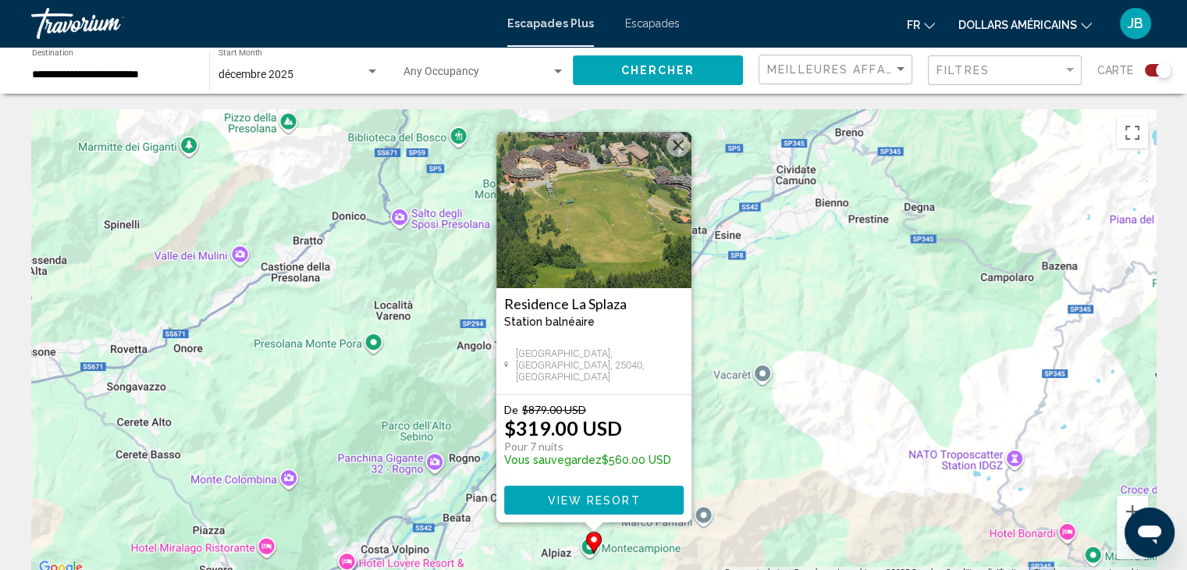
click at [620, 215] on img "Contenu principal" at bounding box center [593, 210] width 195 height 156
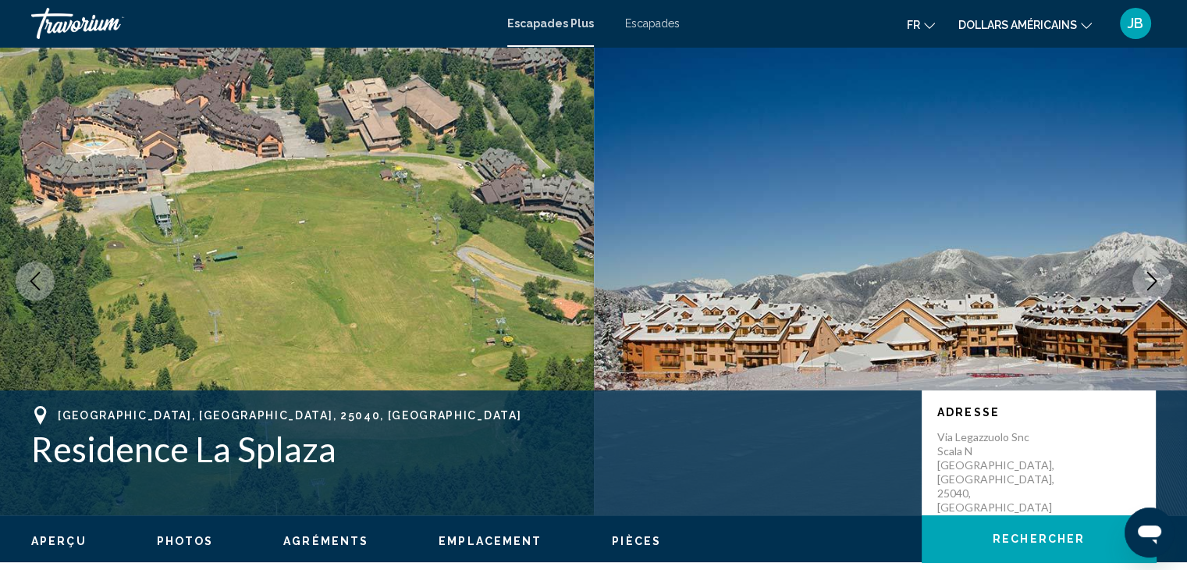
scroll to position [71, 0]
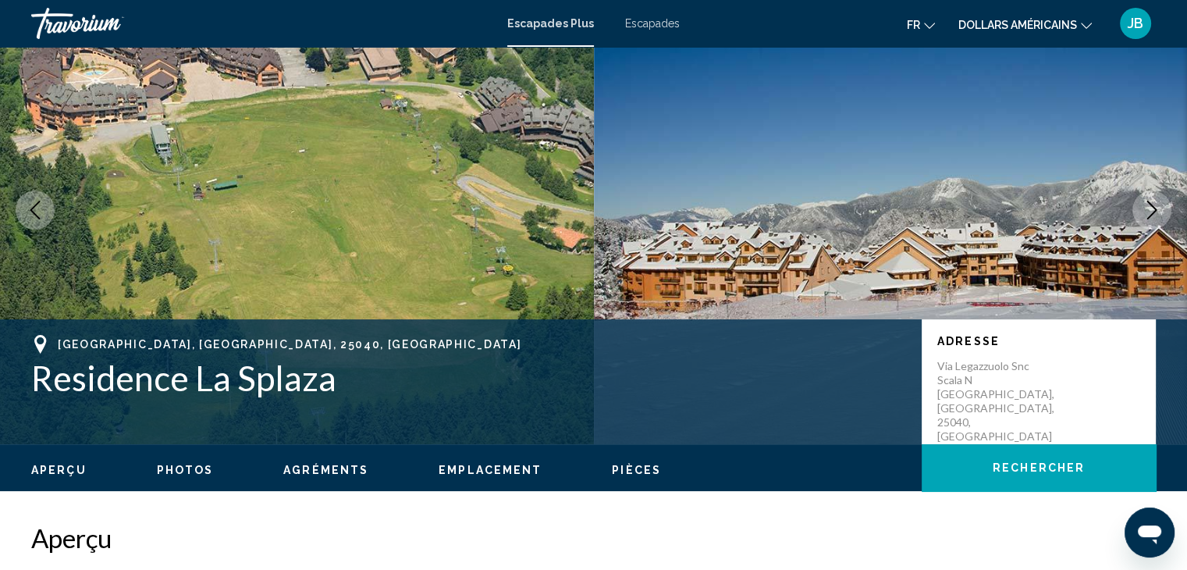
click at [1143, 210] on icon "Next image" at bounding box center [1152, 210] width 19 height 19
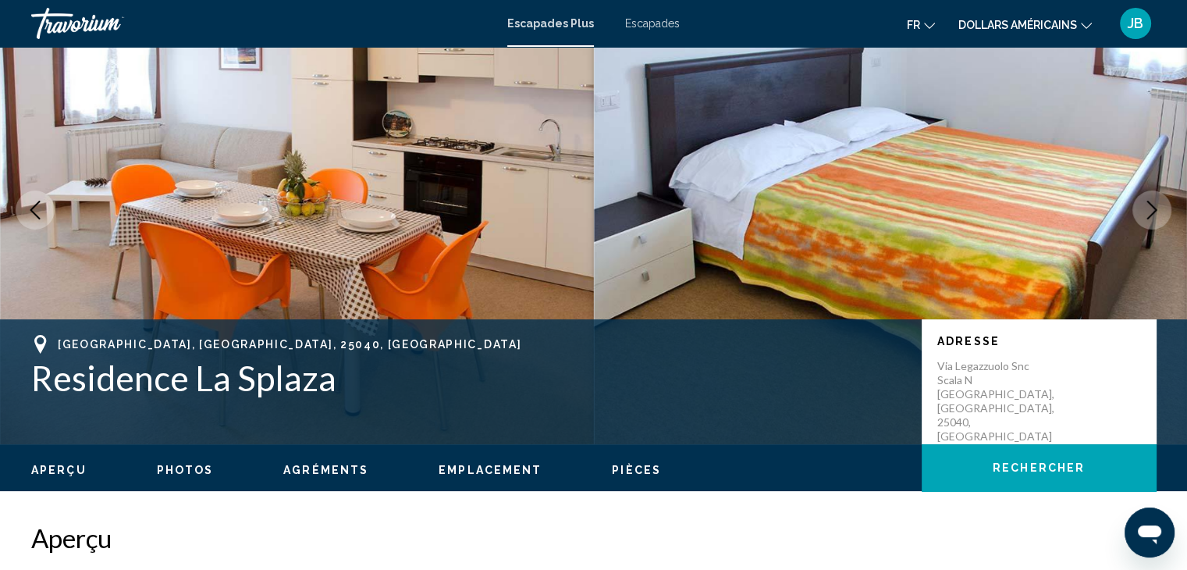
click at [1143, 210] on icon "Next image" at bounding box center [1152, 210] width 19 height 19
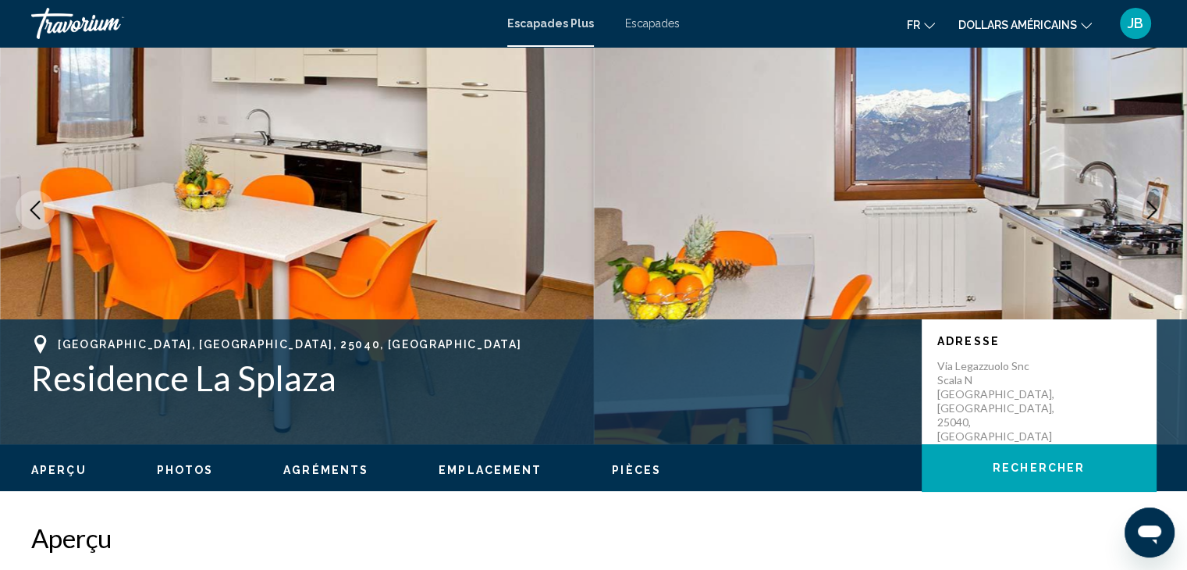
click at [1143, 210] on icon "Next image" at bounding box center [1152, 210] width 19 height 19
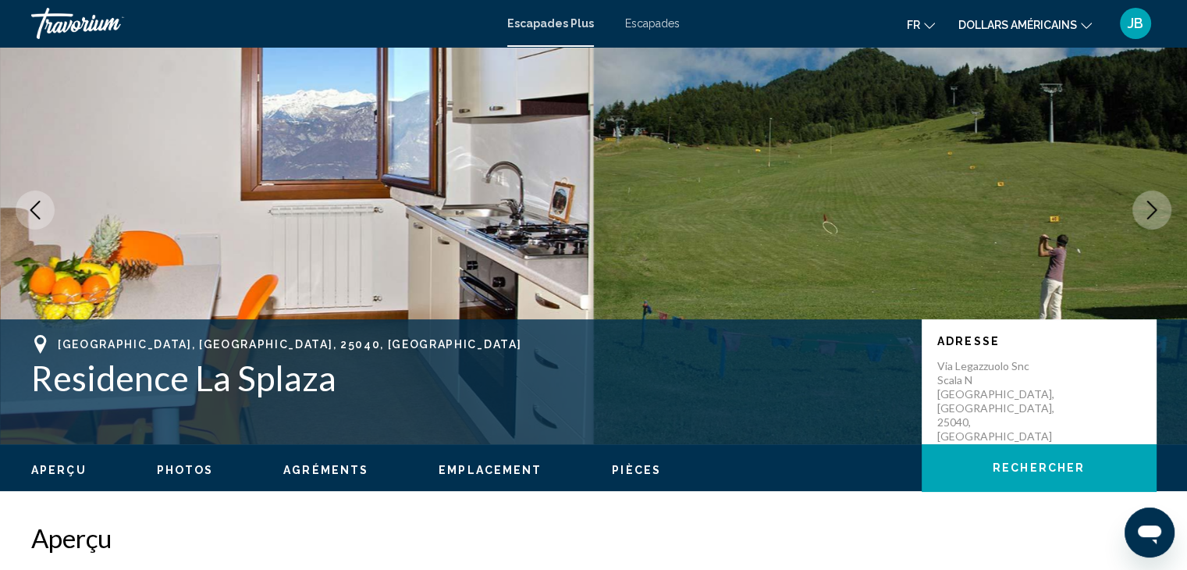
click at [1143, 210] on icon "Next image" at bounding box center [1152, 210] width 19 height 19
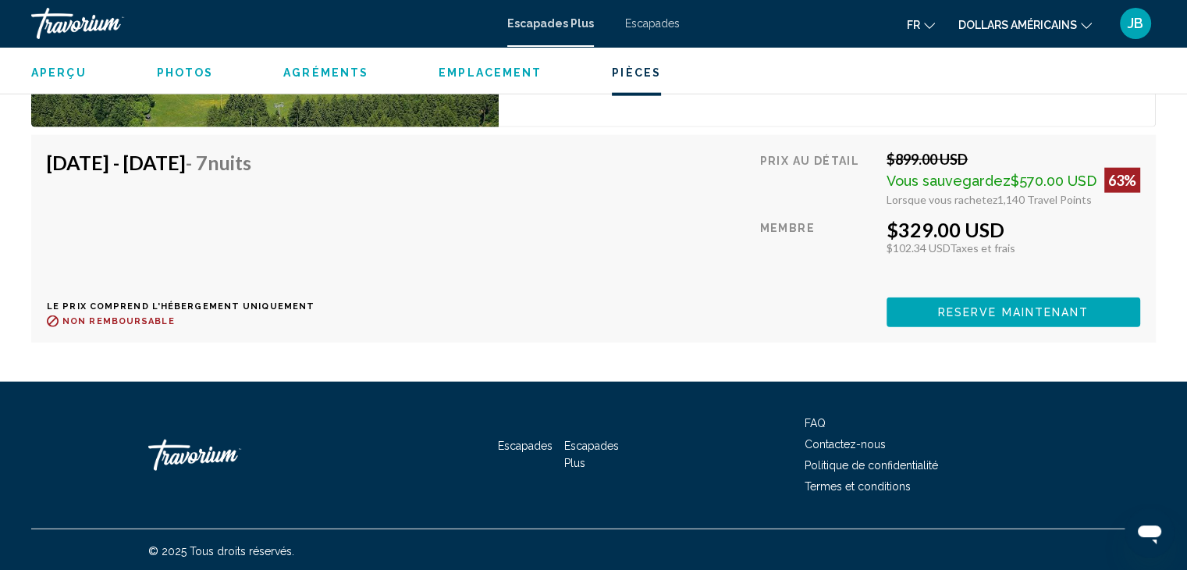
scroll to position [3721, 0]
